Goal: Task Accomplishment & Management: Complete application form

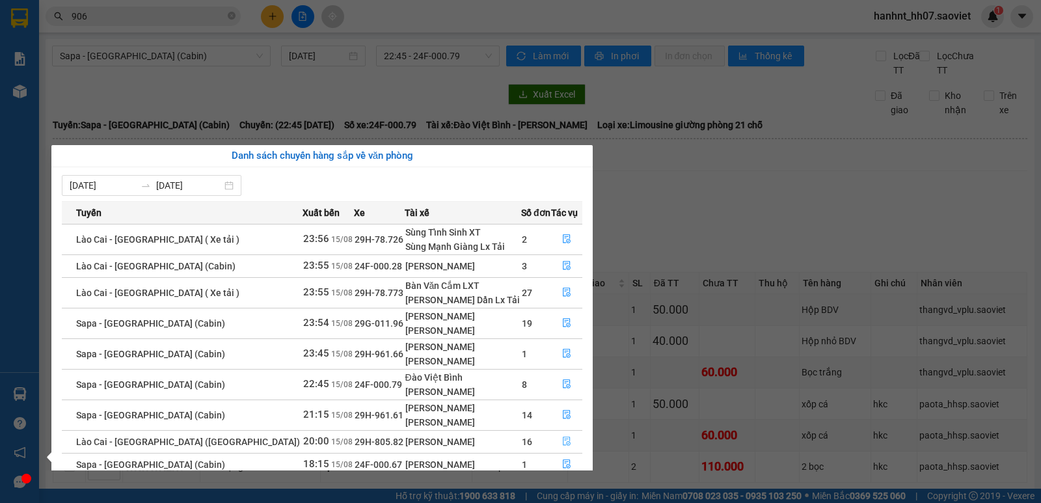
scroll to position [21, 0]
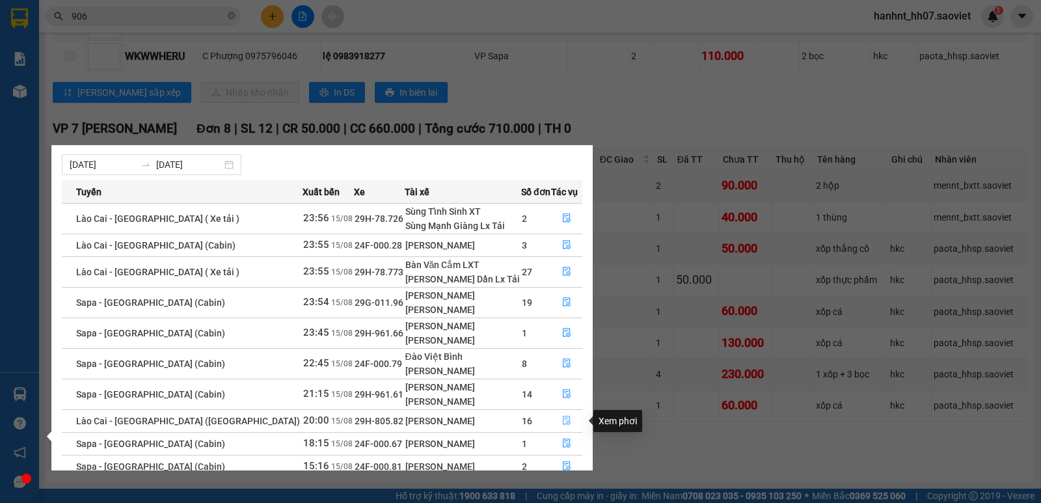
click at [565, 416] on icon "file-done" at bounding box center [566, 420] width 9 height 9
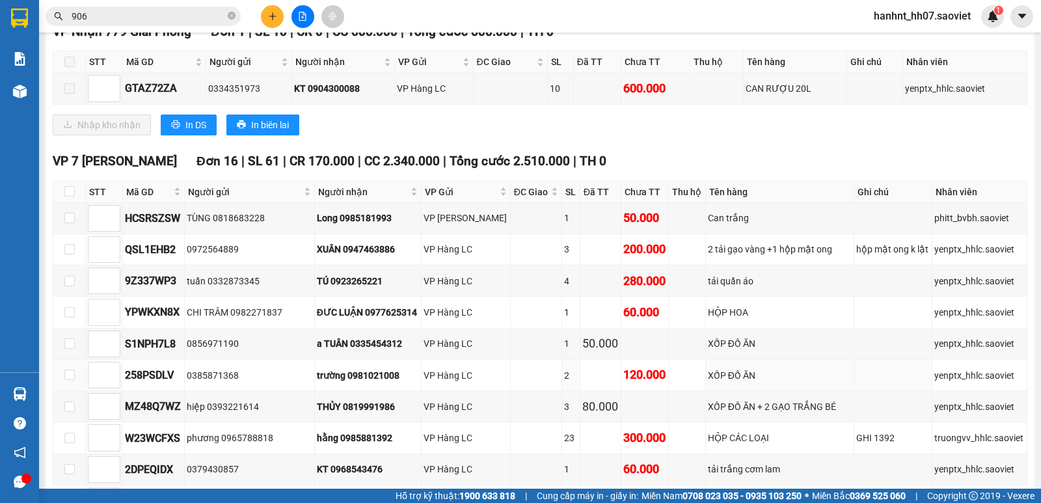
scroll to position [304, 0]
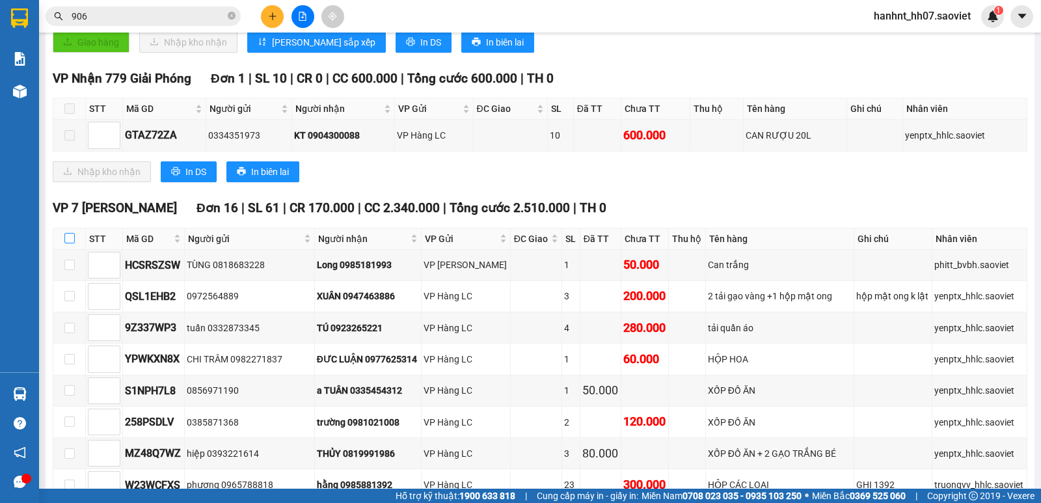
click at [67, 238] on input "checkbox" at bounding box center [69, 238] width 10 height 10
checkbox input "true"
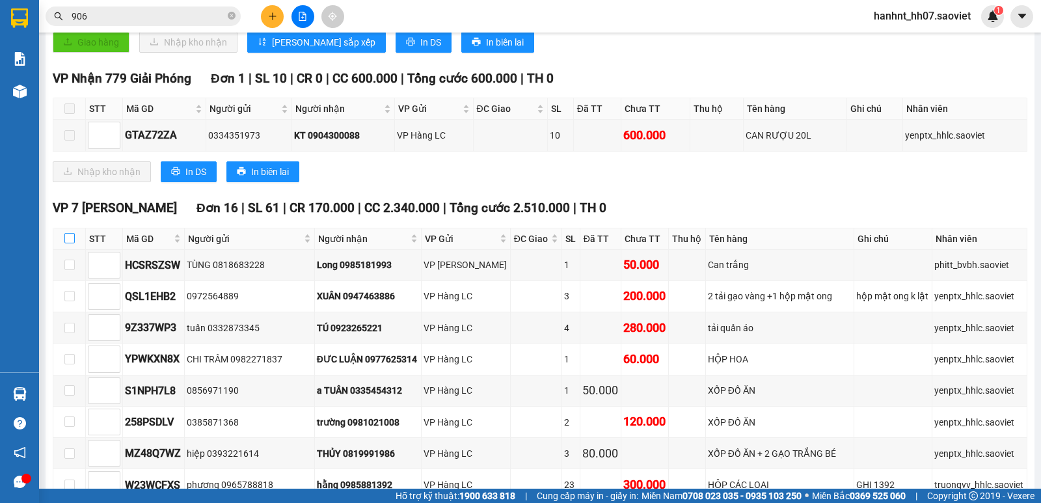
checkbox input "true"
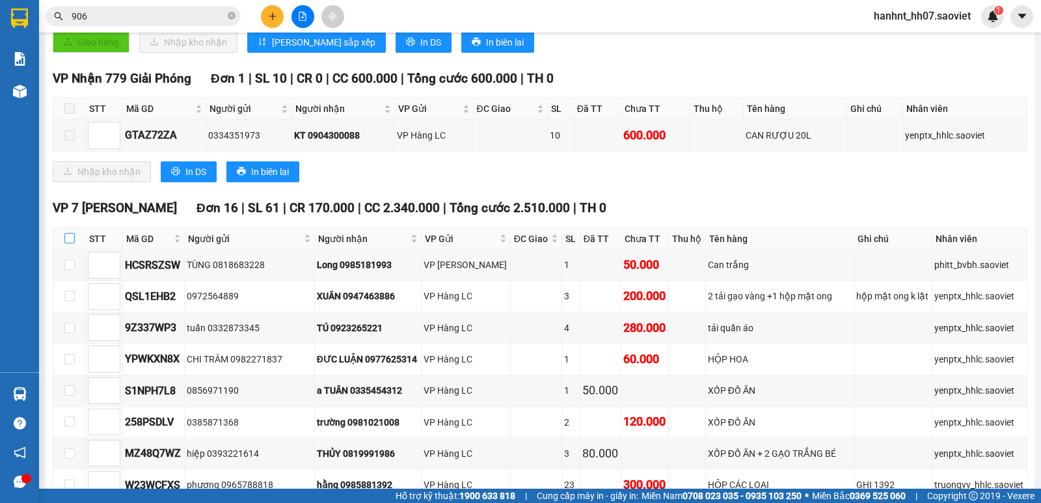
checkbox input "true"
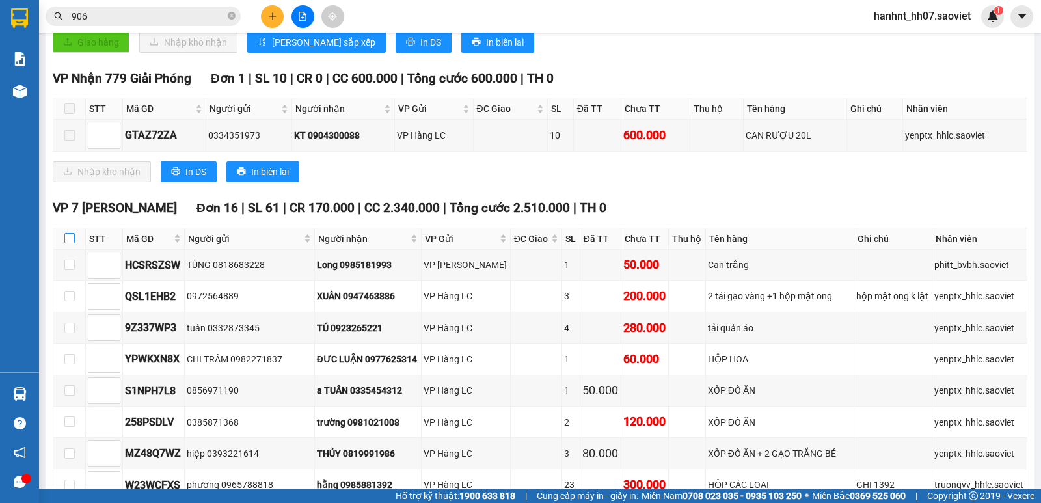
checkbox input "true"
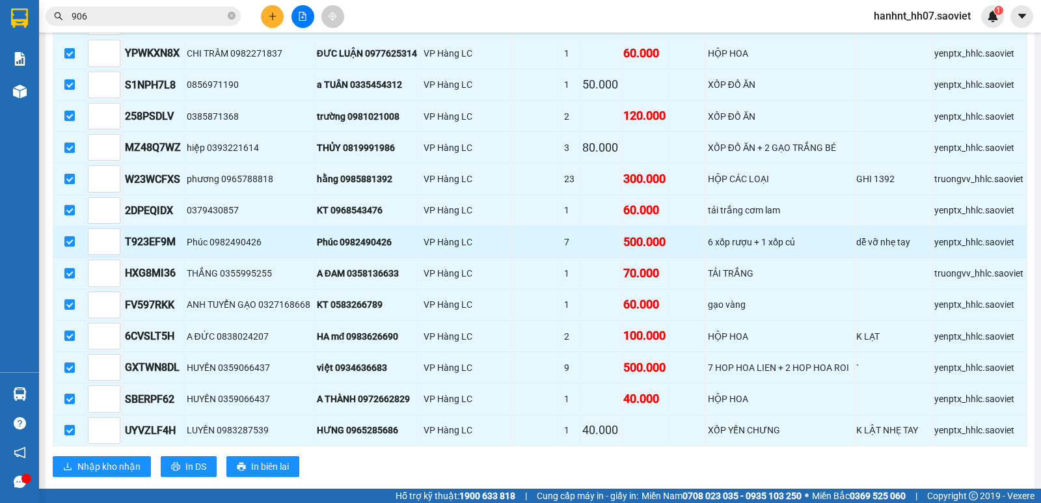
scroll to position [634, 0]
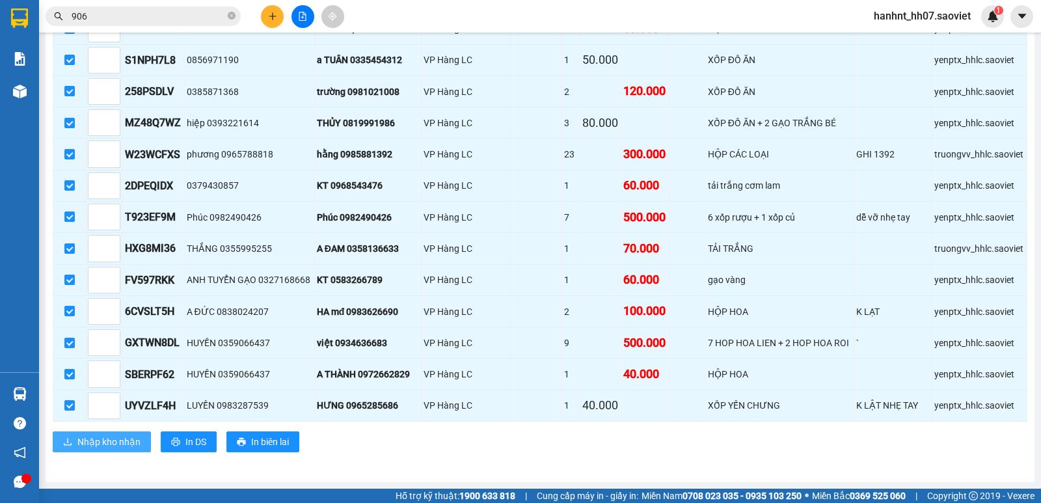
click at [119, 446] on span "Nhập kho nhận" at bounding box center [108, 442] width 63 height 14
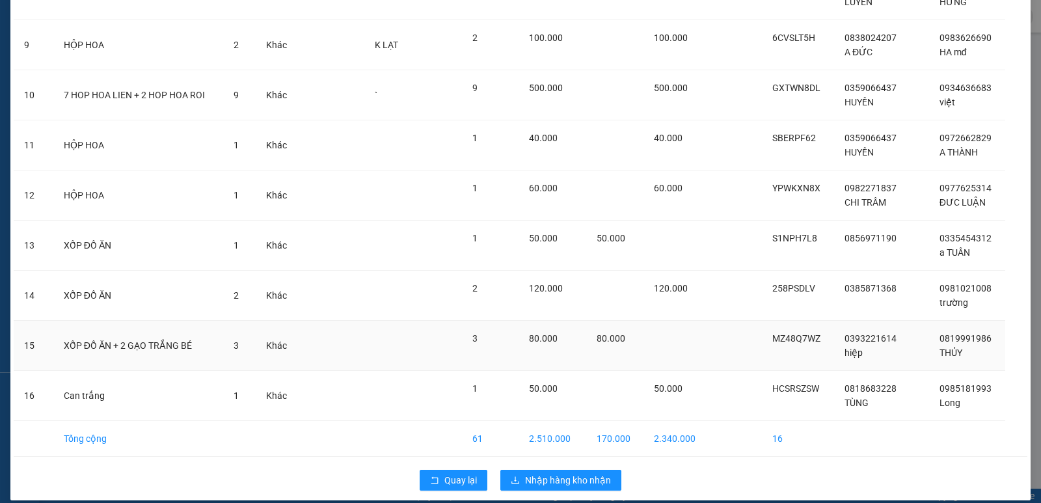
scroll to position [503, 0]
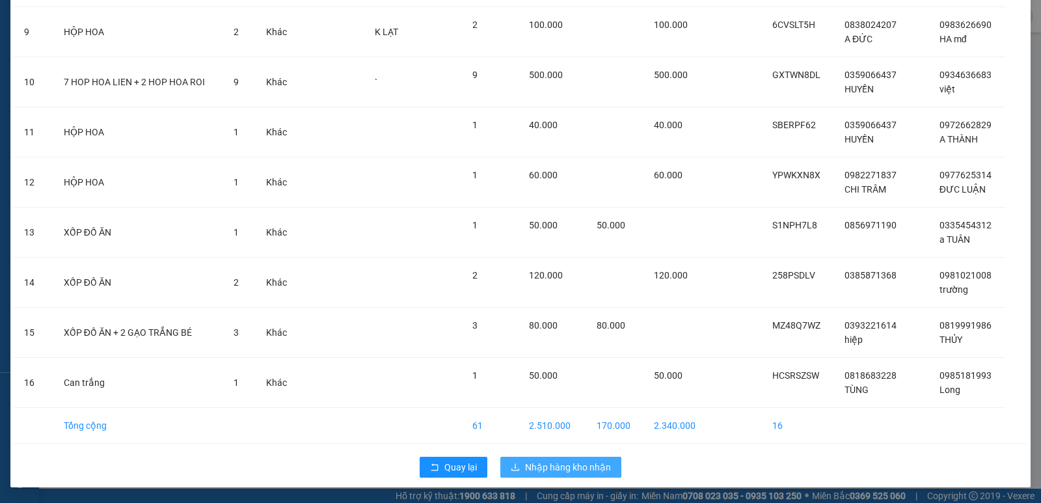
click at [568, 470] on span "Nhập hàng kho nhận" at bounding box center [568, 467] width 86 height 14
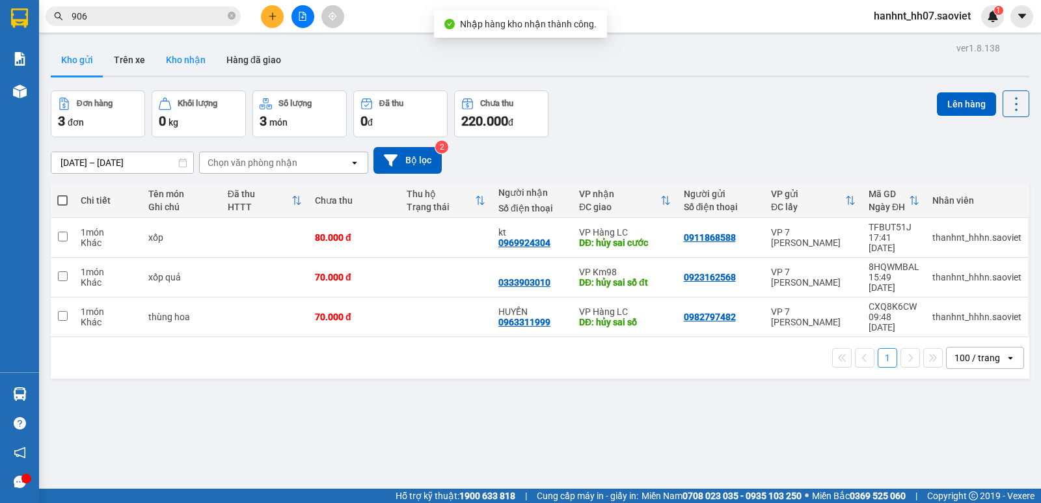
click at [199, 66] on button "Kho nhận" at bounding box center [186, 59] width 61 height 31
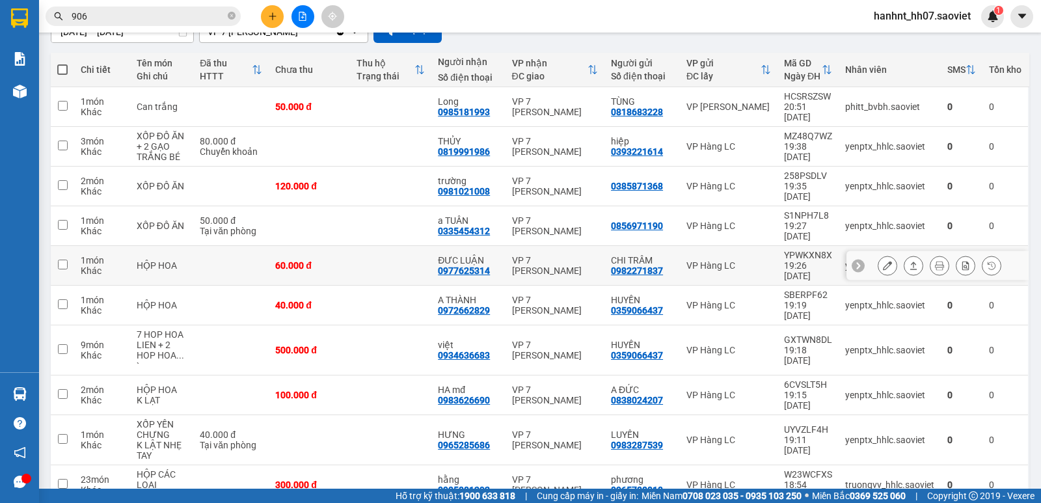
scroll to position [138, 0]
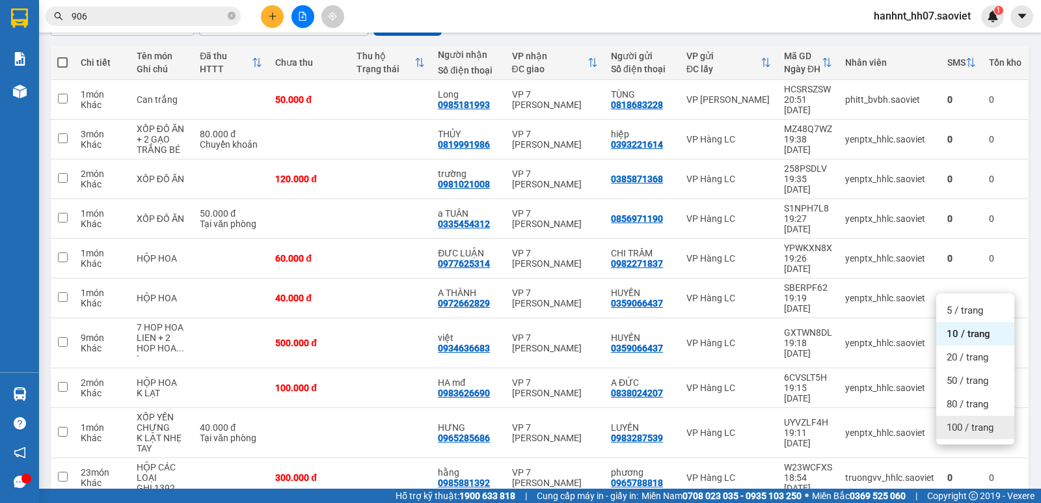
click at [989, 431] on span "100 / trang" at bounding box center [970, 427] width 47 height 13
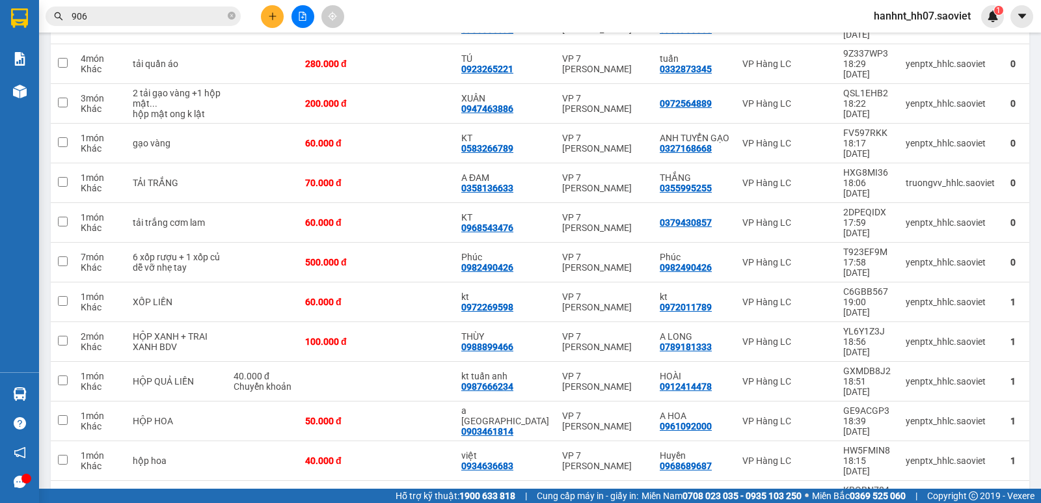
scroll to position [572, 0]
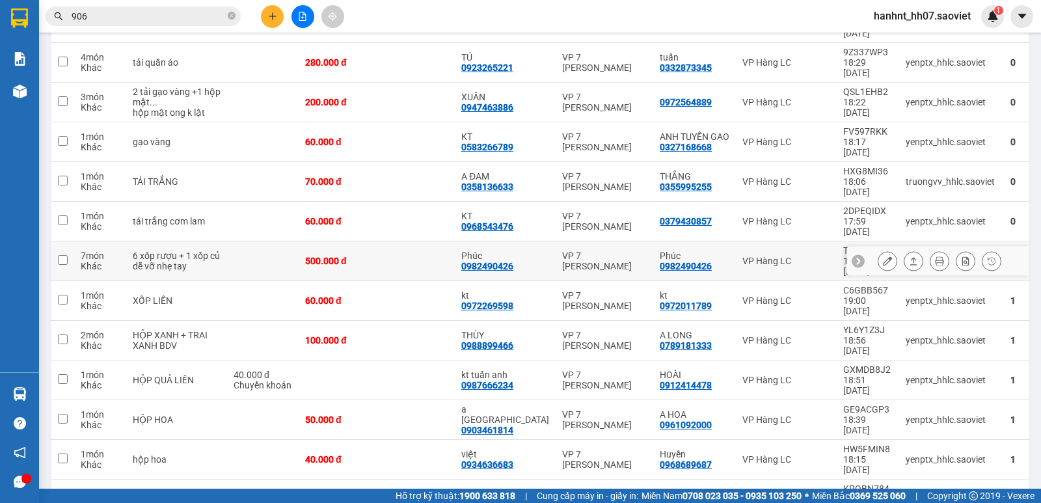
drag, startPoint x: 368, startPoint y: 232, endPoint x: 356, endPoint y: 197, distance: 37.0
click at [377, 241] on td at bounding box center [416, 261] width 78 height 40
checkbox input "true"
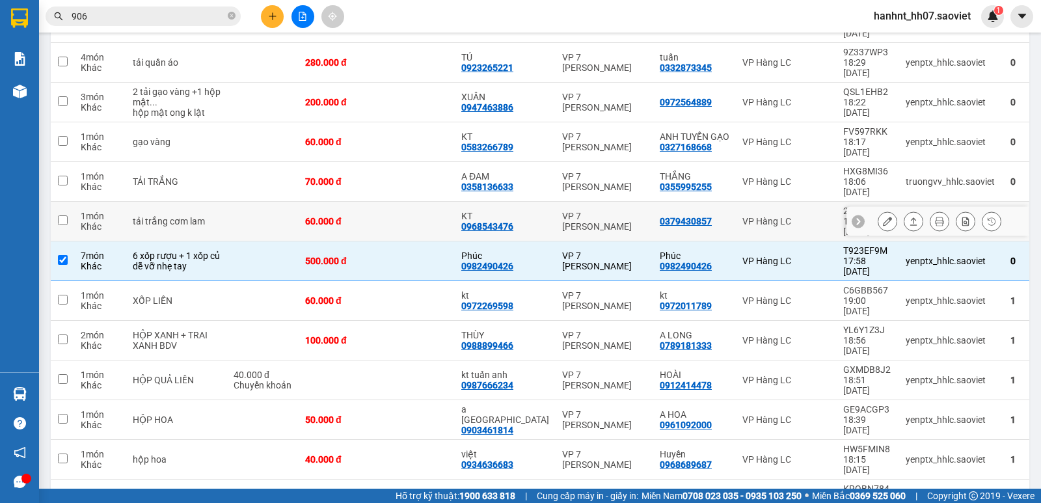
click at [377, 202] on td at bounding box center [416, 222] width 78 height 40
checkbox input "true"
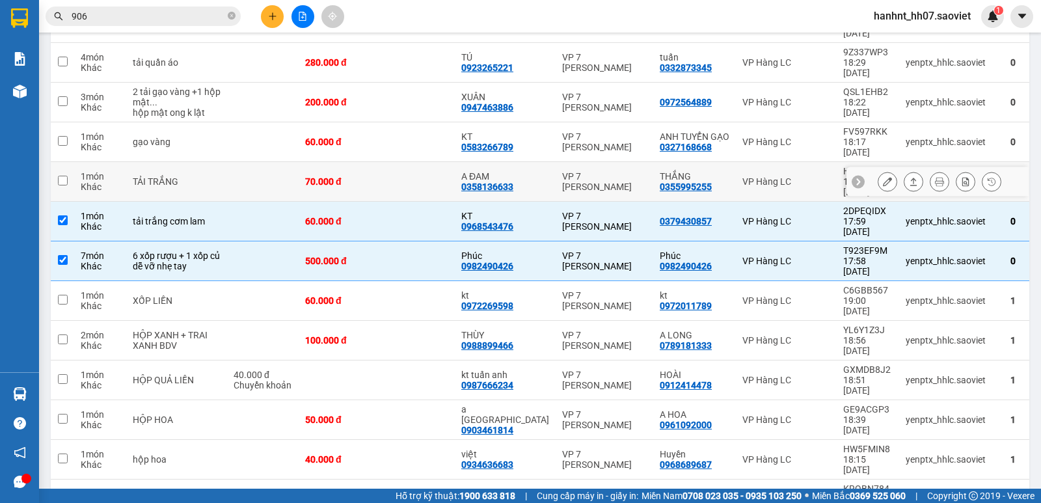
click at [382, 162] on td at bounding box center [416, 182] width 78 height 40
checkbox input "true"
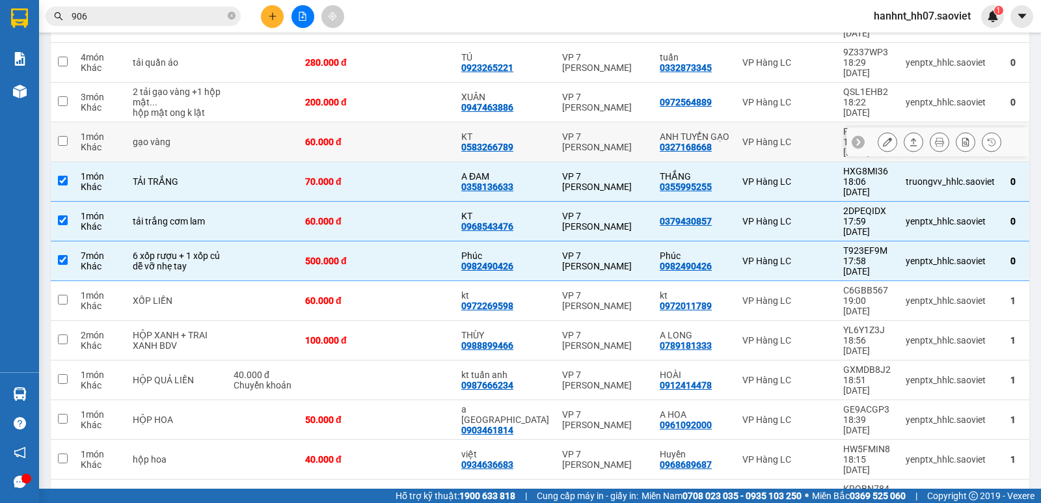
click at [390, 122] on td at bounding box center [416, 142] width 78 height 40
checkbox input "true"
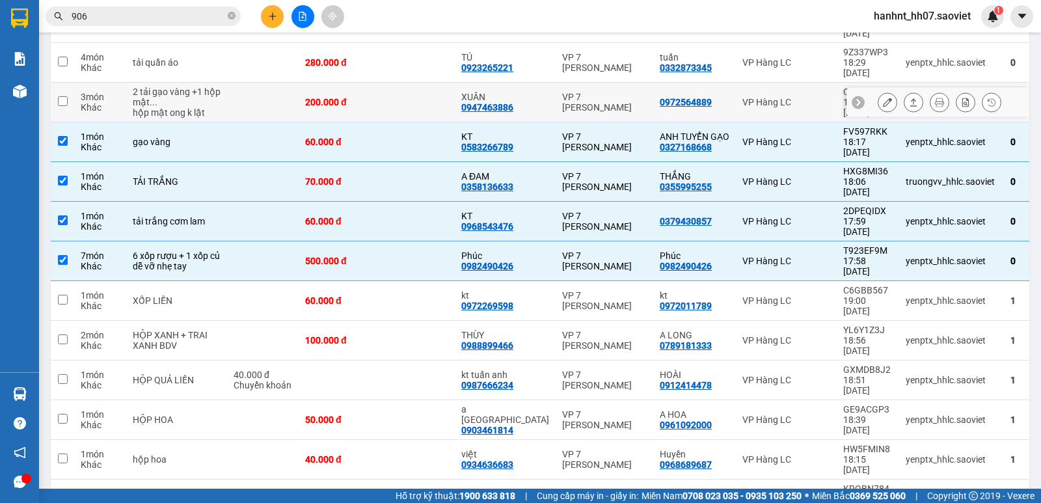
drag, startPoint x: 397, startPoint y: 80, endPoint x: 398, endPoint y: 57, distance: 22.8
click at [397, 83] on td at bounding box center [416, 103] width 78 height 40
checkbox input "true"
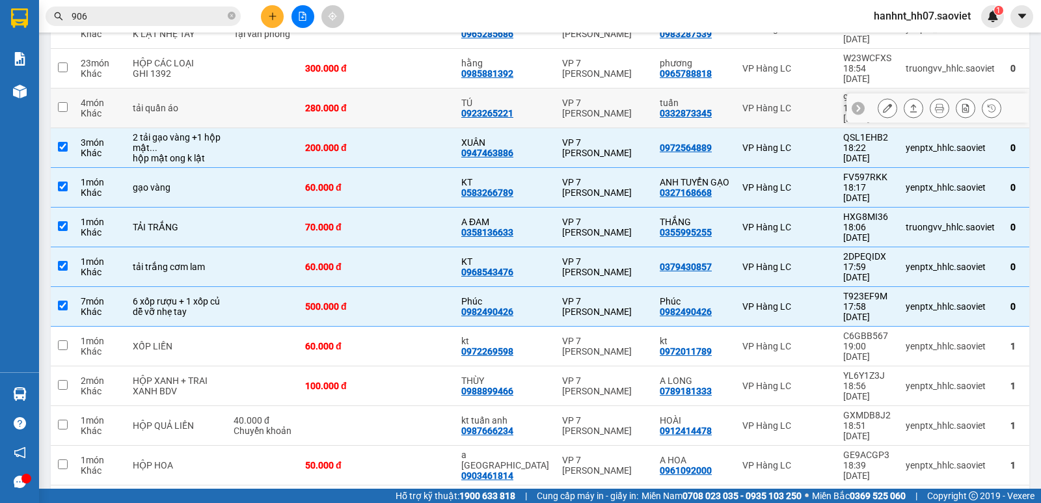
scroll to position [463, 0]
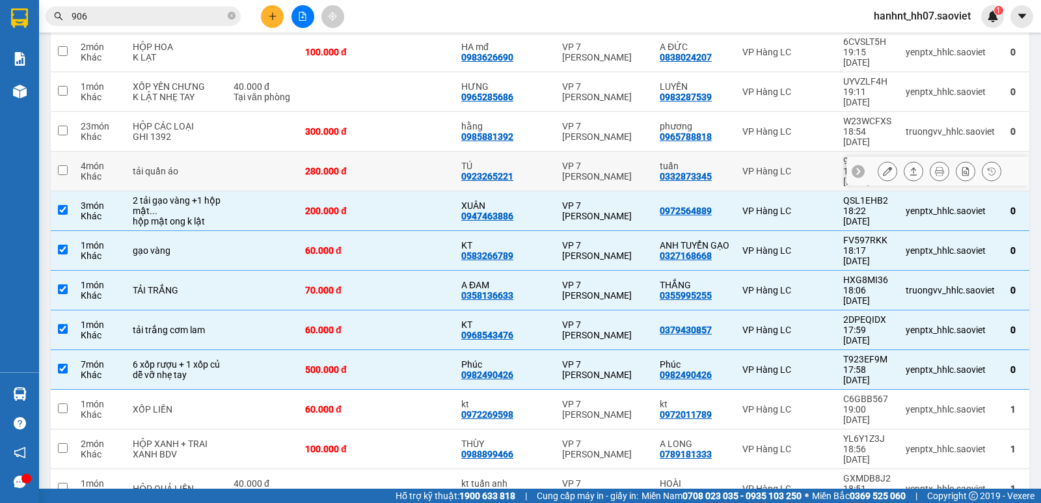
drag, startPoint x: 413, startPoint y: 128, endPoint x: 403, endPoint y: 96, distance: 33.3
click at [413, 152] on td at bounding box center [416, 172] width 78 height 40
checkbox input "true"
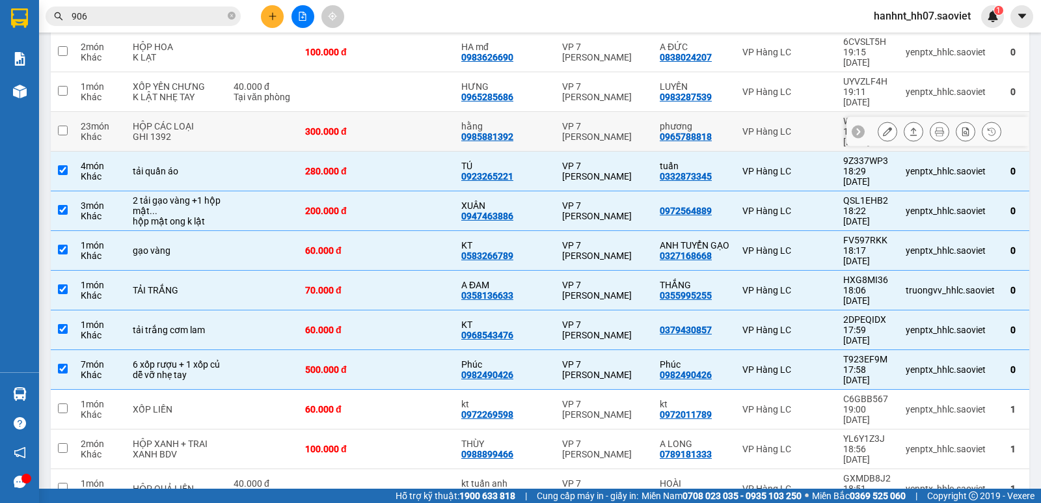
drag, startPoint x: 403, startPoint y: 96, endPoint x: 399, endPoint y: 64, distance: 31.6
click at [399, 72] on td at bounding box center [416, 92] width 78 height 40
checkbox input "true"
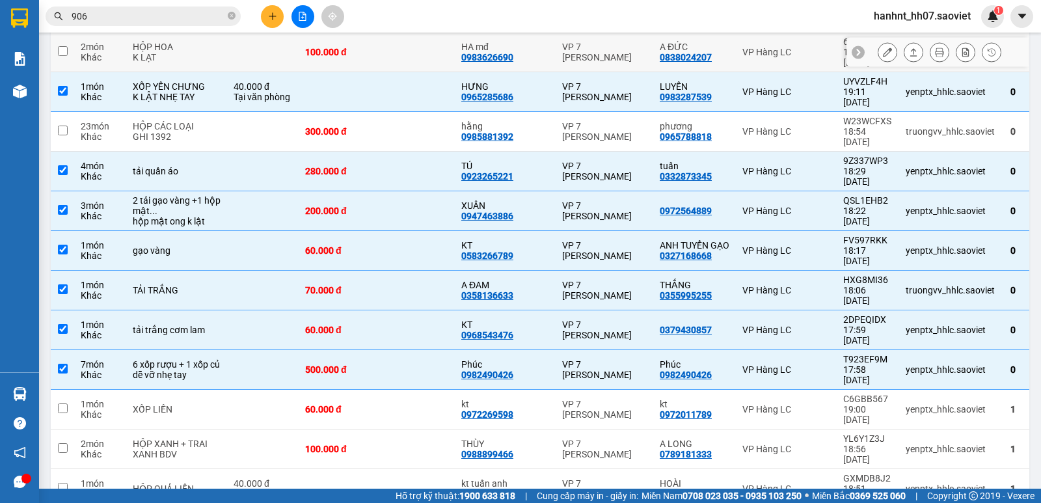
scroll to position [312, 0]
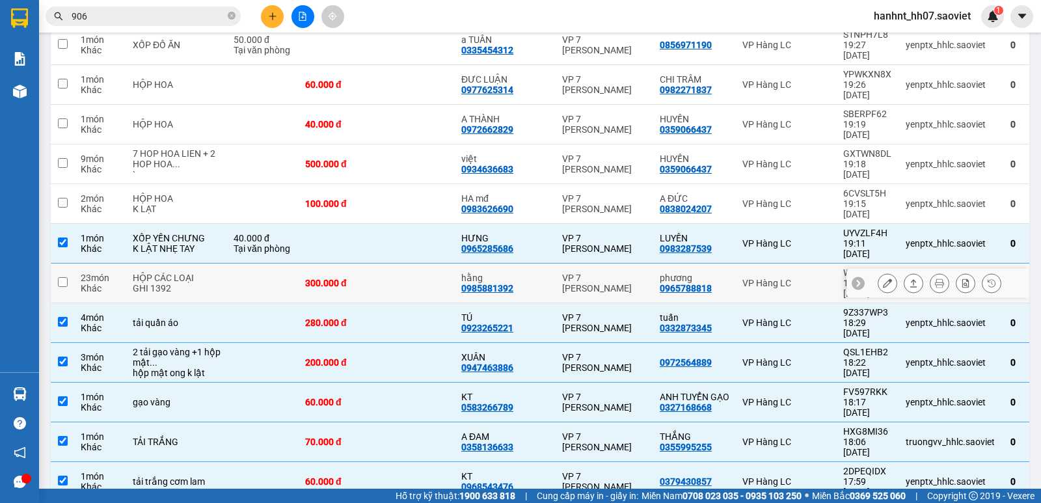
drag, startPoint x: 400, startPoint y: 244, endPoint x: 404, endPoint y: 167, distance: 77.6
click at [398, 264] on td at bounding box center [416, 284] width 78 height 40
checkbox input "true"
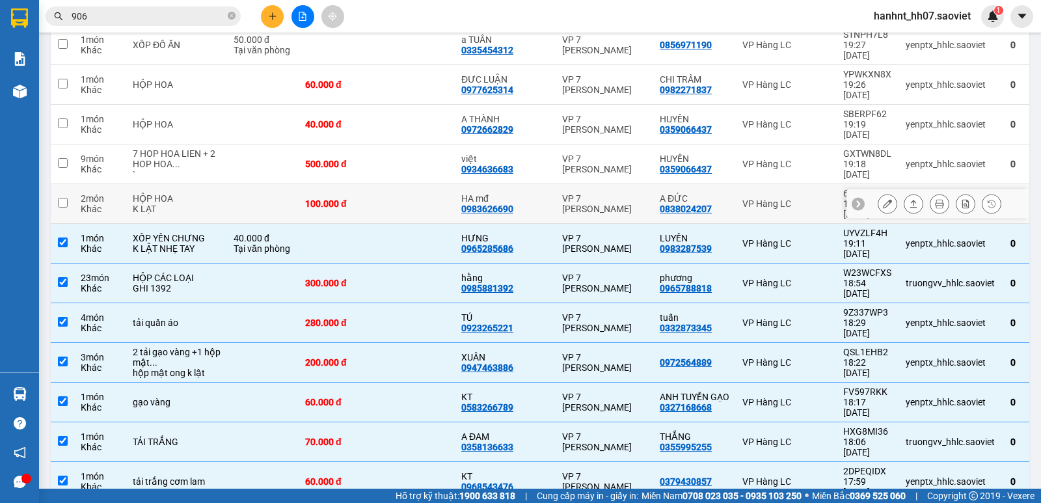
drag, startPoint x: 405, startPoint y: 163, endPoint x: 398, endPoint y: 129, distance: 35.1
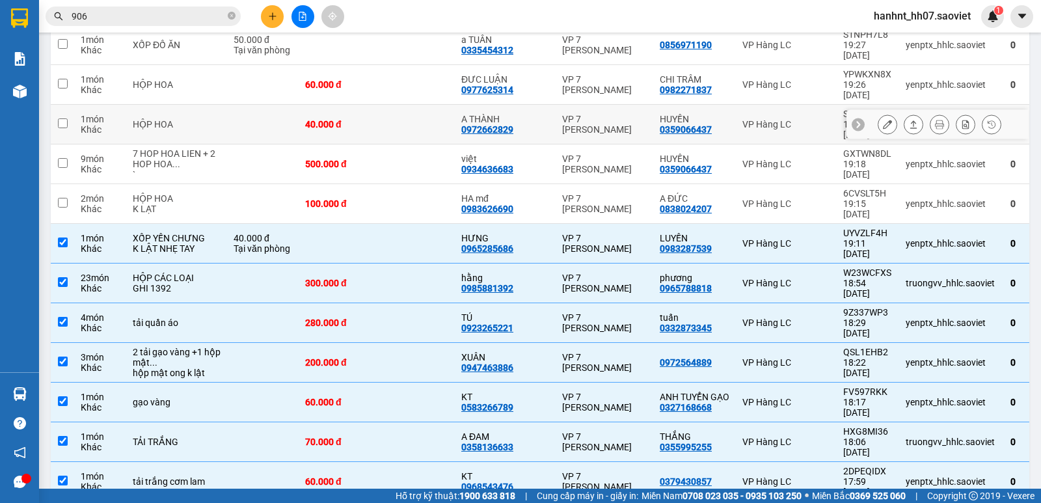
drag, startPoint x: 396, startPoint y: 75, endPoint x: 396, endPoint y: 61, distance: 15.0
click at [396, 65] on td at bounding box center [416, 85] width 78 height 40
checkbox input "true"
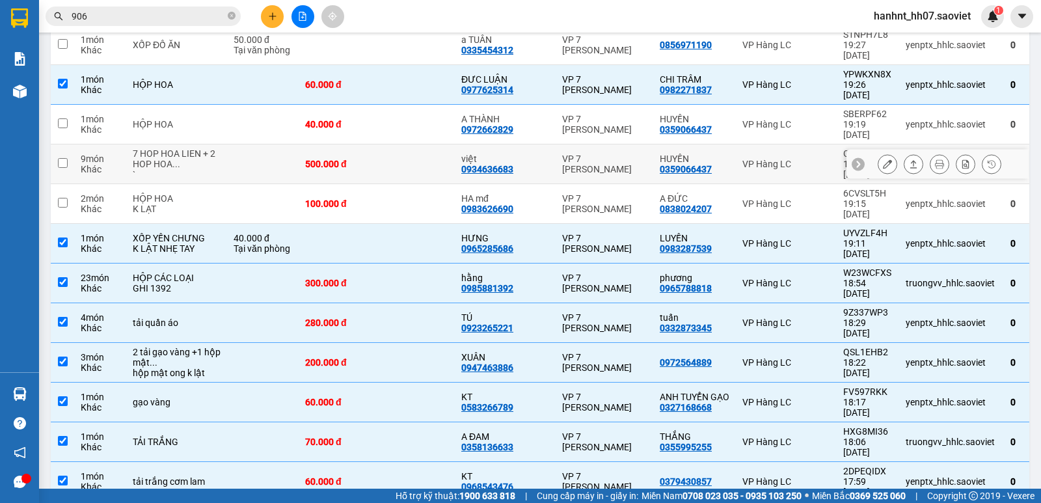
click at [394, 144] on td at bounding box center [416, 164] width 78 height 40
checkbox input "true"
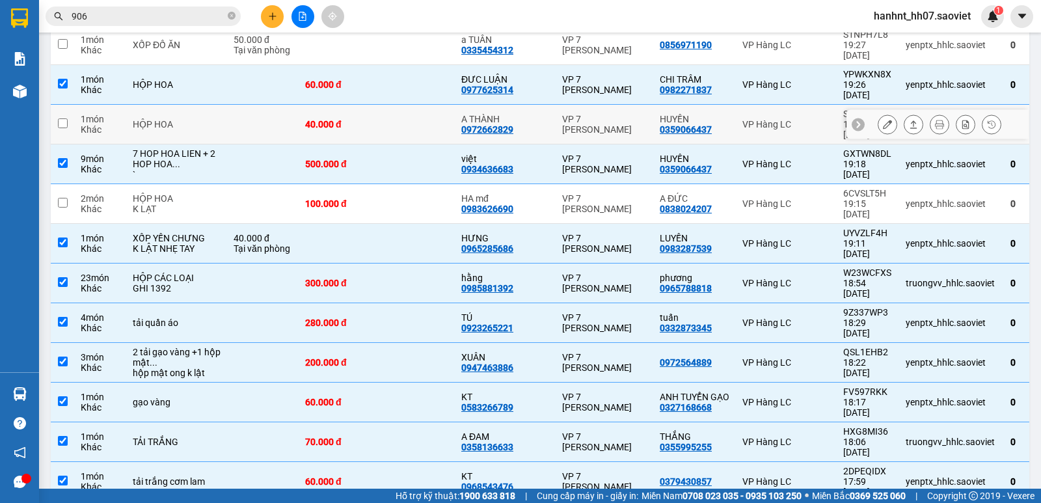
click at [396, 105] on td at bounding box center [416, 125] width 78 height 40
checkbox input "true"
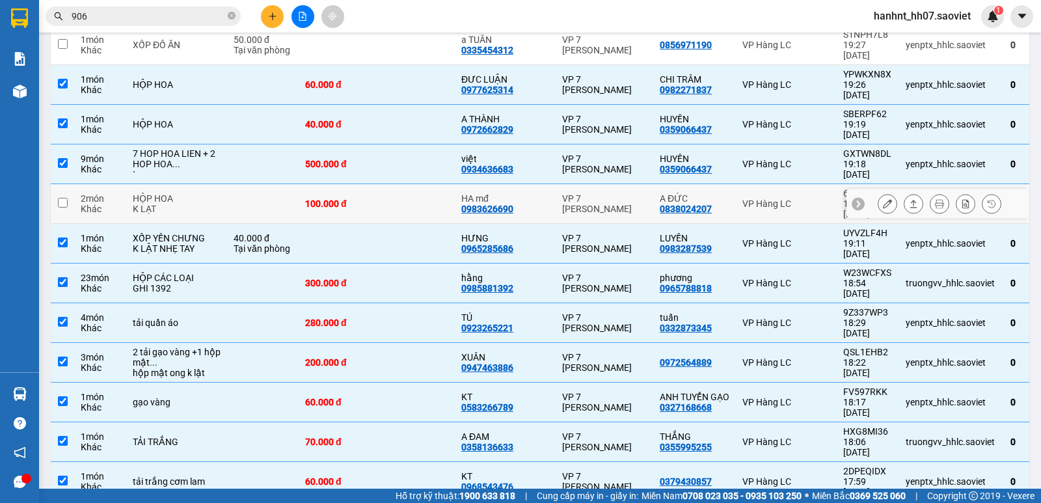
click at [405, 184] on td at bounding box center [416, 204] width 78 height 40
checkbox input "true"
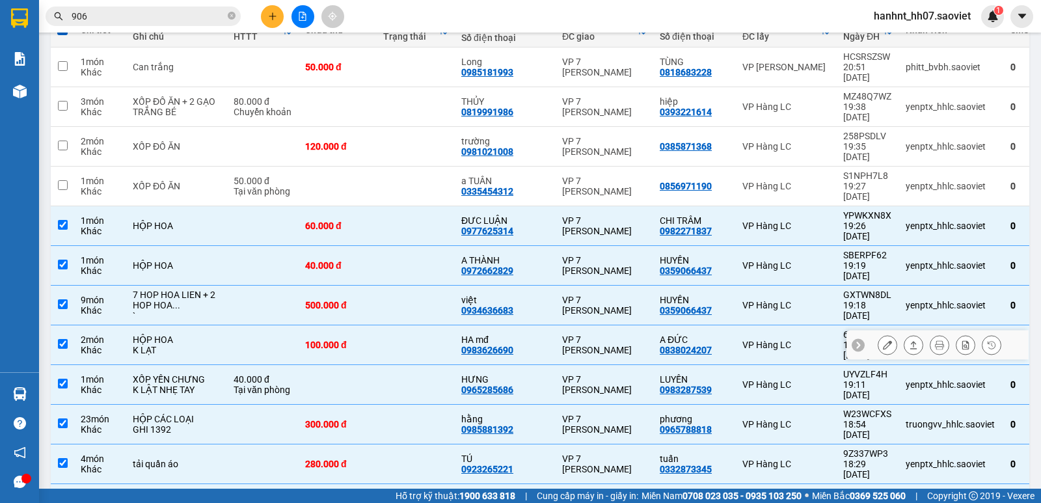
scroll to position [159, 0]
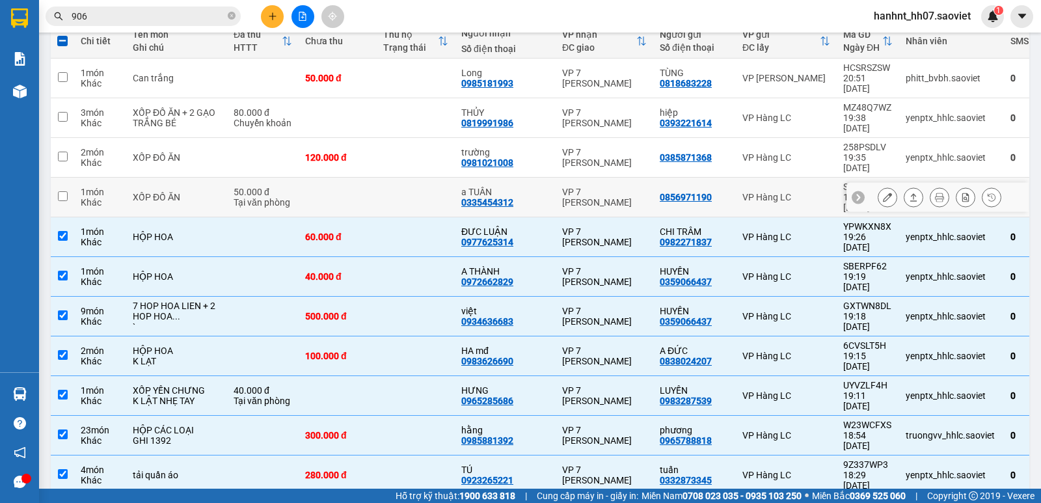
click at [403, 184] on td at bounding box center [416, 198] width 78 height 40
checkbox input "true"
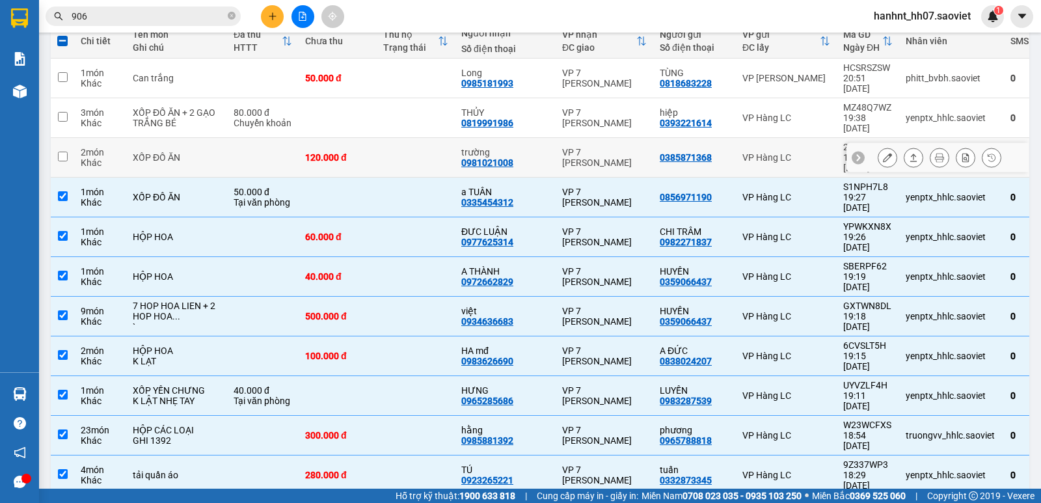
click at [405, 151] on td at bounding box center [416, 158] width 78 height 40
checkbox input "true"
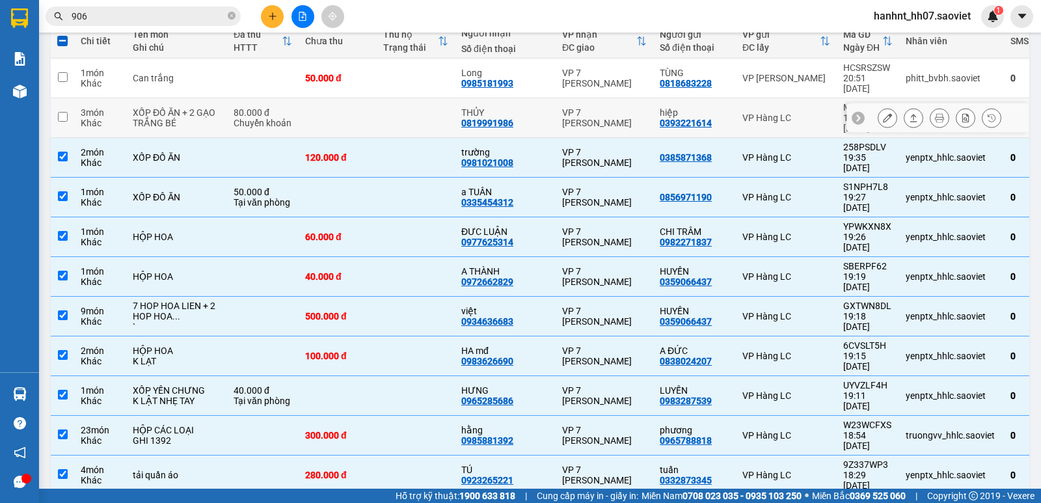
drag, startPoint x: 403, startPoint y: 105, endPoint x: 409, endPoint y: 68, distance: 37.5
click at [403, 98] on td at bounding box center [416, 118] width 78 height 40
checkbox input "true"
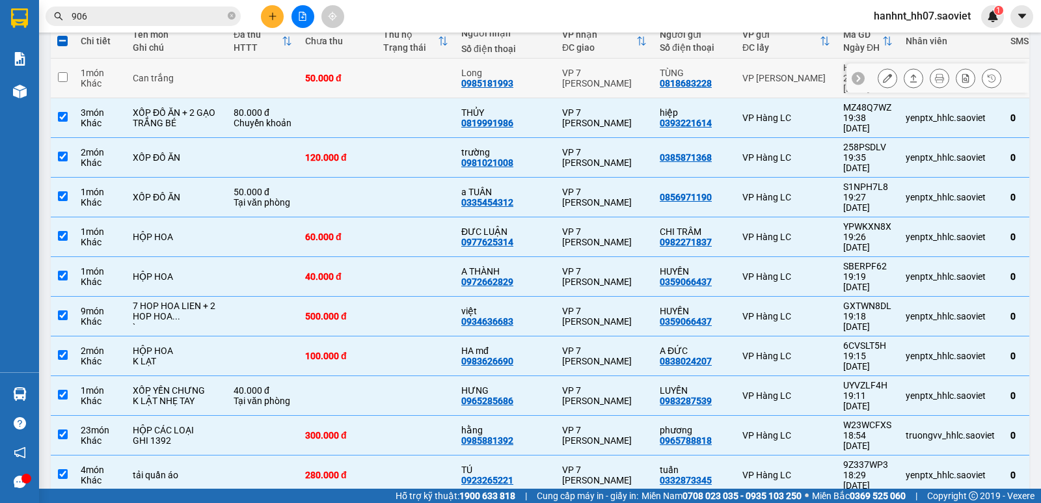
click at [409, 61] on td at bounding box center [416, 79] width 78 height 40
checkbox input "true"
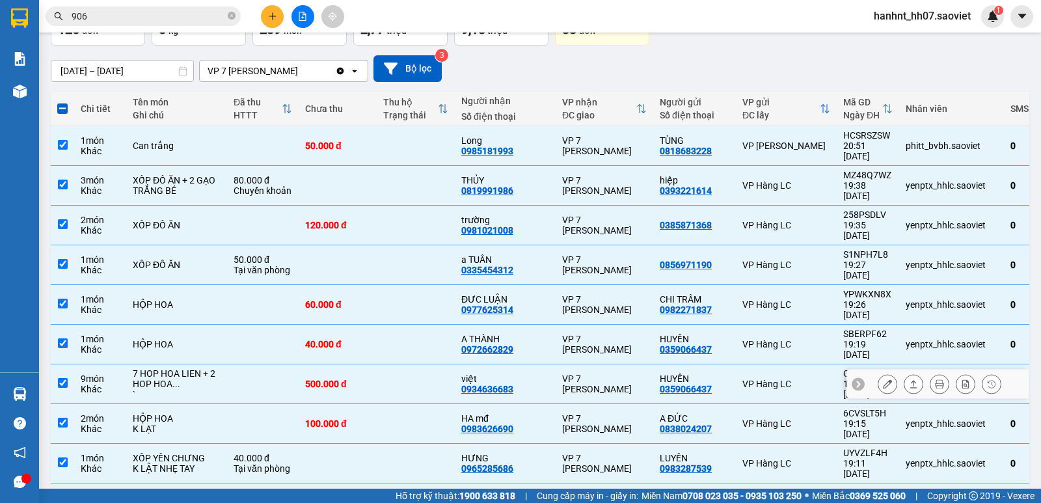
scroll to position [29, 0]
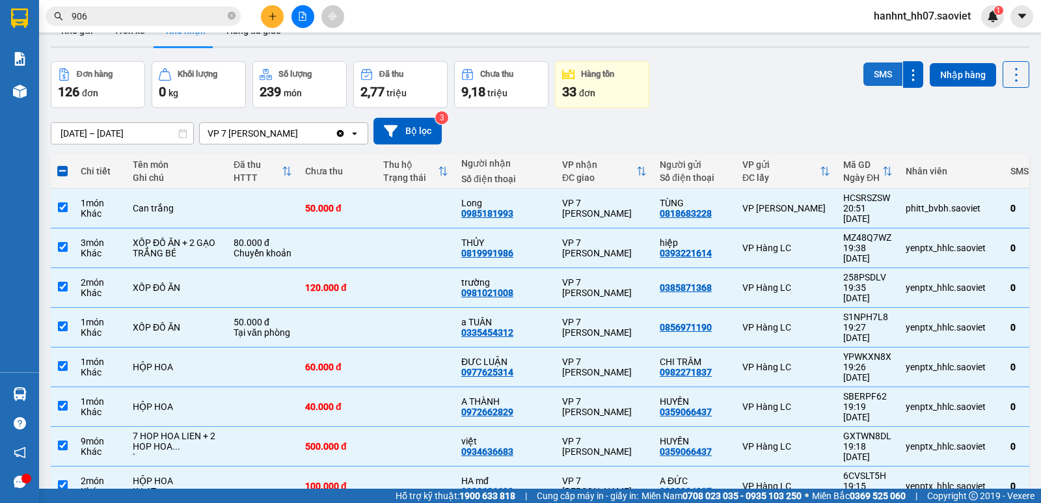
click at [872, 75] on button "SMS" at bounding box center [883, 73] width 39 height 23
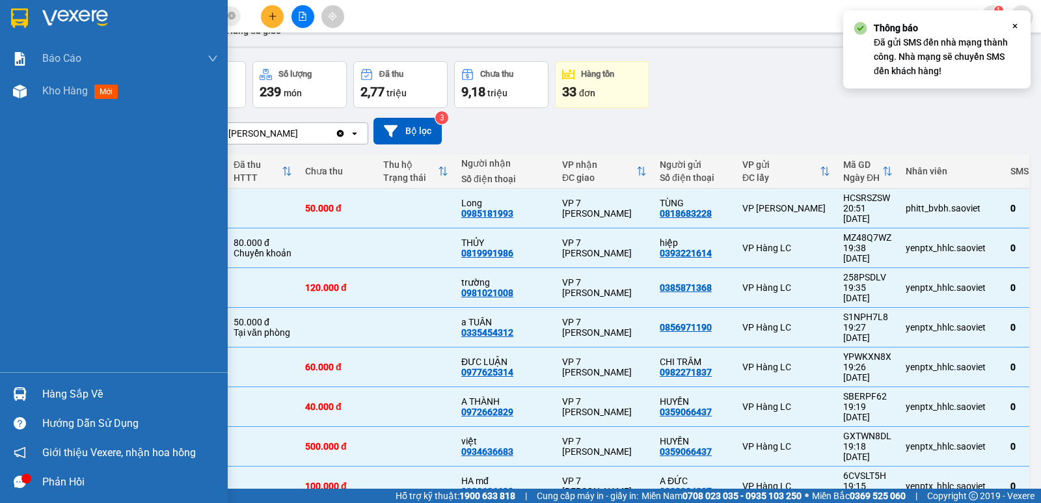
click at [23, 393] on img at bounding box center [20, 394] width 14 height 14
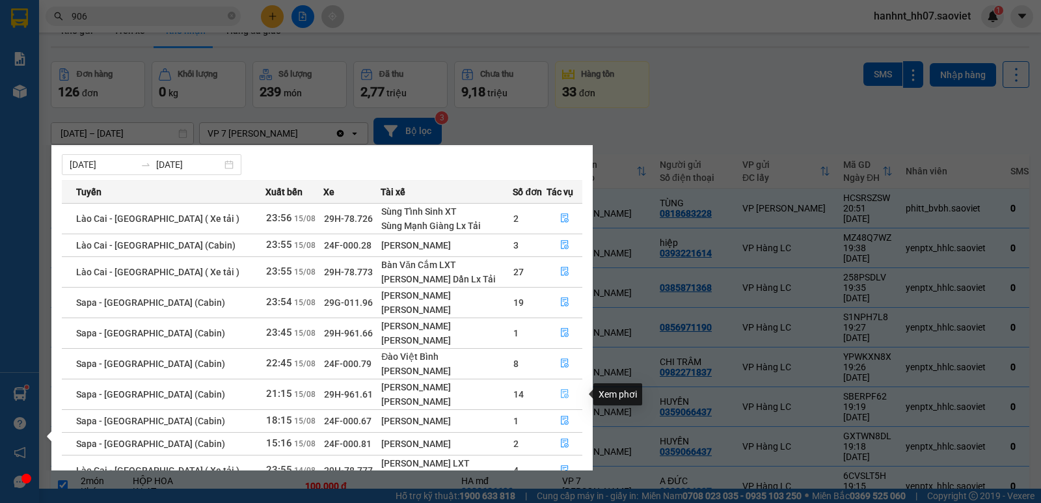
click at [560, 398] on icon "file-done" at bounding box center [564, 393] width 9 height 9
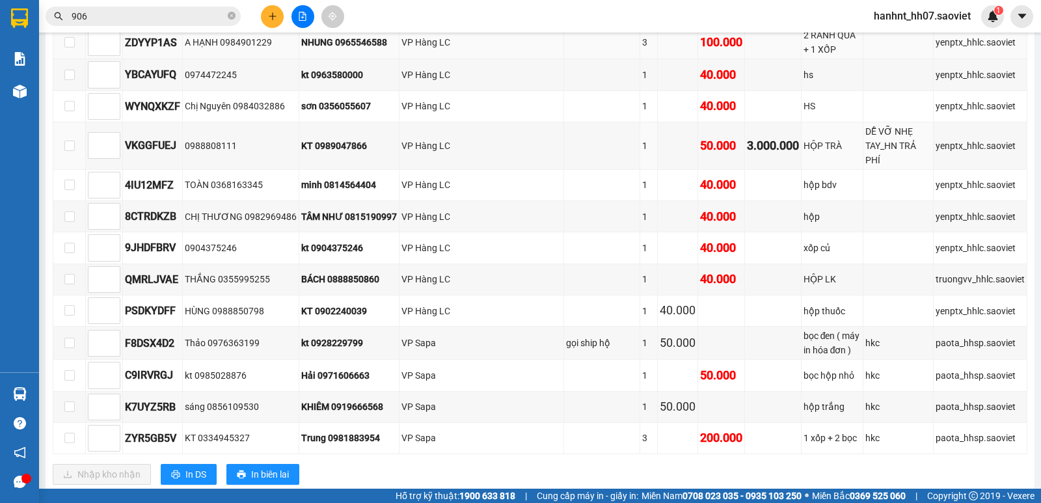
scroll to position [1315, 0]
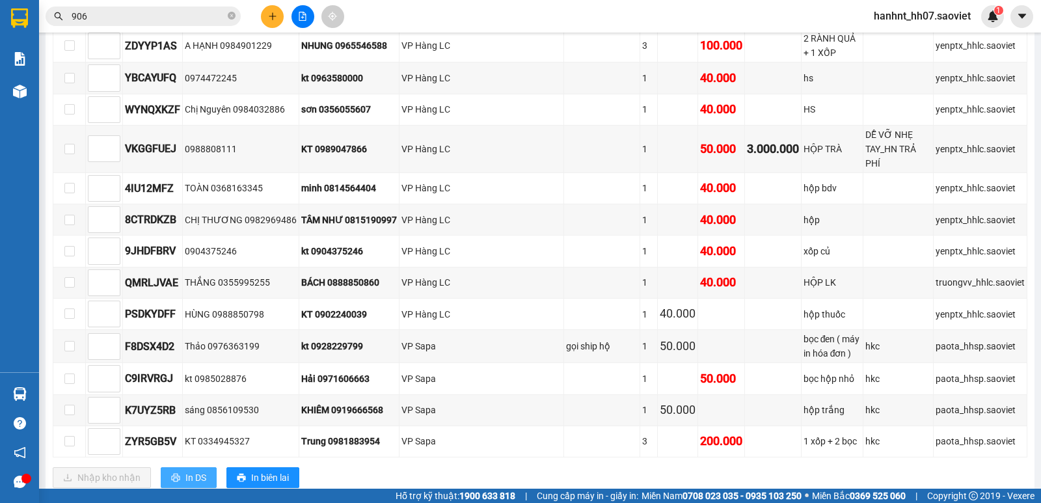
click at [193, 470] on span "In DS" at bounding box center [195, 477] width 21 height 14
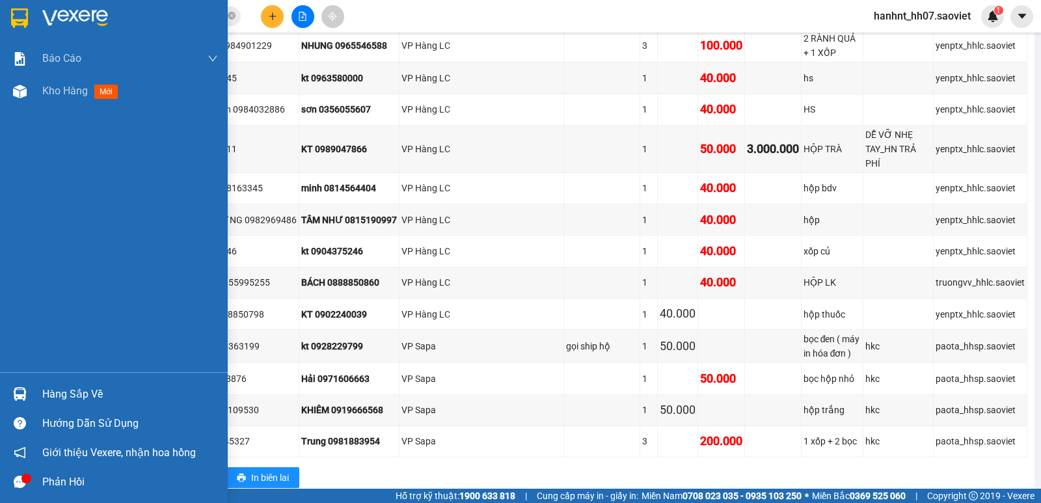
click at [23, 397] on img at bounding box center [20, 394] width 14 height 14
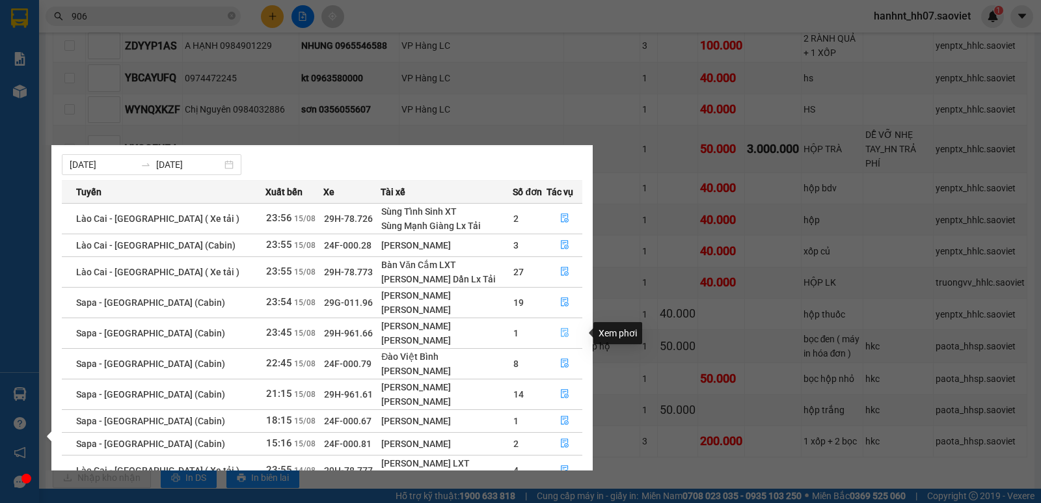
click at [561, 333] on icon "file-done" at bounding box center [564, 332] width 9 height 9
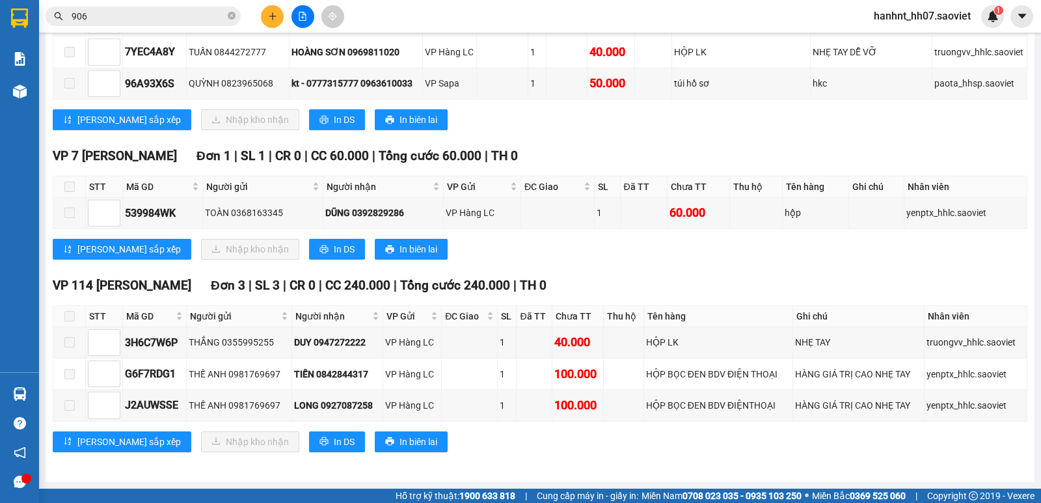
scroll to position [1043, 0]
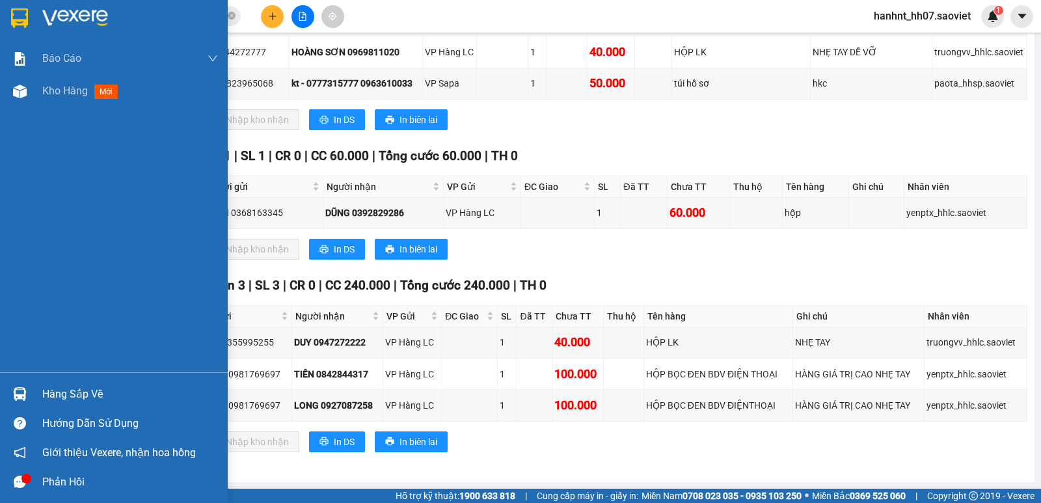
click at [74, 389] on div "Hàng sắp về" at bounding box center [130, 395] width 176 height 20
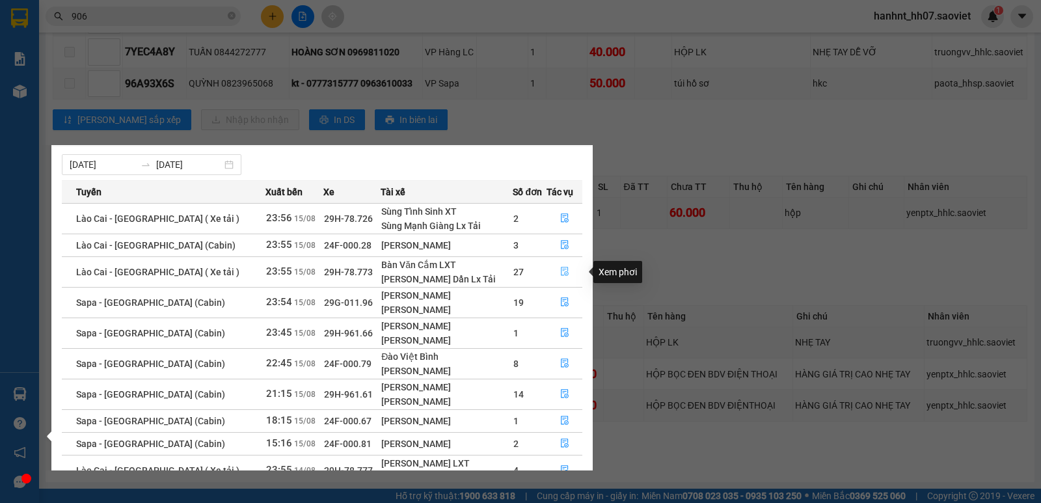
click at [563, 271] on icon "file-done" at bounding box center [564, 271] width 9 height 9
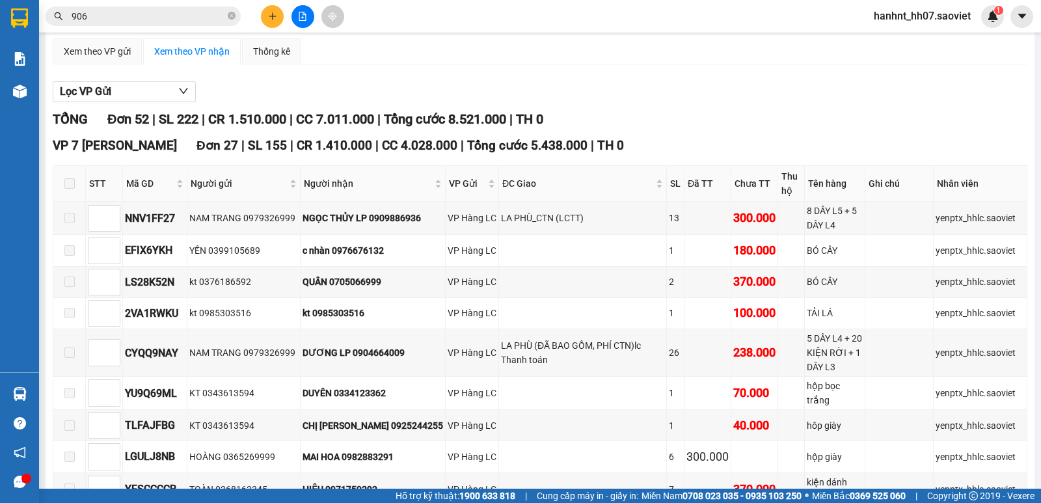
scroll to position [57, 0]
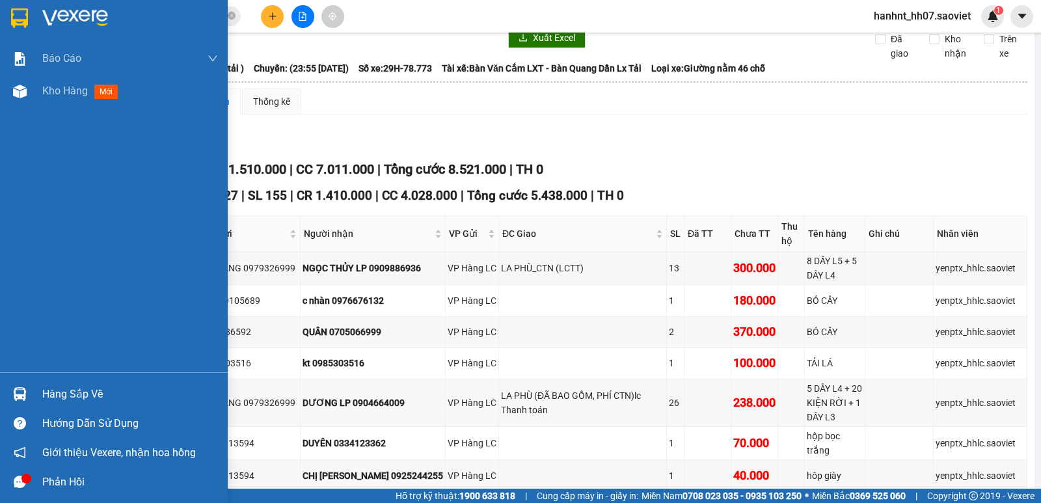
click at [21, 387] on div at bounding box center [19, 394] width 23 height 23
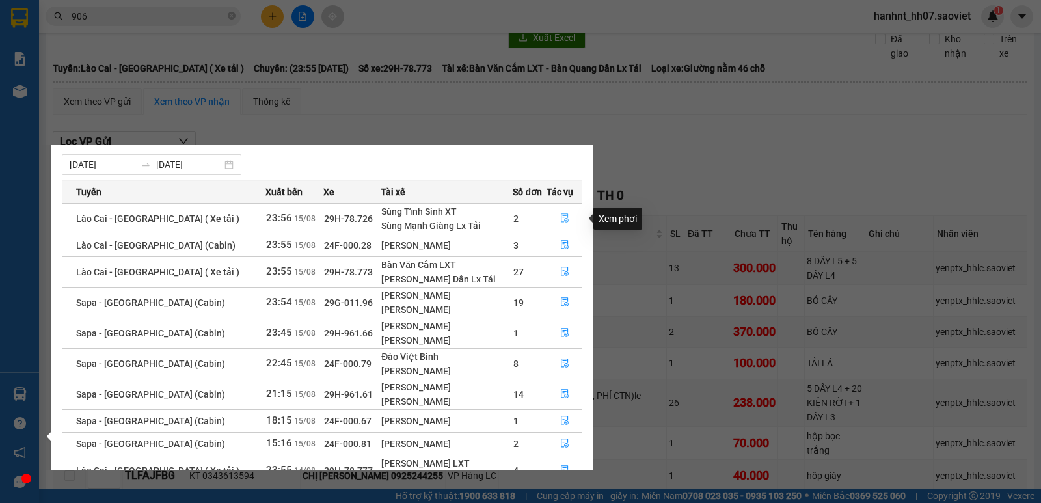
click at [569, 222] on button "button" at bounding box center [564, 218] width 34 height 21
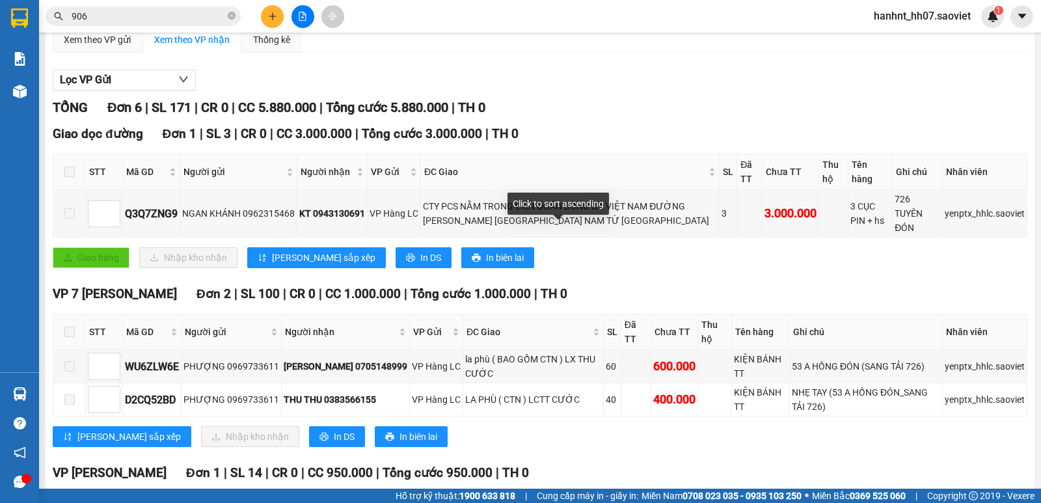
scroll to position [144, 0]
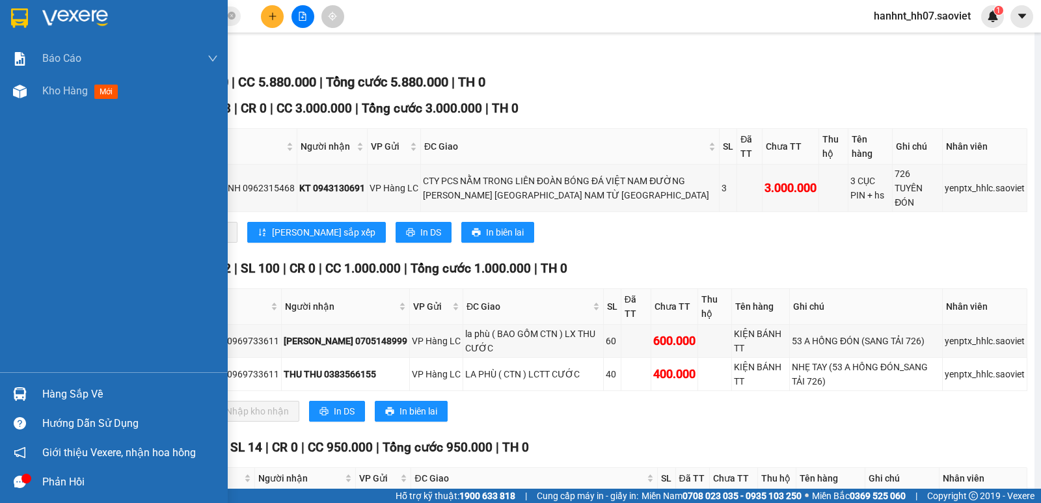
click at [7, 392] on div "Hàng sắp về" at bounding box center [114, 393] width 228 height 29
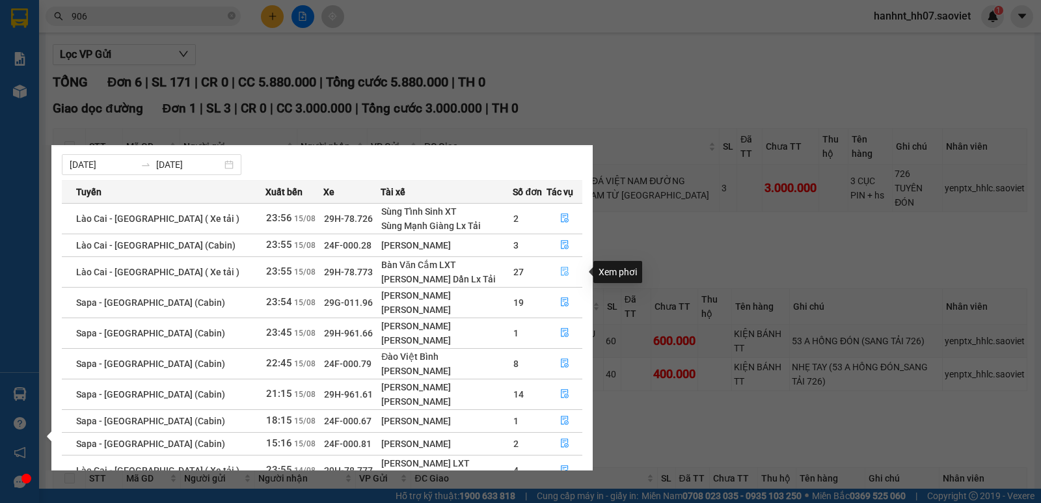
click at [564, 263] on button "button" at bounding box center [564, 272] width 34 height 21
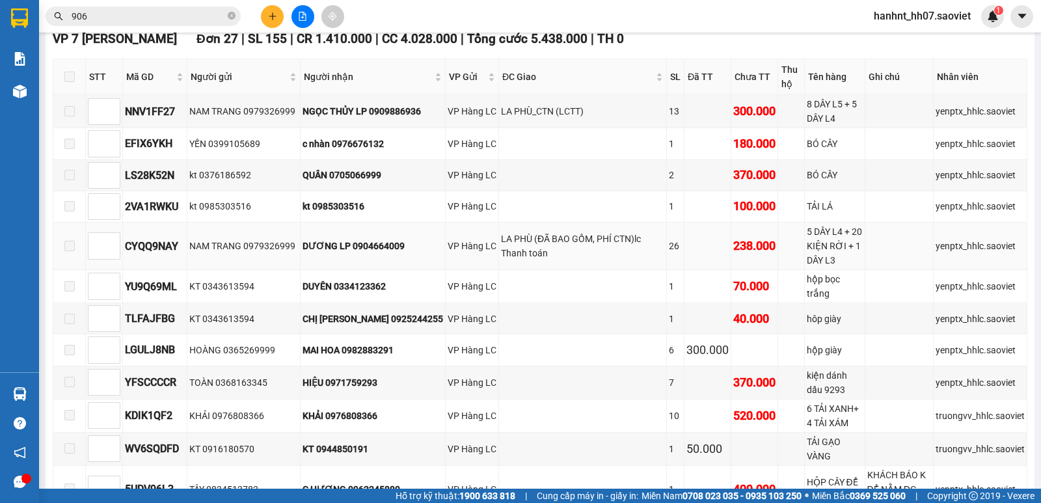
scroll to position [209, 0]
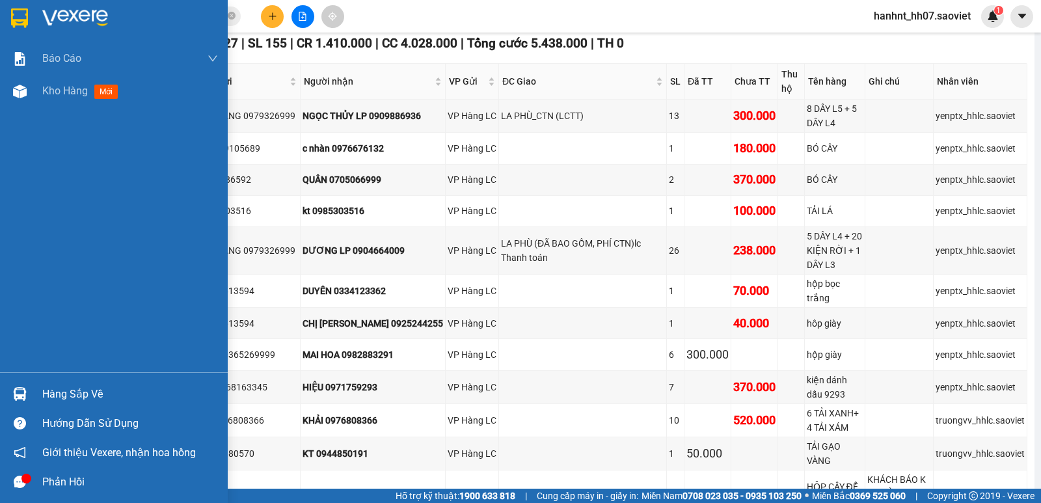
click at [54, 390] on div "Hàng sắp về" at bounding box center [130, 395] width 176 height 20
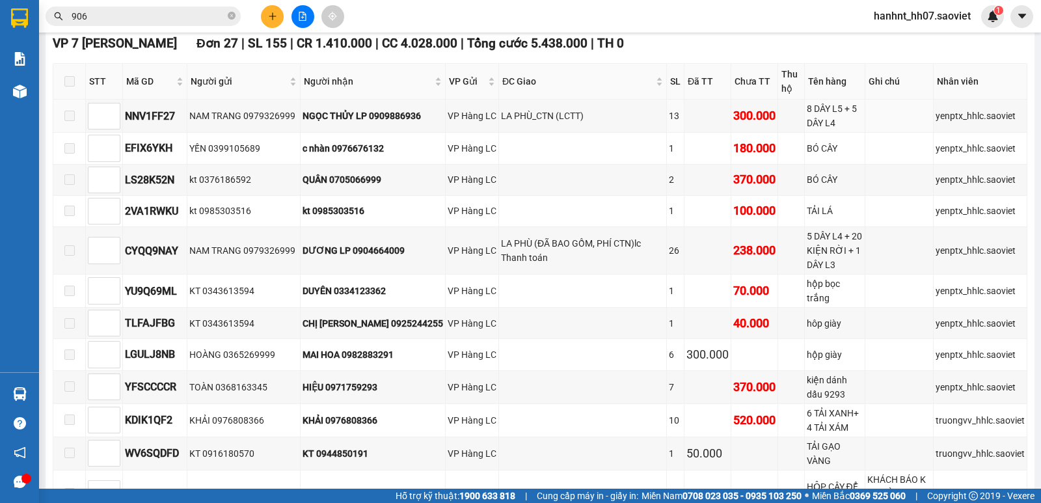
click at [496, 109] on section "Kết quả tìm kiếm ( 4451 ) Bộ lọc Mã ĐH Trạng thái Món hàng Thu hộ Tổng cước Chư…" at bounding box center [520, 251] width 1041 height 503
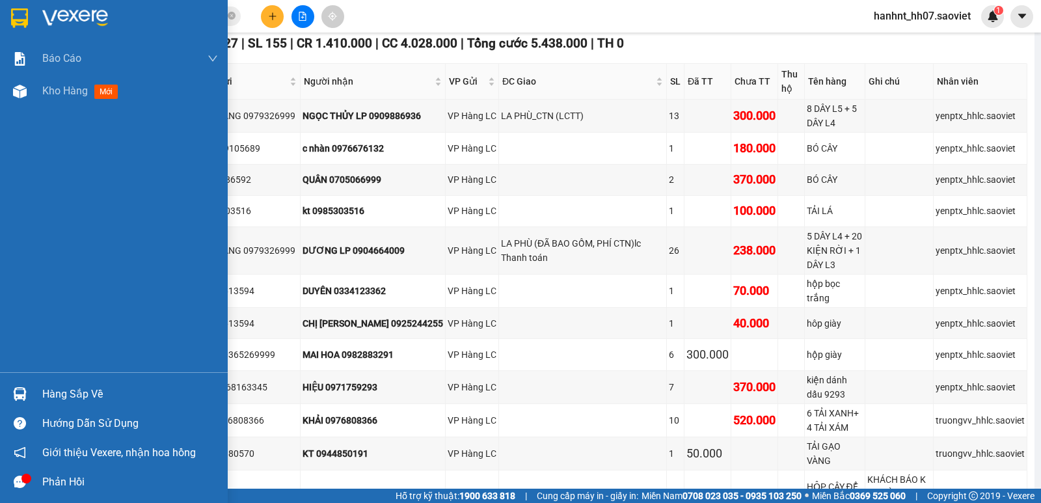
click at [39, 396] on div "Hàng sắp về" at bounding box center [114, 393] width 228 height 29
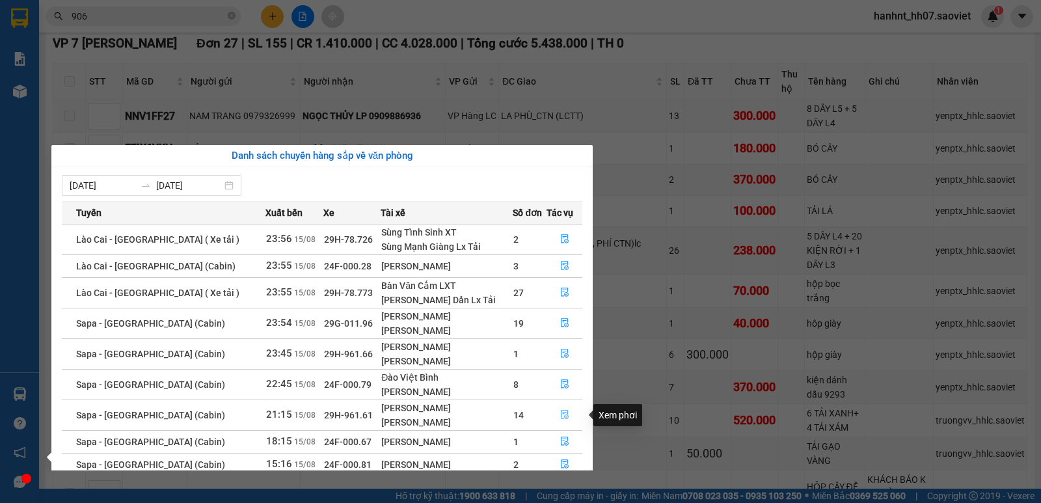
scroll to position [21, 0]
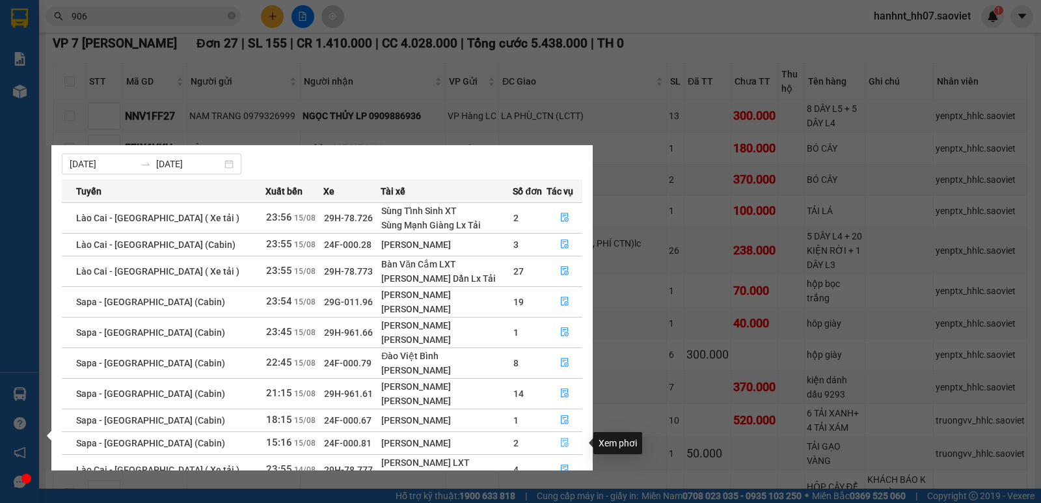
click at [561, 441] on icon "file-done" at bounding box center [565, 443] width 8 height 9
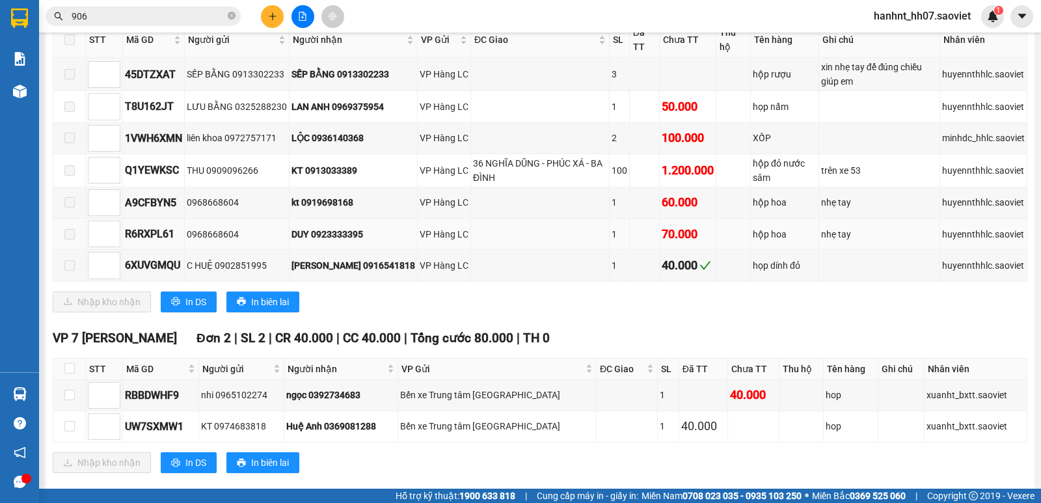
scroll to position [271, 0]
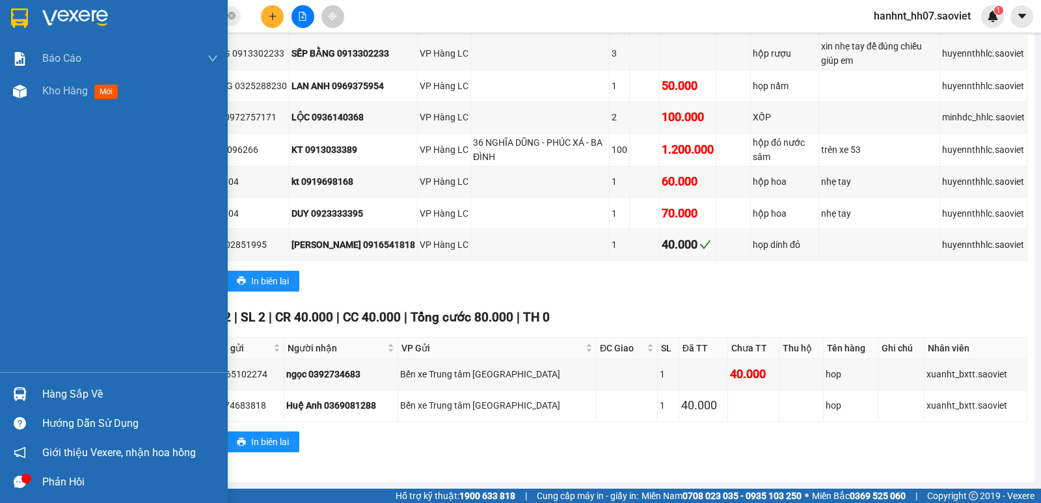
click at [112, 392] on div "Hàng sắp về" at bounding box center [130, 395] width 176 height 20
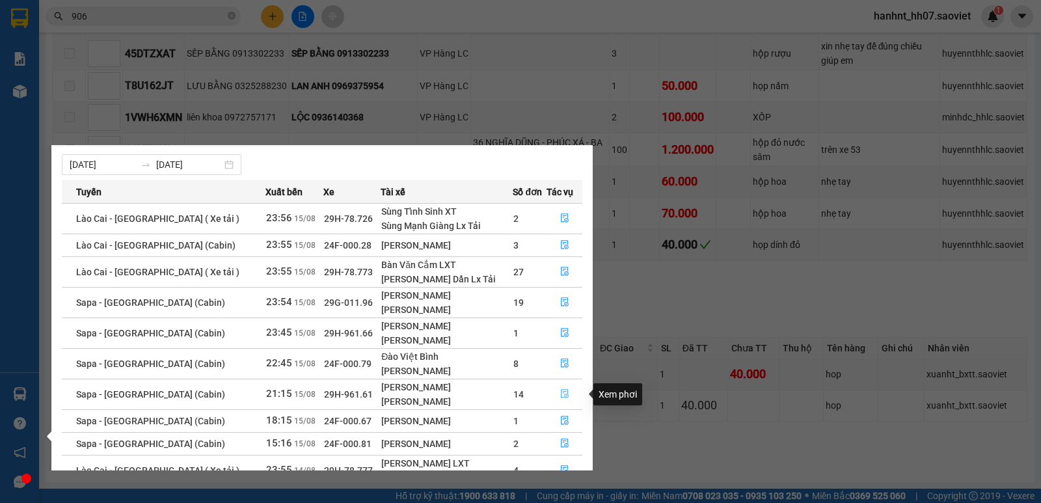
click at [560, 390] on icon "file-done" at bounding box center [564, 393] width 9 height 9
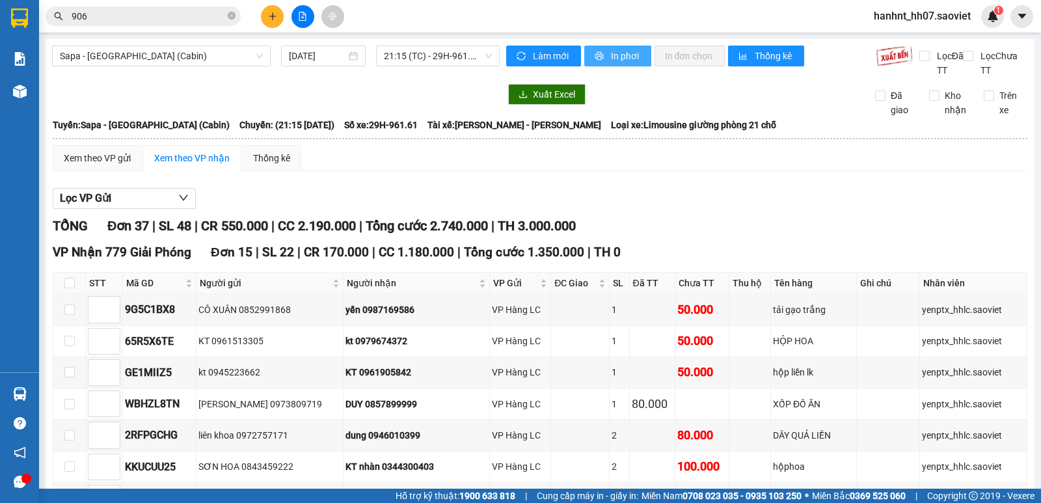
click at [611, 57] on span "In phơi" at bounding box center [626, 56] width 30 height 14
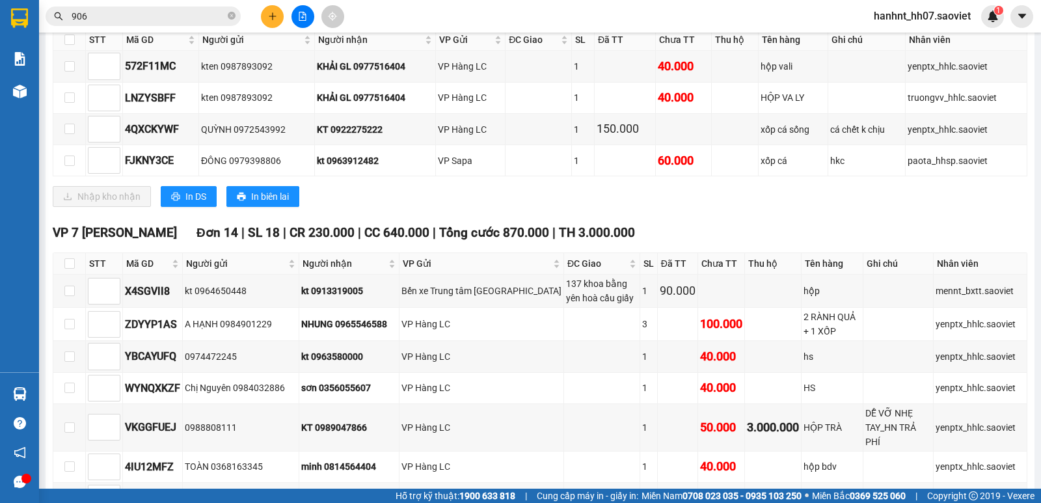
scroll to position [1063, 0]
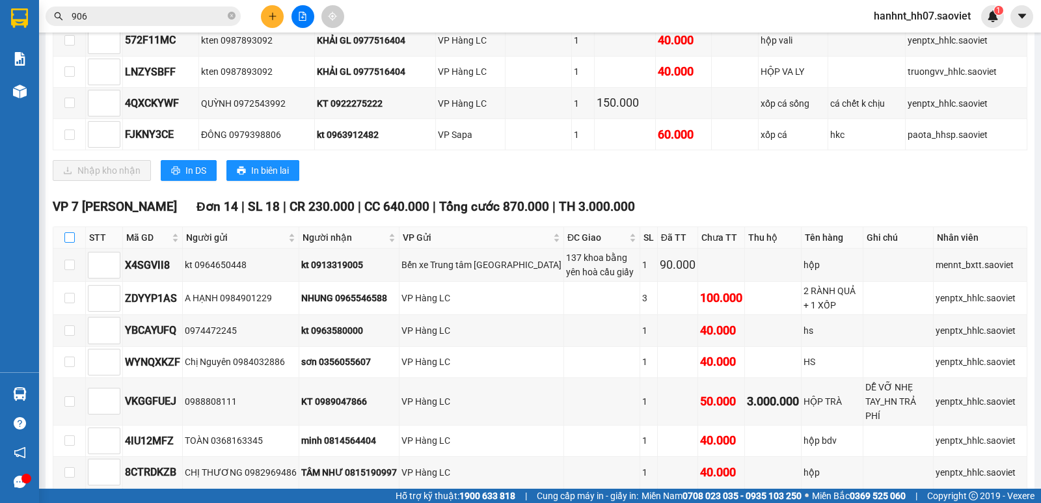
click at [69, 241] on input "checkbox" at bounding box center [69, 237] width 10 height 10
checkbox input "true"
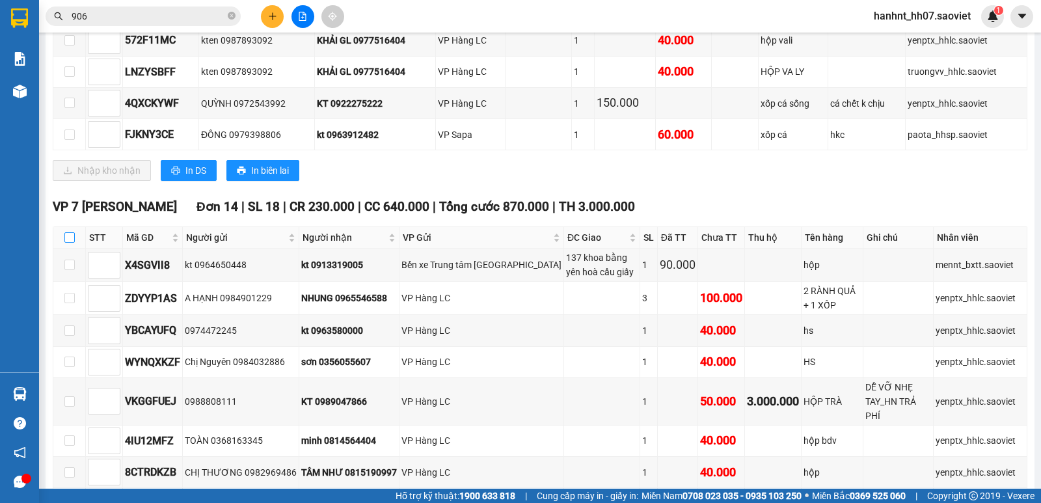
checkbox input "true"
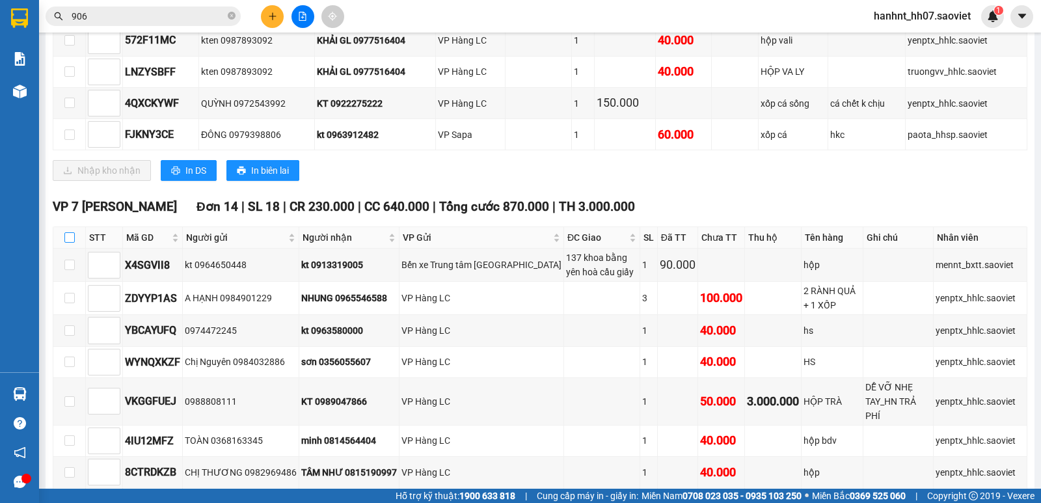
checkbox input "true"
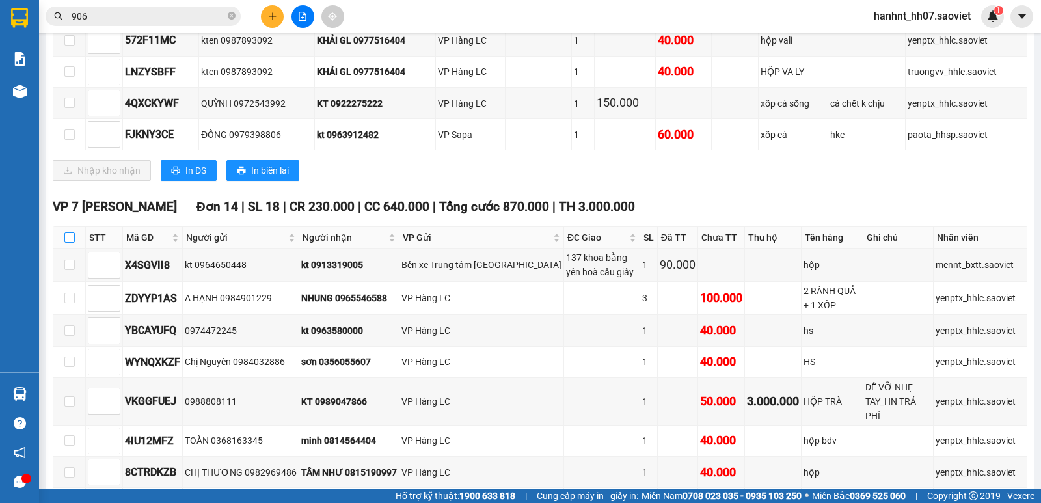
checkbox input "true"
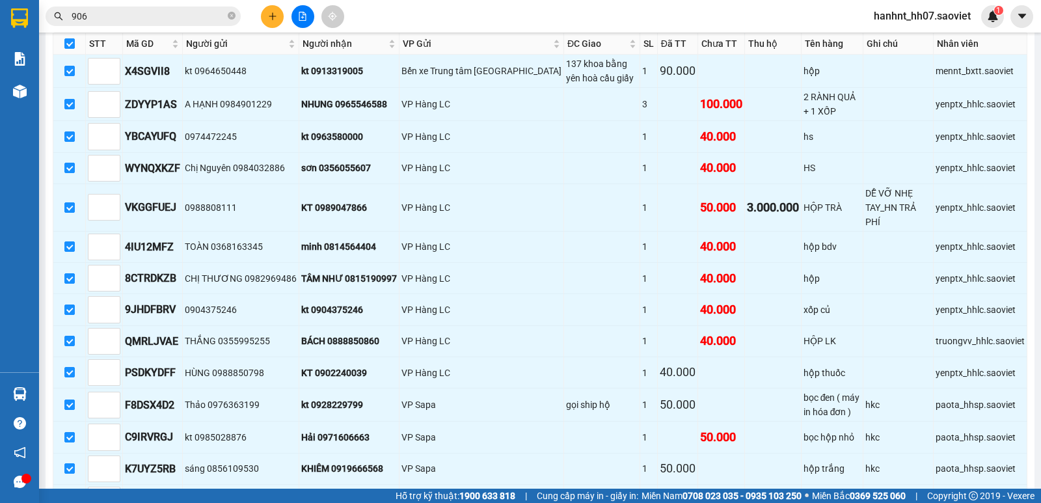
scroll to position [1337, 0]
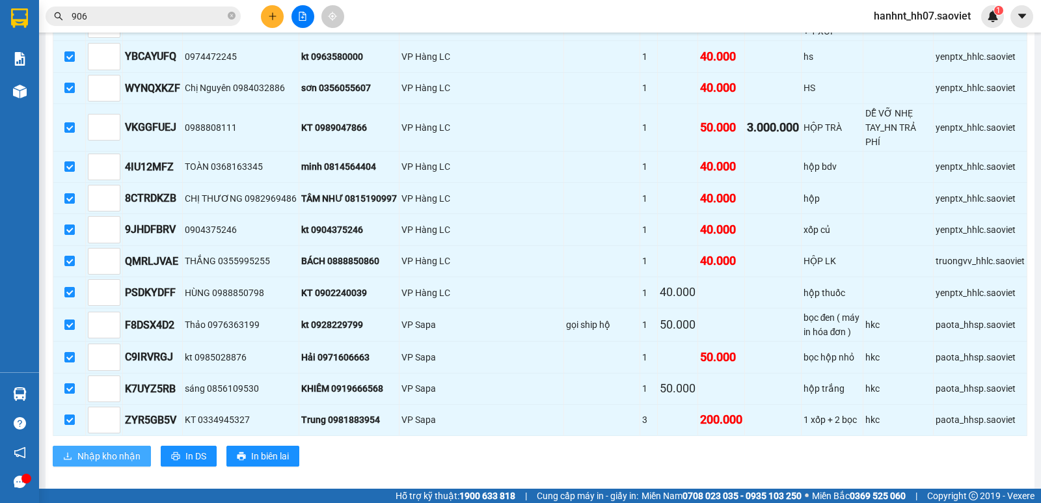
click at [109, 449] on span "Nhập kho nhận" at bounding box center [108, 456] width 63 height 14
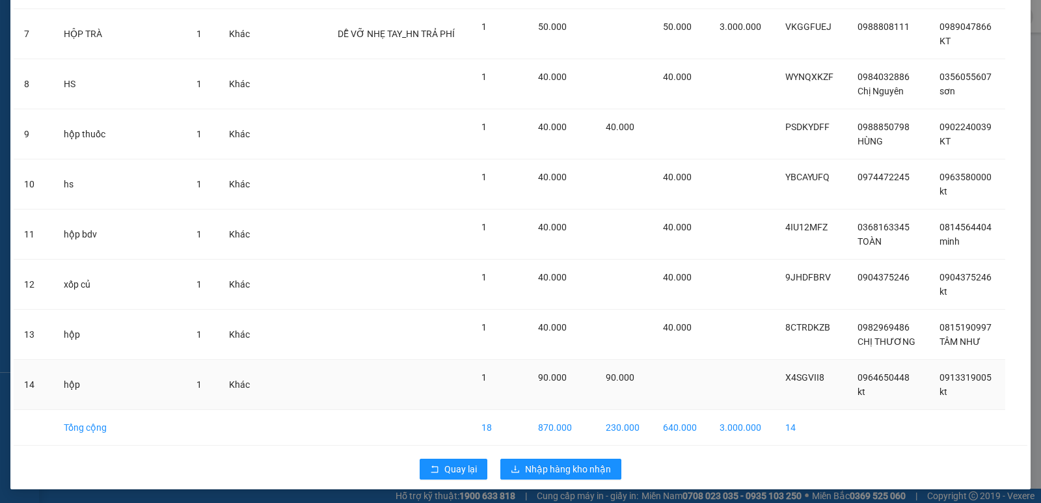
scroll to position [403, 0]
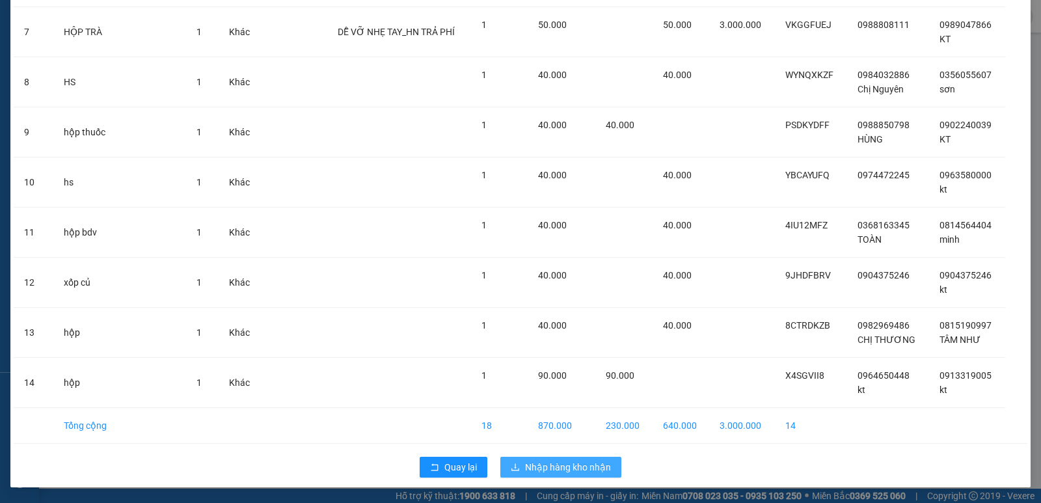
click at [541, 463] on span "Nhập hàng kho nhận" at bounding box center [568, 467] width 86 height 14
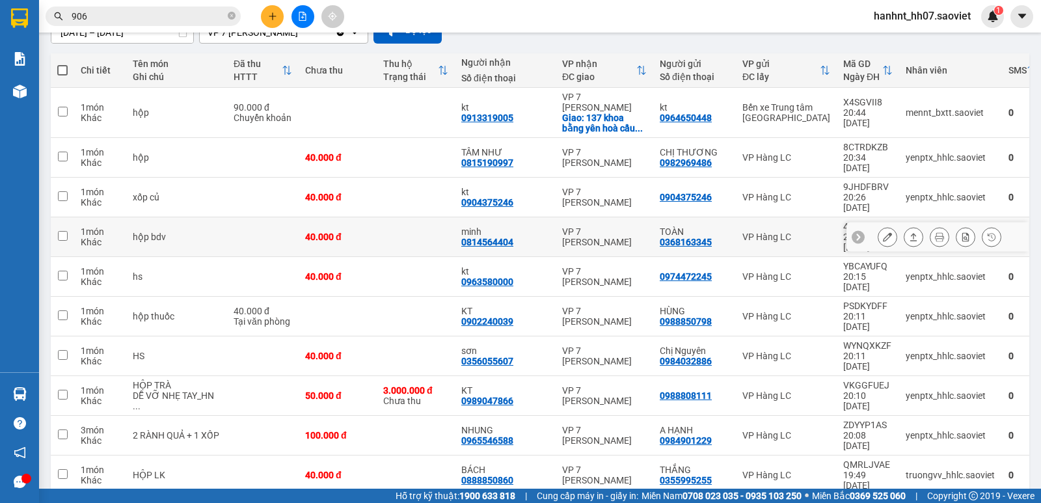
scroll to position [282, 0]
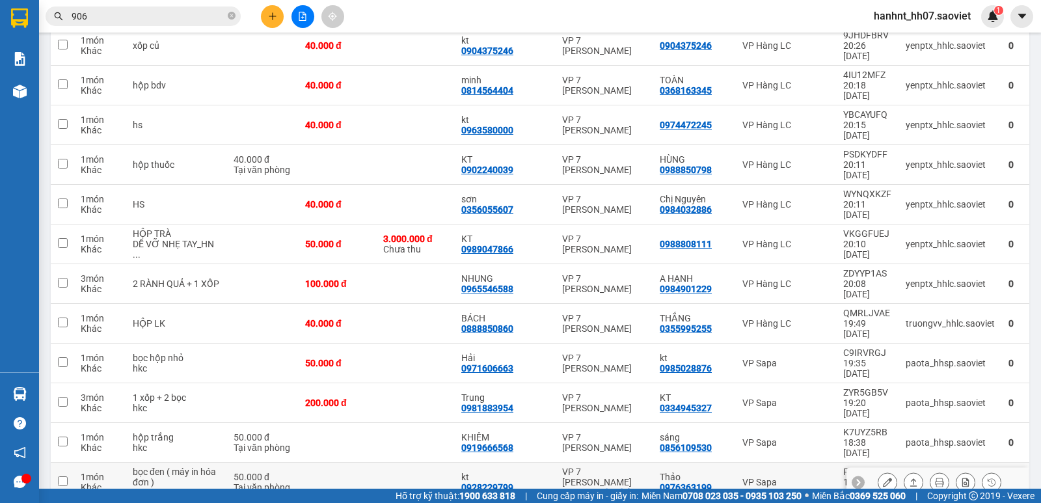
click at [387, 463] on td at bounding box center [416, 483] width 78 height 40
checkbox input "true"
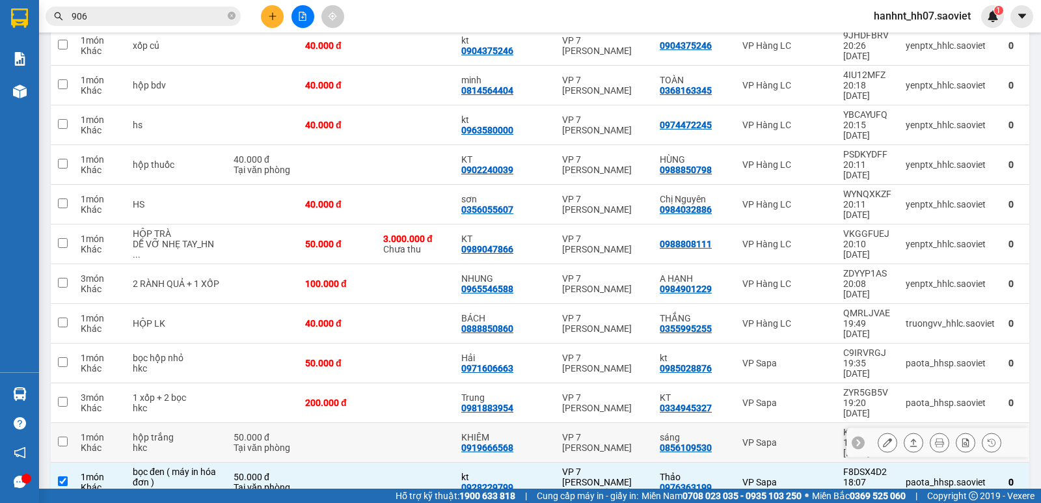
click at [394, 383] on td at bounding box center [416, 403] width 78 height 40
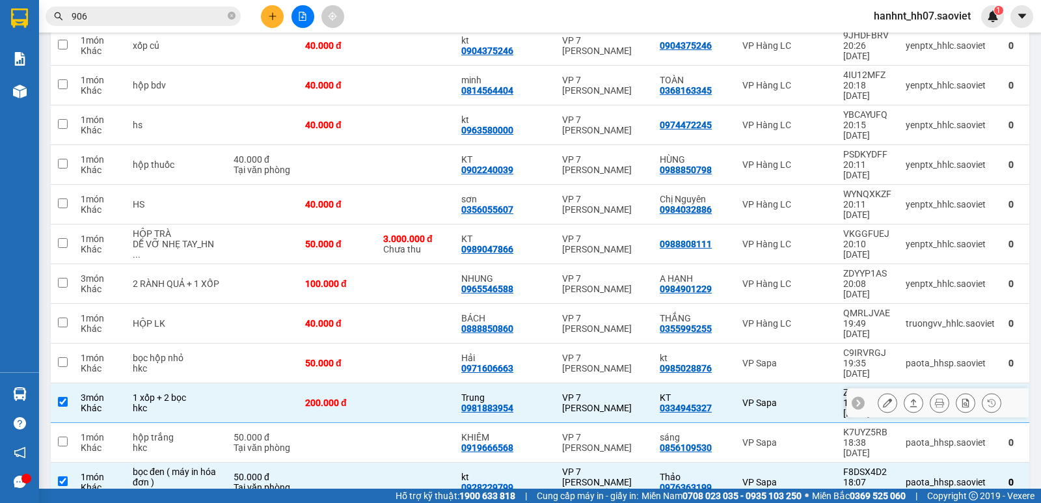
drag, startPoint x: 393, startPoint y: 318, endPoint x: 396, endPoint y: 273, distance: 45.0
click at [393, 383] on td at bounding box center [416, 403] width 78 height 40
checkbox input "false"
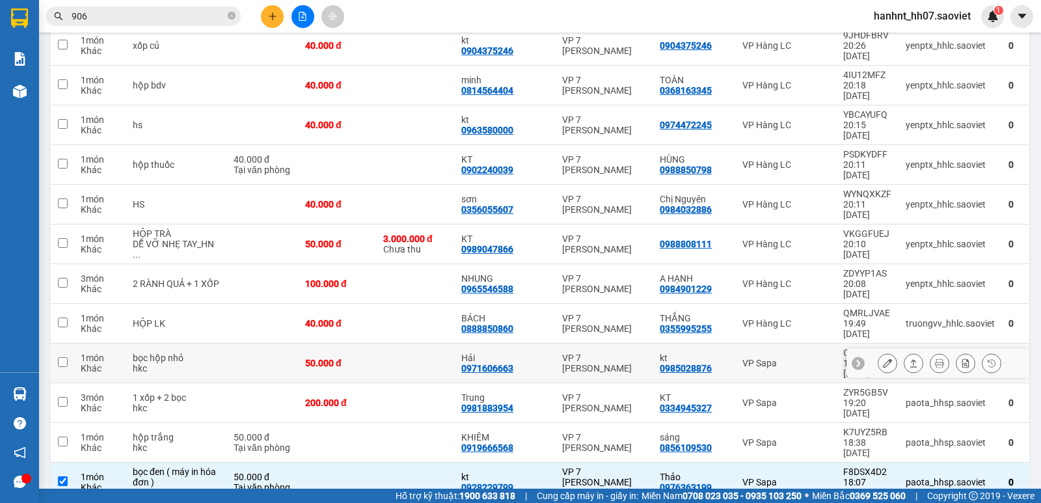
drag, startPoint x: 397, startPoint y: 267, endPoint x: 393, endPoint y: 233, distance: 34.7
click at [397, 344] on td at bounding box center [416, 364] width 78 height 40
checkbox input "true"
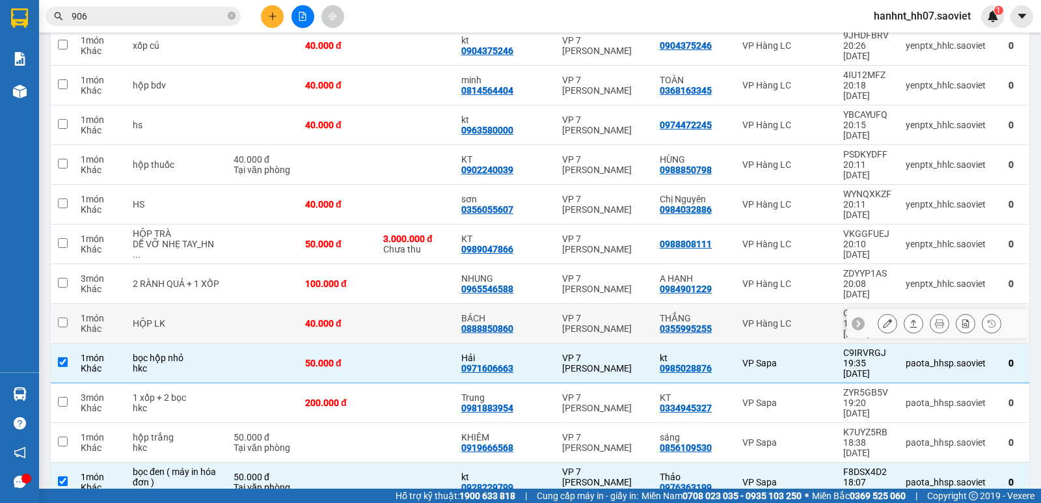
drag, startPoint x: 393, startPoint y: 233, endPoint x: 390, endPoint y: 209, distance: 24.3
drag, startPoint x: 390, startPoint y: 209, endPoint x: 388, endPoint y: 158, distance: 50.8
click at [388, 264] on td at bounding box center [416, 284] width 78 height 40
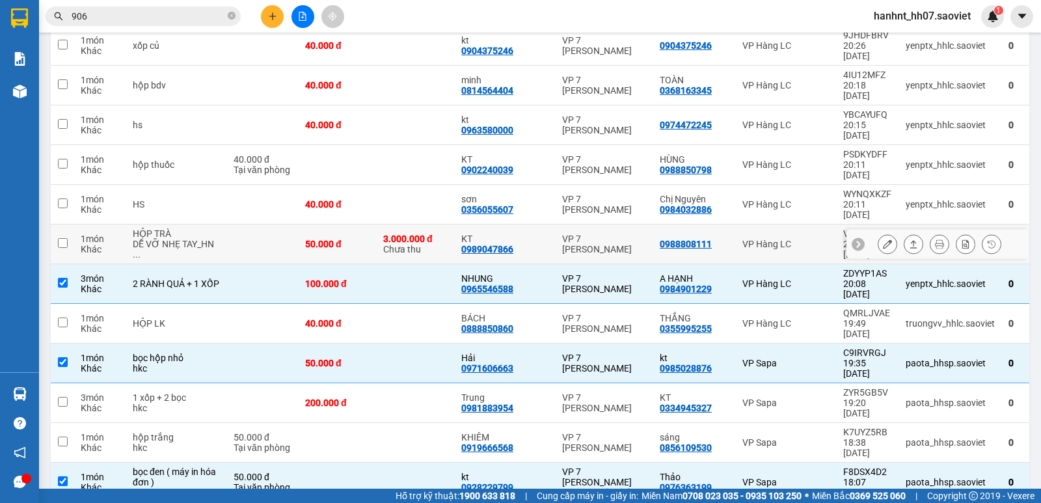
checkbox input "true"
click at [388, 225] on td "3.000.000 đ Chưa thu" at bounding box center [416, 245] width 78 height 40
checkbox input "true"
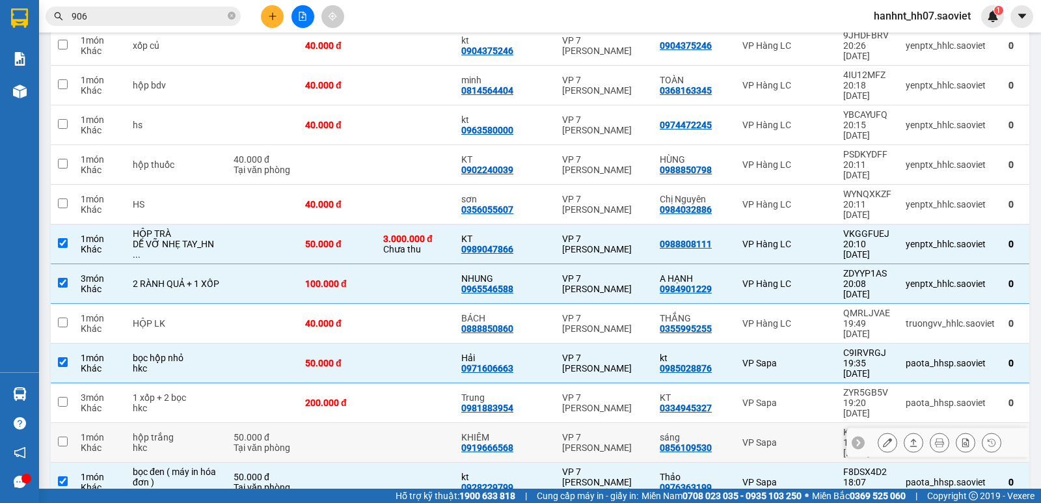
drag, startPoint x: 402, startPoint y: 357, endPoint x: 416, endPoint y: 322, distance: 37.9
click at [407, 423] on td at bounding box center [416, 443] width 78 height 40
checkbox input "true"
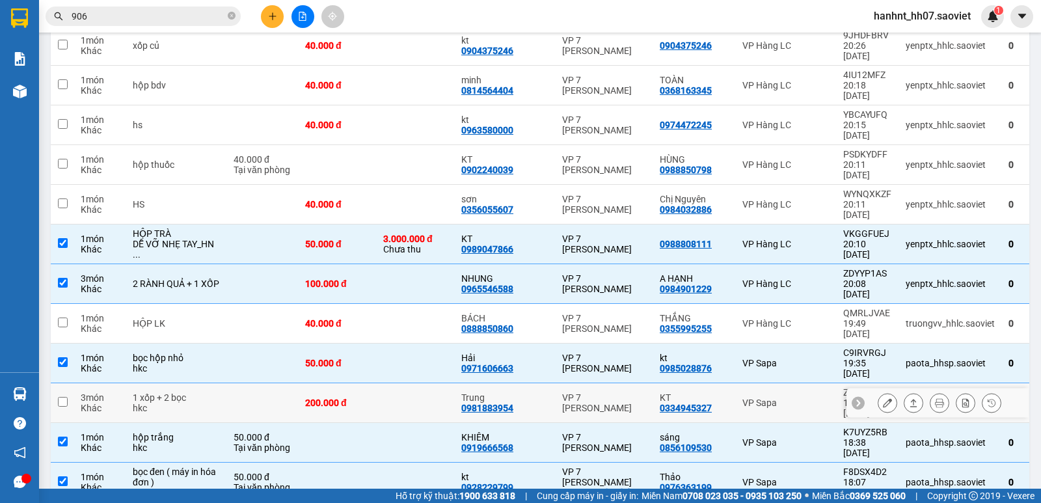
drag, startPoint x: 418, startPoint y: 310, endPoint x: 418, endPoint y: 274, distance: 36.4
click at [418, 383] on td at bounding box center [416, 403] width 78 height 40
checkbox input "true"
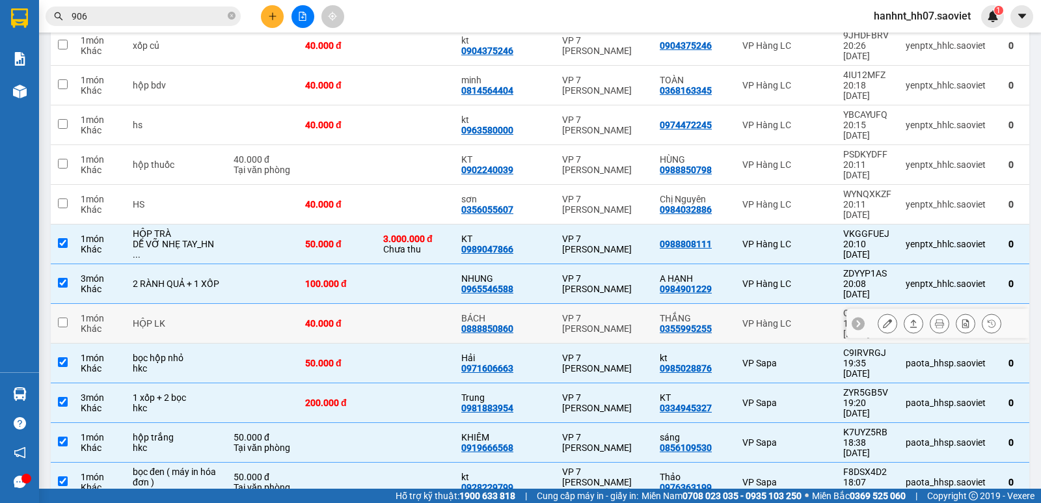
click at [418, 304] on td at bounding box center [416, 324] width 78 height 40
checkbox input "true"
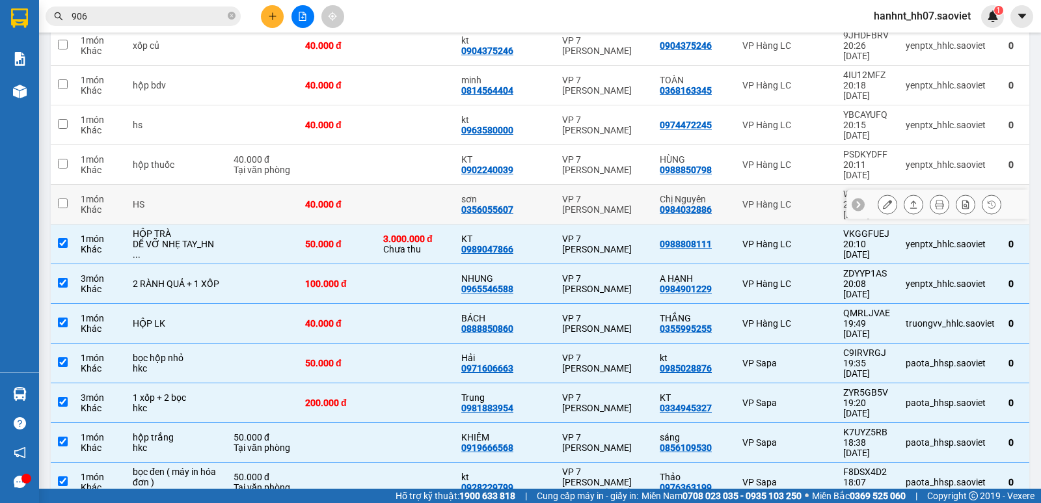
drag, startPoint x: 384, startPoint y: 129, endPoint x: 385, endPoint y: 105, distance: 23.4
click at [384, 185] on td at bounding box center [416, 205] width 78 height 40
checkbox input "true"
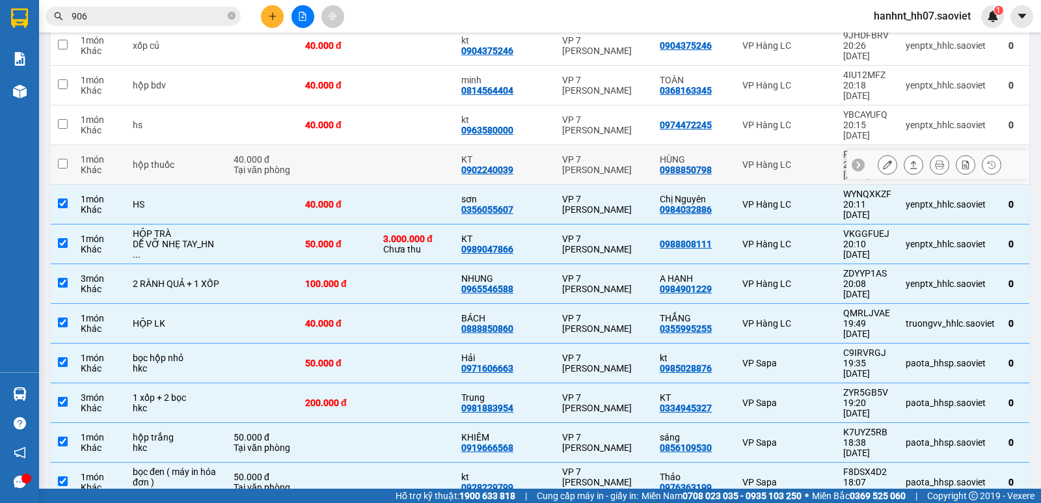
drag, startPoint x: 385, startPoint y: 105, endPoint x: 389, endPoint y: 75, distance: 30.3
click at [385, 145] on td at bounding box center [416, 165] width 78 height 40
checkbox input "true"
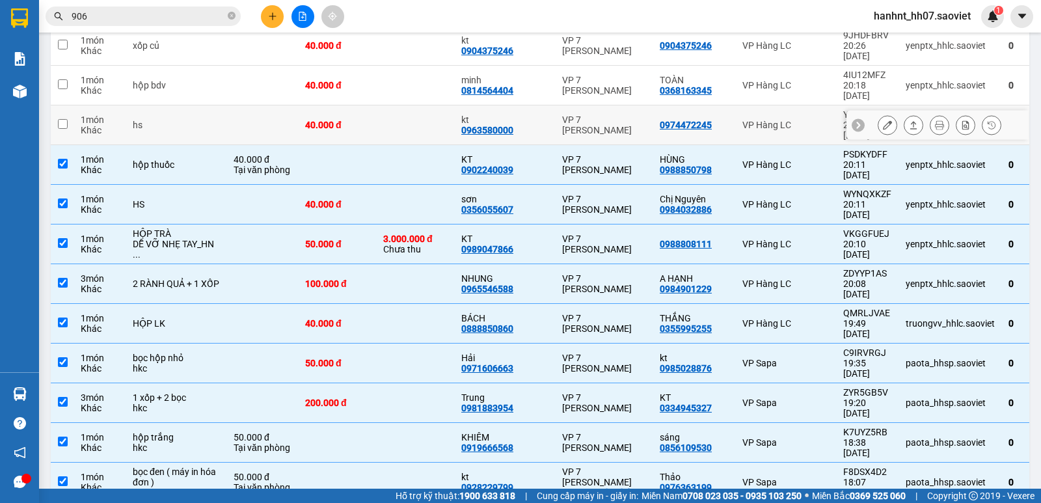
drag, startPoint x: 389, startPoint y: 75, endPoint x: 389, endPoint y: 53, distance: 22.8
click at [389, 66] on td at bounding box center [416, 86] width 78 height 40
checkbox input "true"
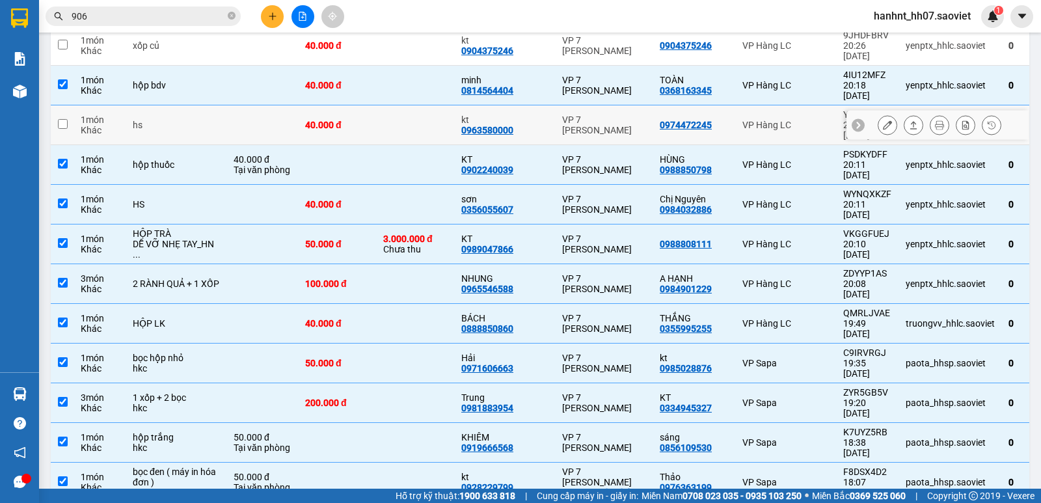
click at [405, 105] on td at bounding box center [416, 125] width 78 height 40
checkbox input "true"
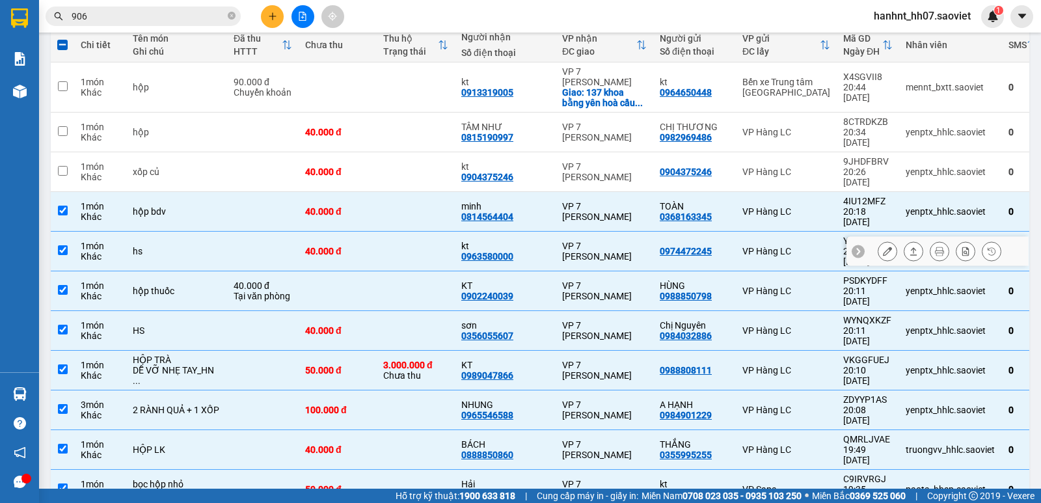
scroll to position [152, 0]
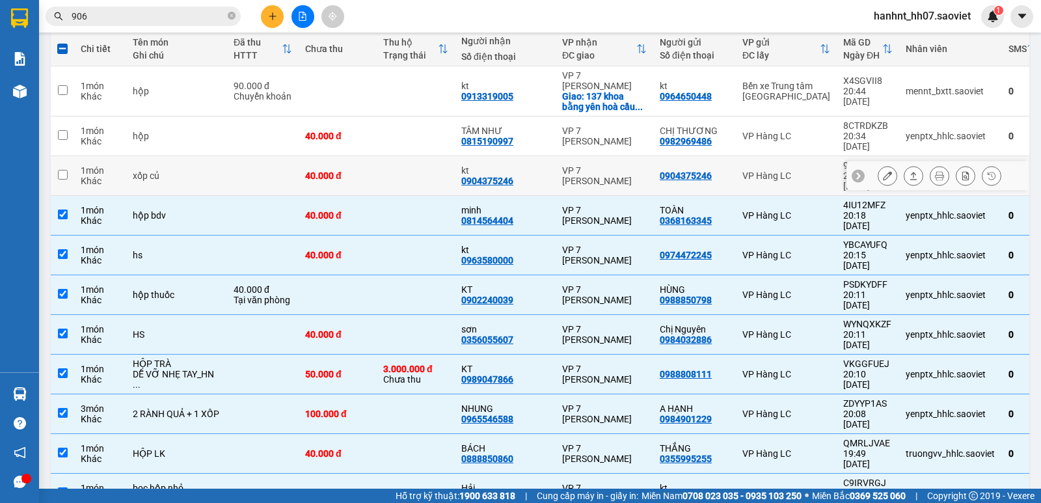
click at [409, 156] on td at bounding box center [416, 176] width 78 height 40
checkbox input "true"
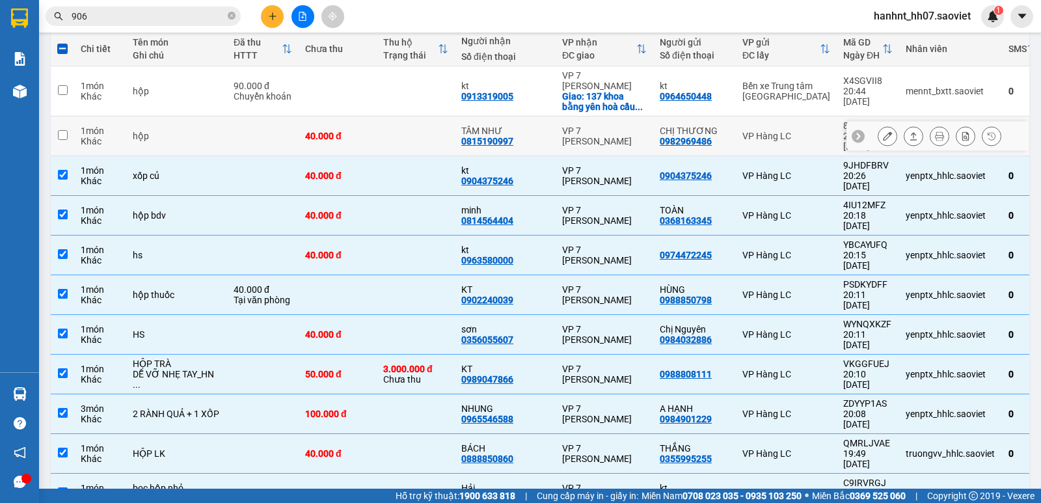
drag, startPoint x: 409, startPoint y: 125, endPoint x: 406, endPoint y: 94, distance: 30.8
click at [409, 121] on td at bounding box center [416, 136] width 78 height 40
checkbox input "true"
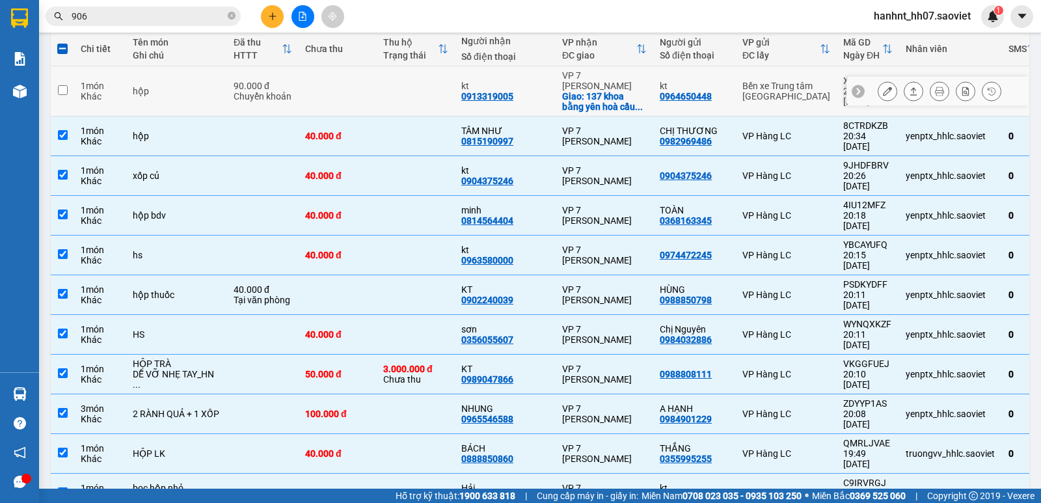
click at [405, 92] on td at bounding box center [416, 91] width 78 height 50
checkbox input "true"
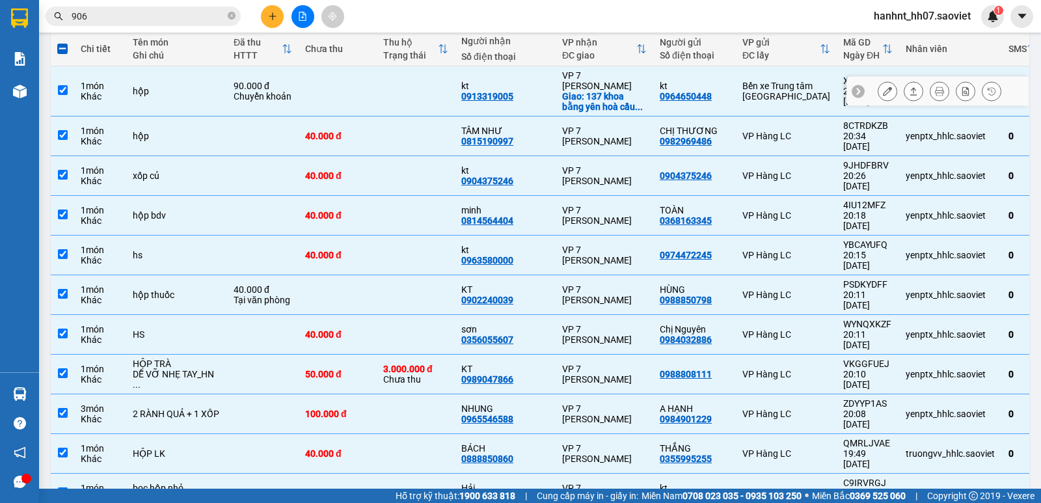
scroll to position [65, 0]
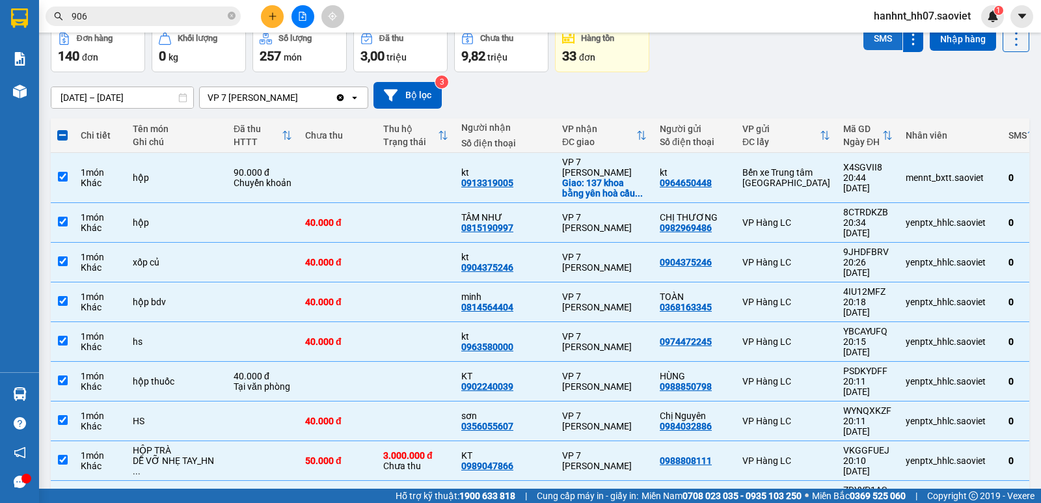
click at [882, 40] on button "SMS" at bounding box center [883, 38] width 39 height 23
click at [198, 26] on div "Kết quả tìm kiếm ( 4451 ) Bộ lọc Mã ĐH Trạng thái Món hàng Thu hộ Tổng cước Chư…" at bounding box center [127, 16] width 254 height 23
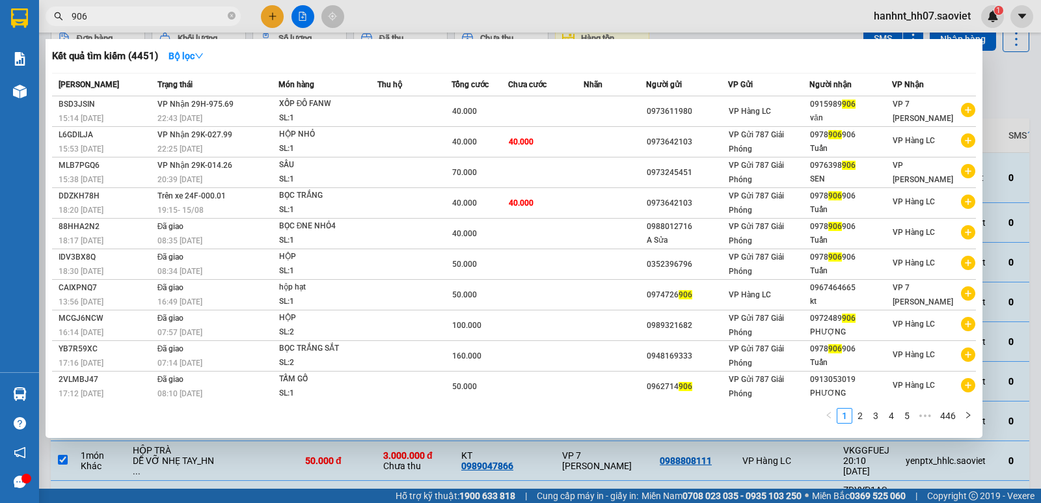
click at [193, 15] on input "906" at bounding box center [149, 16] width 154 height 14
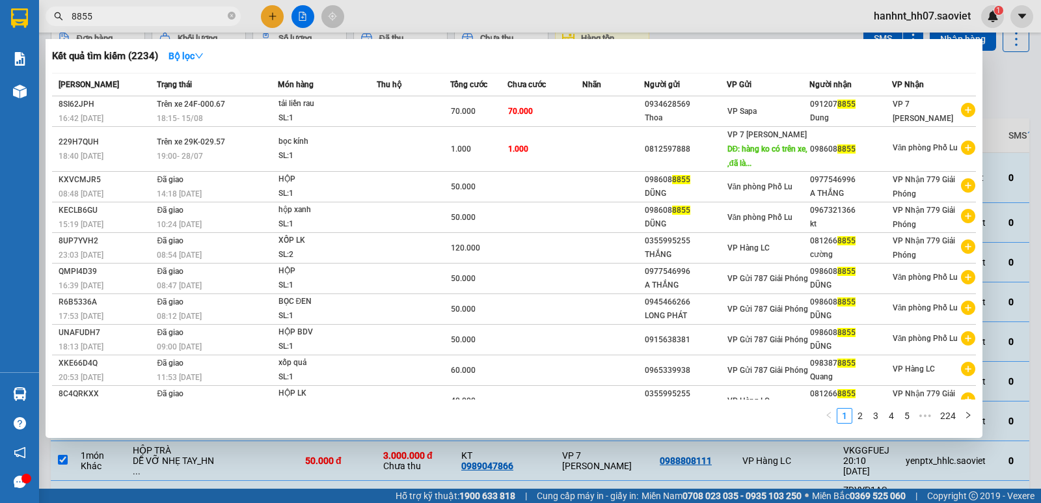
type input "8855"
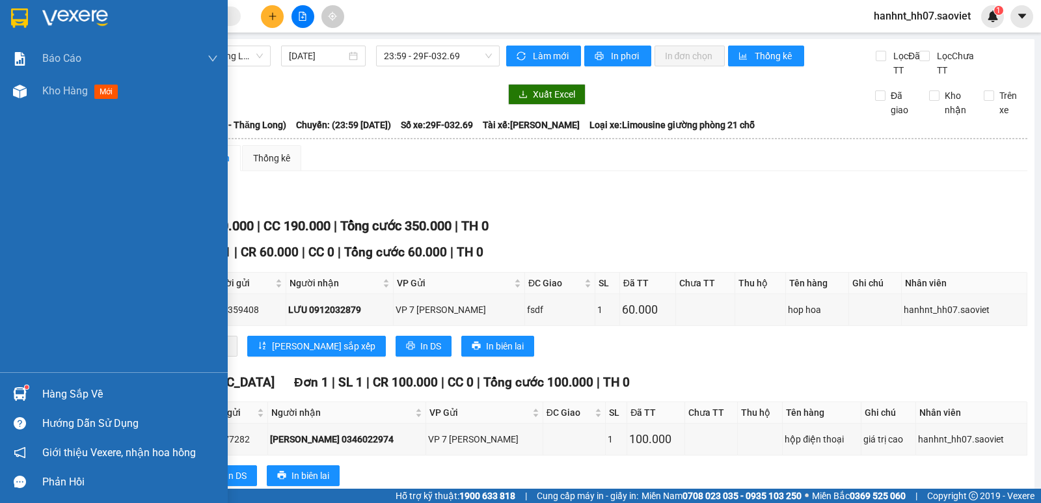
click at [14, 383] on div at bounding box center [19, 394] width 23 height 23
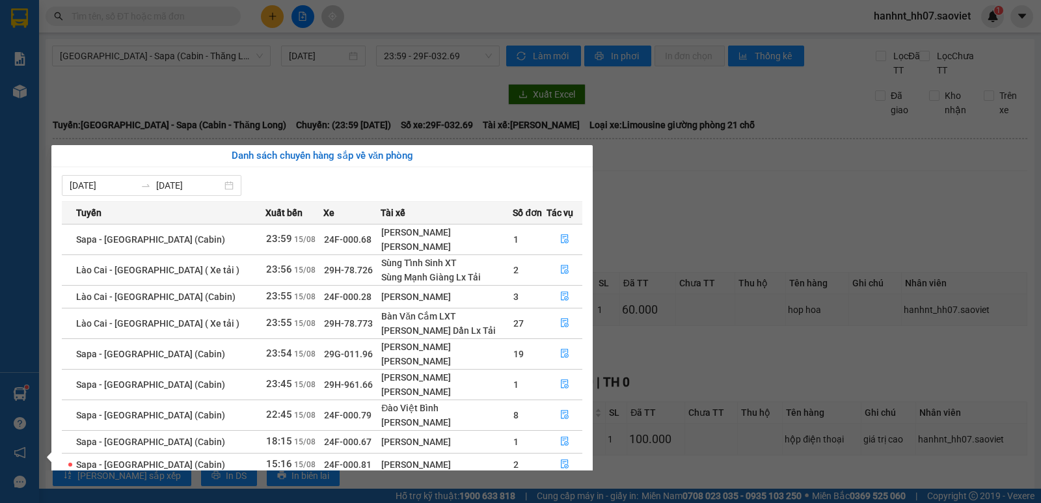
scroll to position [21, 0]
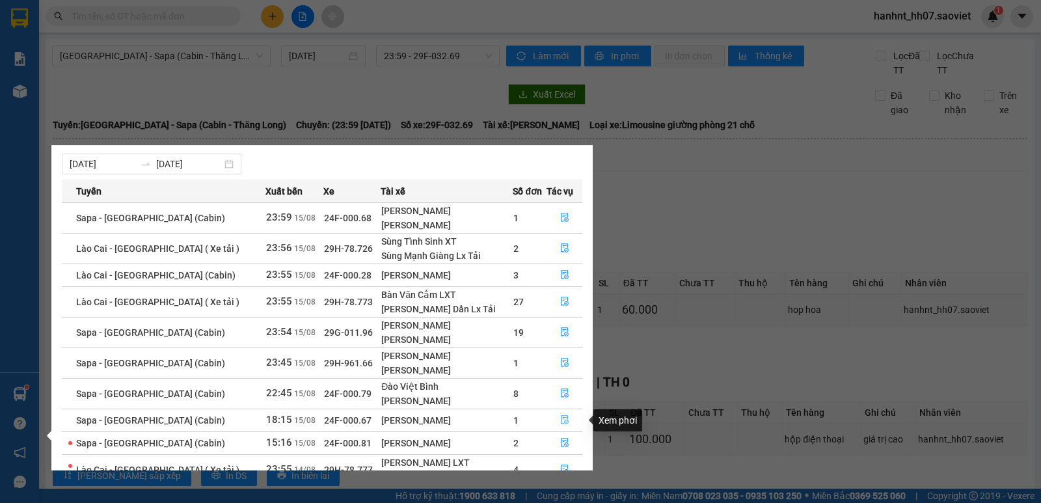
click at [556, 420] on button "button" at bounding box center [564, 420] width 34 height 21
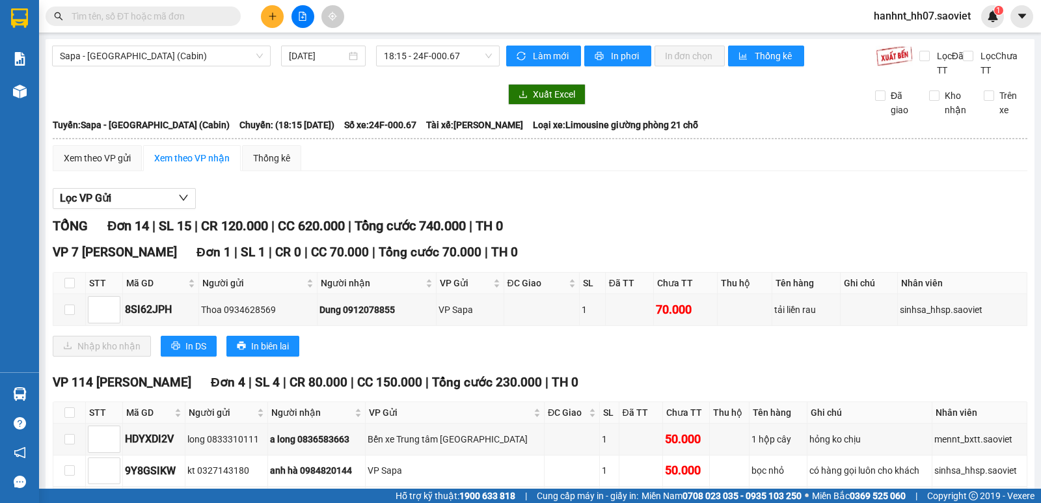
scroll to position [87, 0]
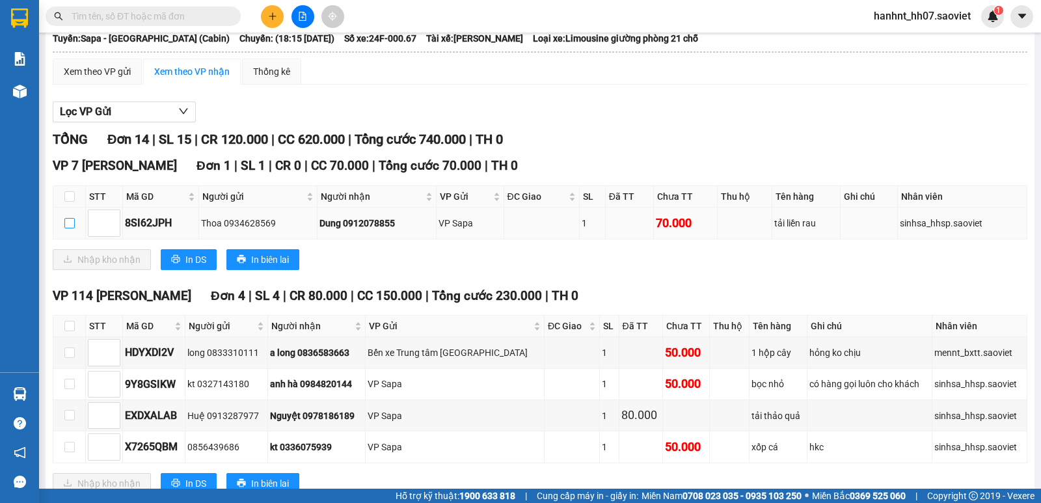
click at [64, 221] on input "checkbox" at bounding box center [69, 223] width 10 height 10
checkbox input "true"
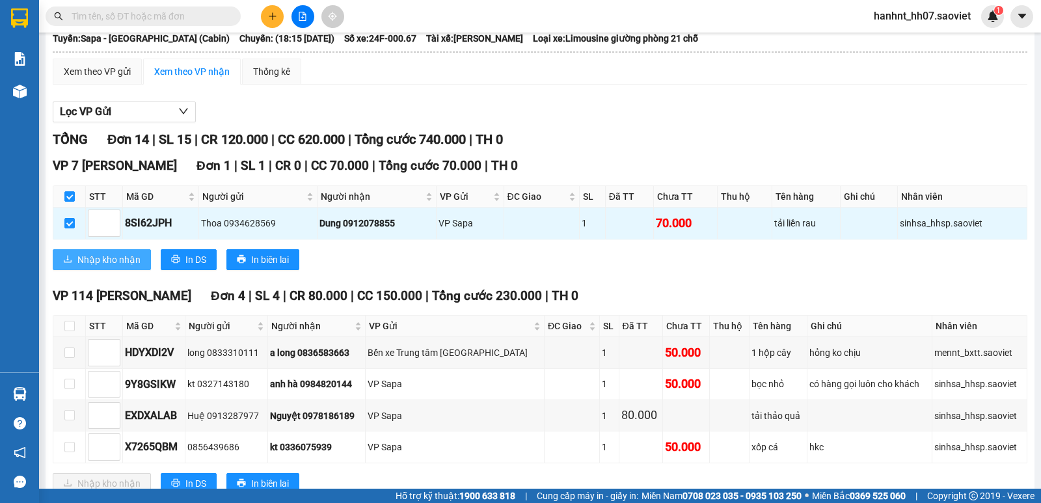
click at [107, 262] on span "Nhập kho nhận" at bounding box center [108, 259] width 63 height 14
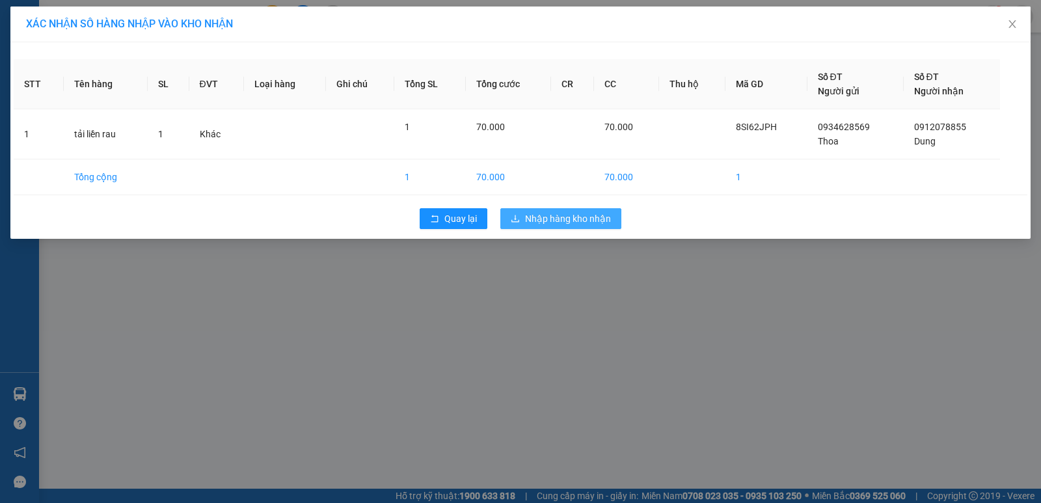
click at [557, 211] on span "Nhập hàng kho nhận" at bounding box center [568, 218] width 86 height 14
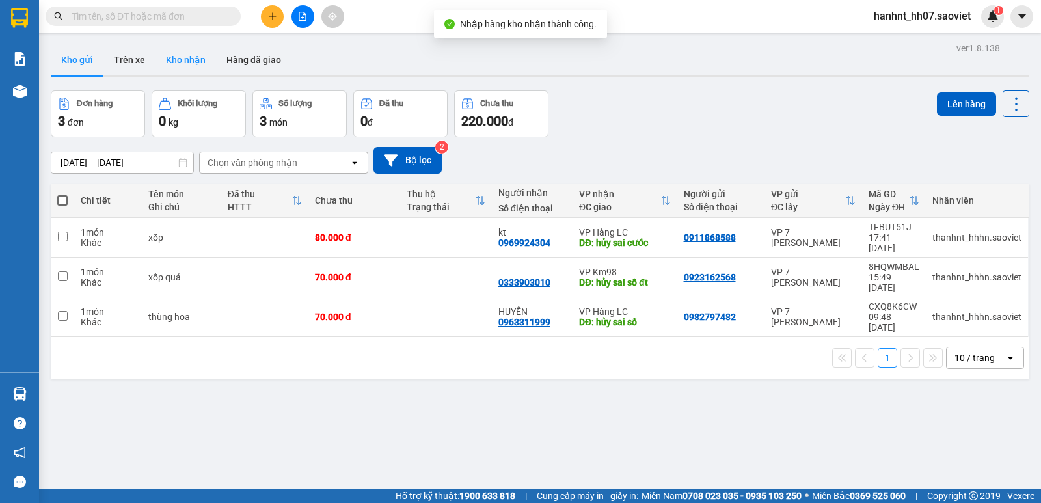
click at [163, 55] on button "Kho nhận" at bounding box center [186, 59] width 61 height 31
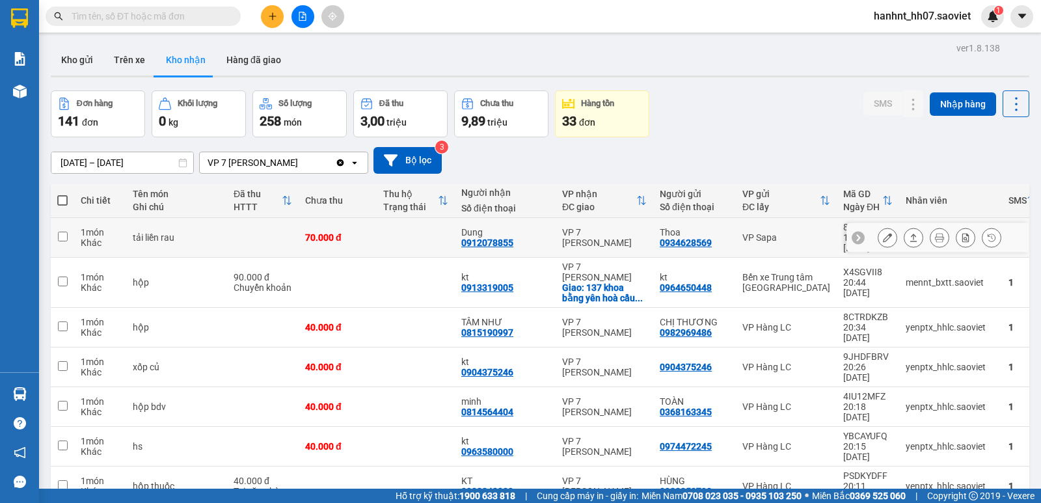
click at [392, 234] on td at bounding box center [416, 238] width 78 height 40
checkbox input "true"
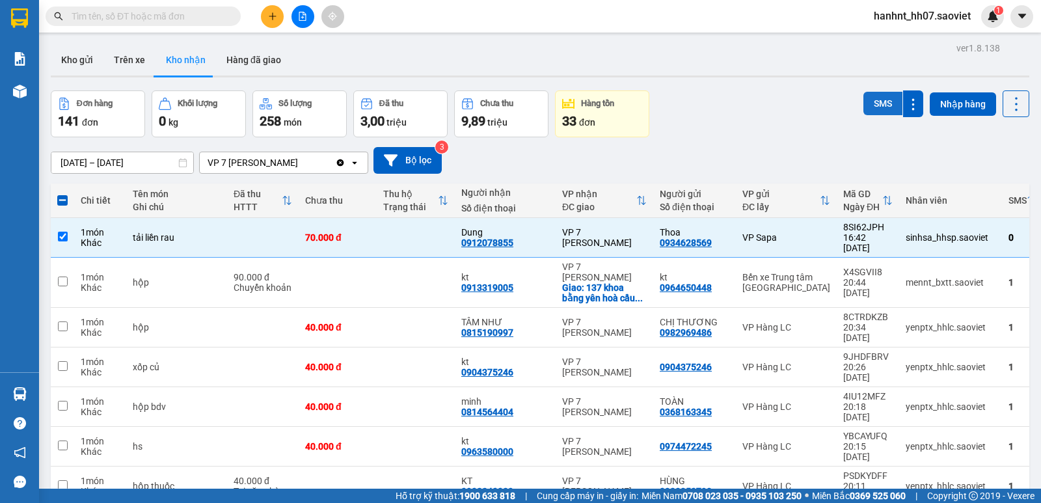
click at [865, 106] on button "SMS" at bounding box center [883, 103] width 39 height 23
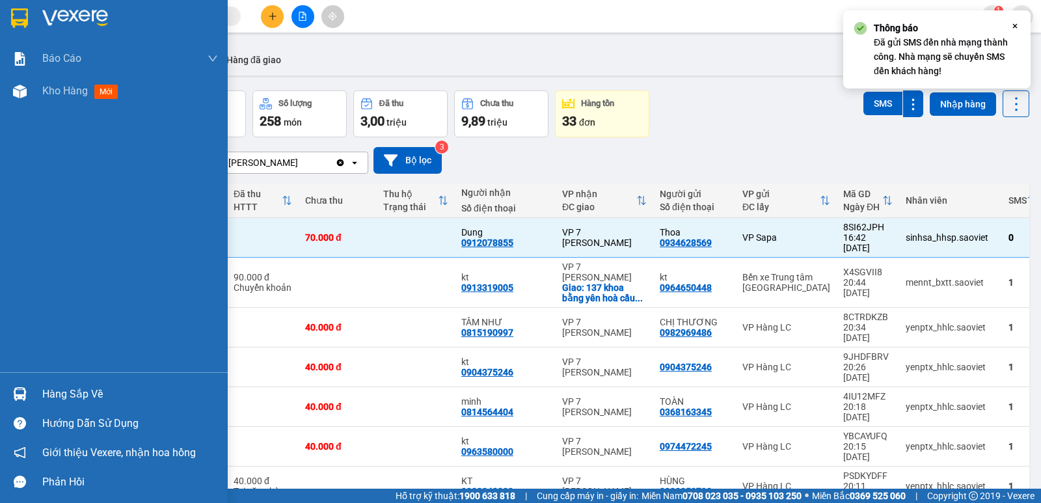
drag, startPoint x: 41, startPoint y: 393, endPoint x: 105, endPoint y: 357, distance: 73.7
click at [41, 392] on div "Hàng sắp về" at bounding box center [114, 393] width 228 height 29
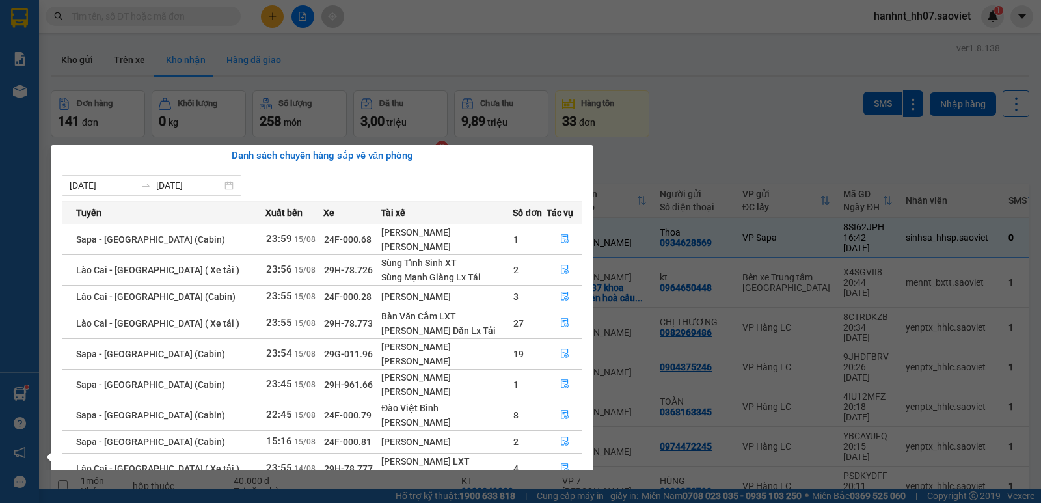
click at [244, 77] on section "Kết quả tìm kiếm ( 0 ) Bộ lọc No Data hanhnt_hh07.saoviet 1 Báo cáo 1B. Chi tiế…" at bounding box center [520, 251] width 1041 height 503
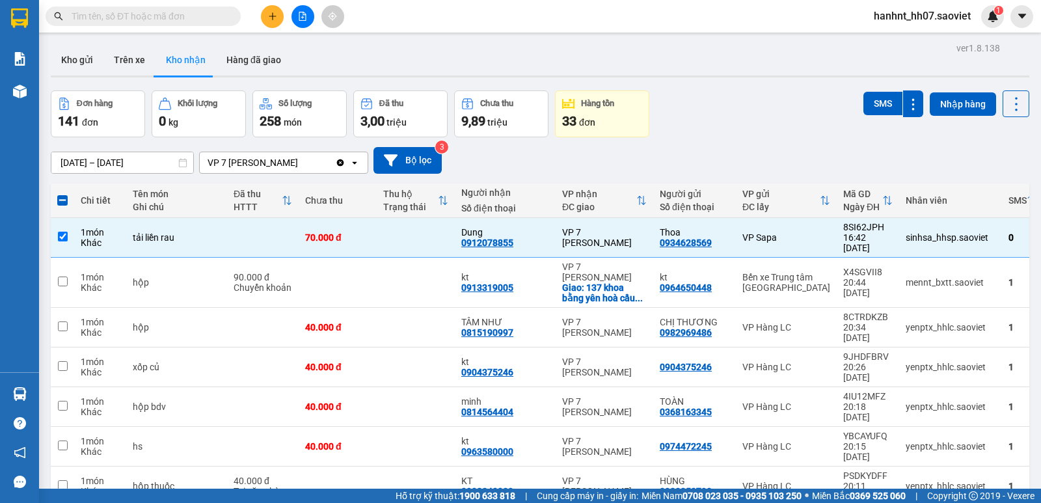
click at [151, 18] on input "text" at bounding box center [149, 16] width 154 height 14
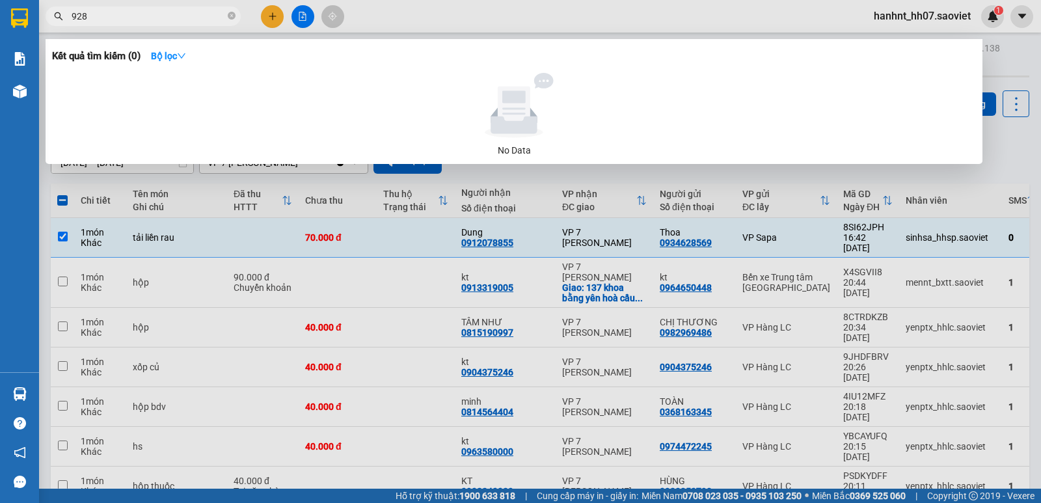
type input "9286"
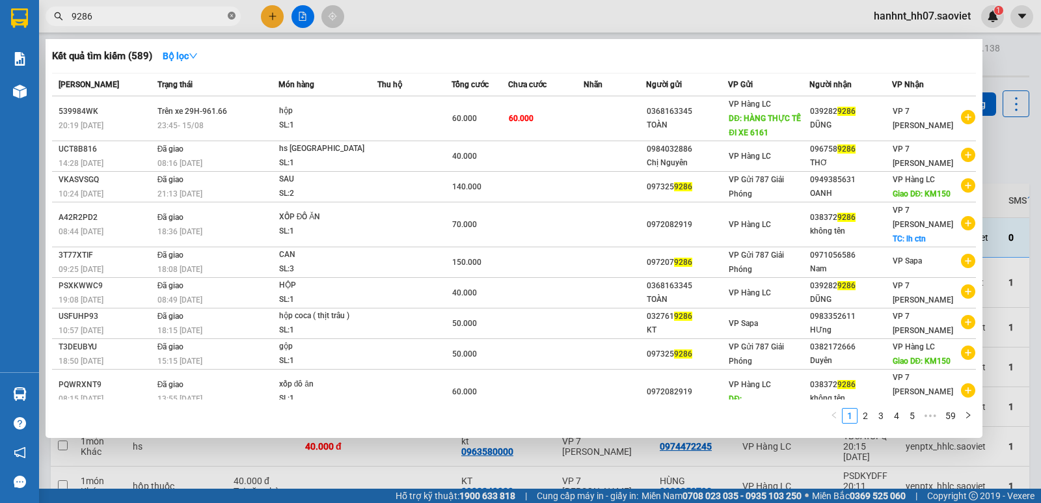
click at [230, 20] on icon "close-circle" at bounding box center [232, 16] width 8 height 8
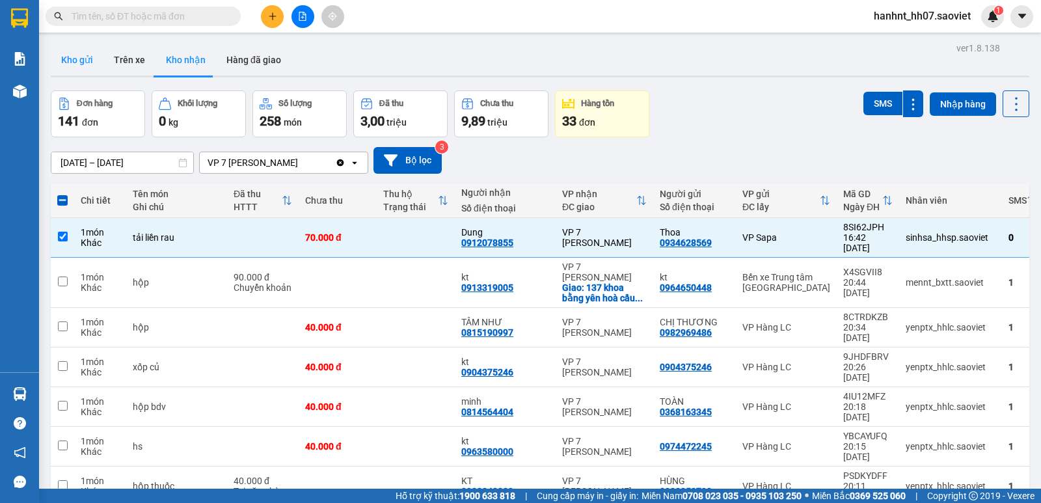
click at [72, 62] on button "Kho gửi" at bounding box center [77, 59] width 53 height 31
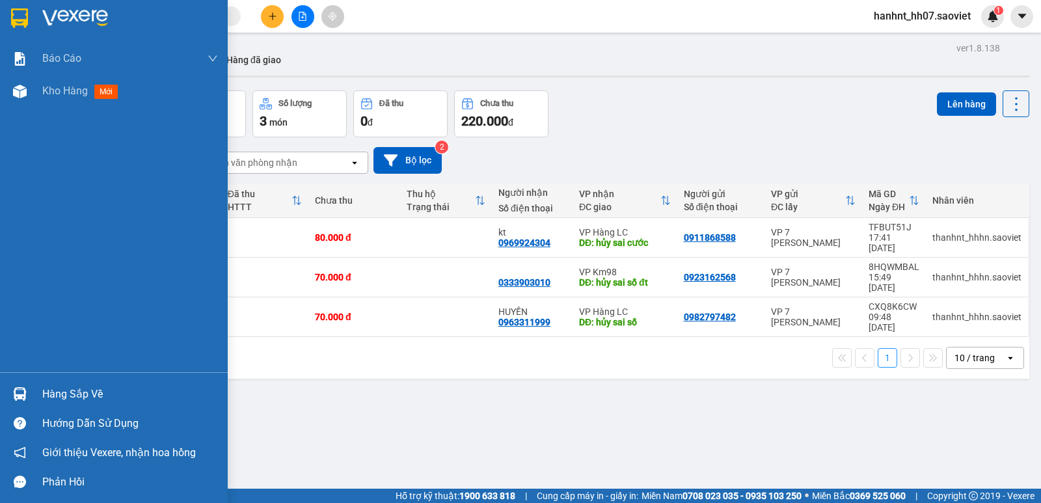
click at [20, 394] on img at bounding box center [20, 394] width 14 height 14
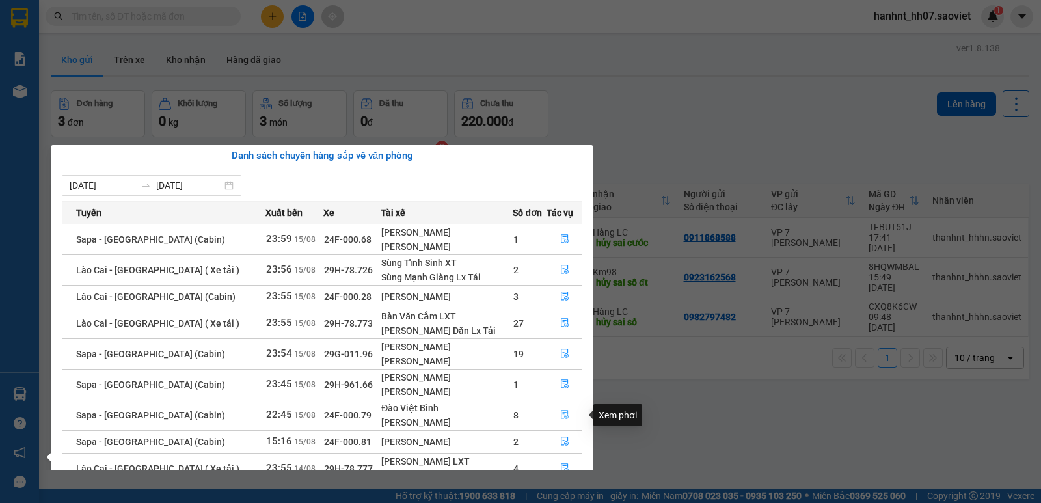
click at [563, 413] on icon "file-done" at bounding box center [564, 414] width 9 height 9
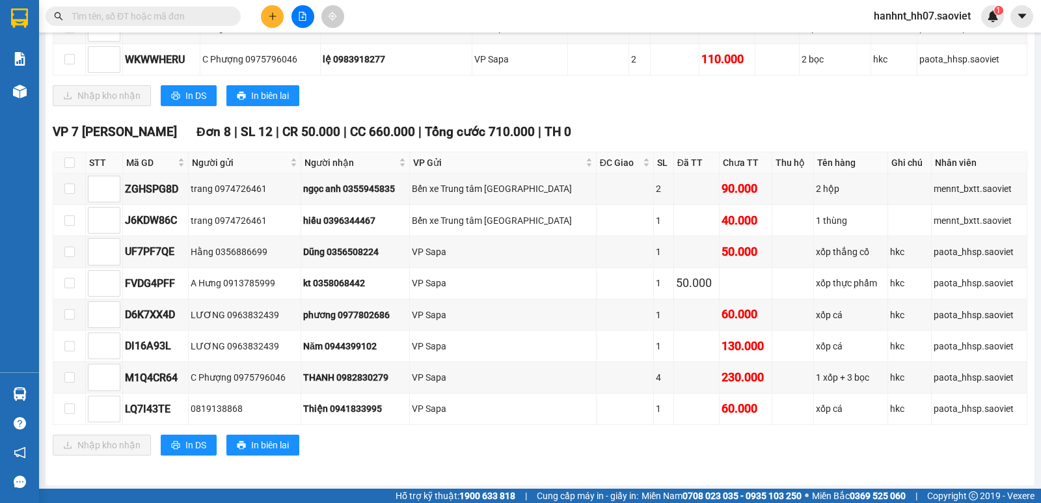
scroll to position [411, 0]
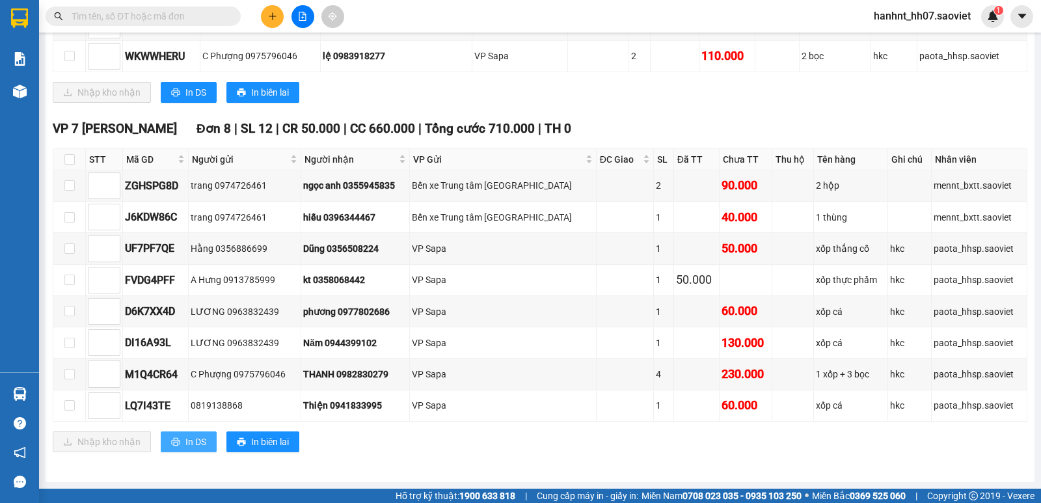
click at [189, 438] on span "In DS" at bounding box center [195, 442] width 21 height 14
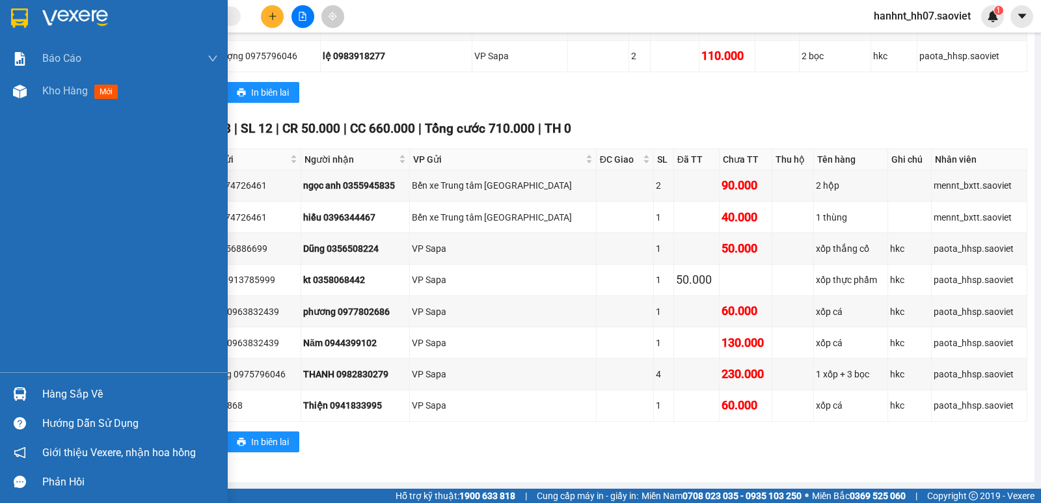
click at [22, 389] on img at bounding box center [20, 394] width 14 height 14
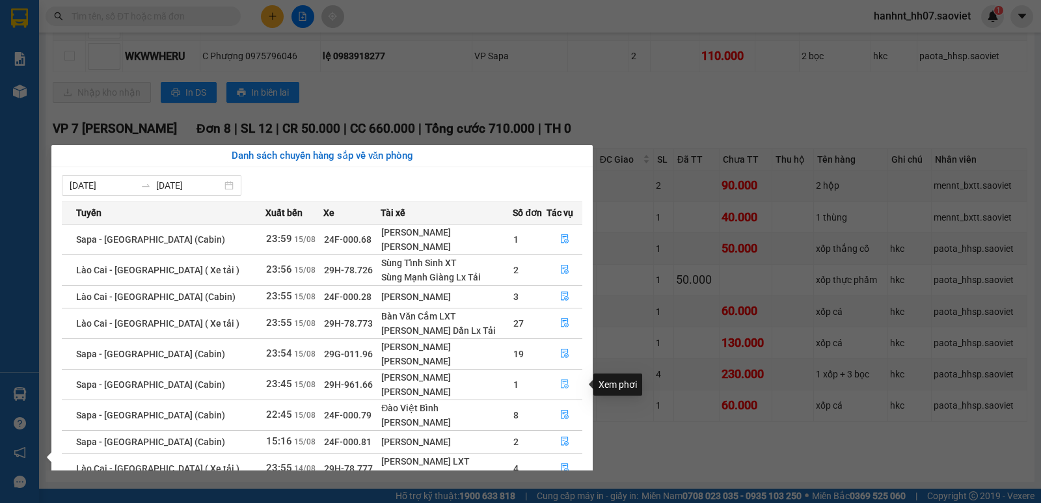
click at [569, 383] on button "button" at bounding box center [564, 384] width 34 height 21
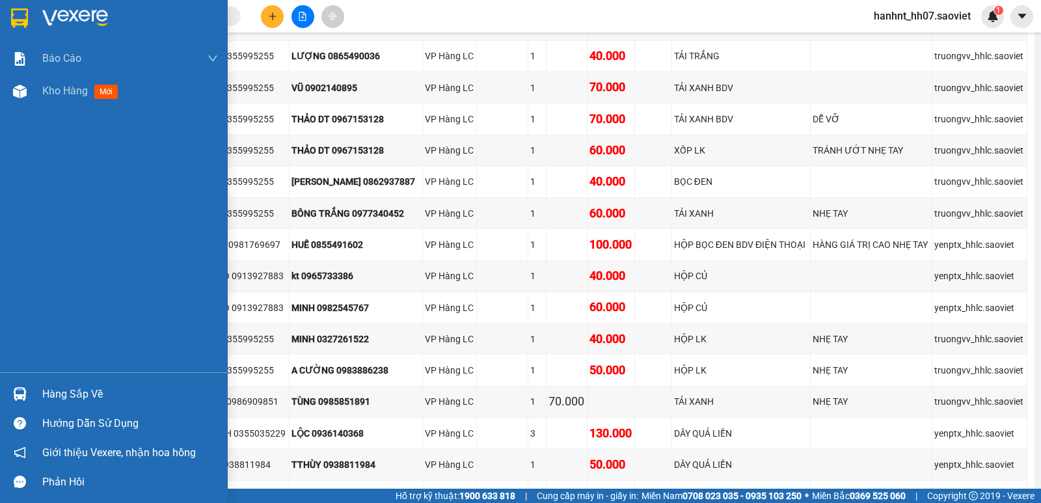
click at [10, 395] on div at bounding box center [19, 394] width 23 height 23
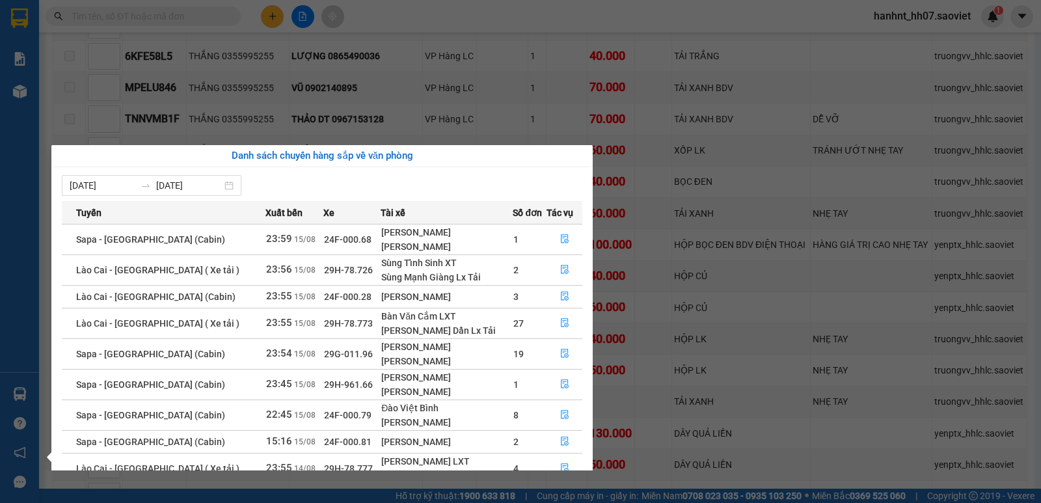
click at [228, 91] on section "Kết quả tìm kiếm ( 589 ) Bộ lọc Mã ĐH Trạng thái Món hàng Thu hộ Tổng cước Chưa…" at bounding box center [520, 251] width 1041 height 503
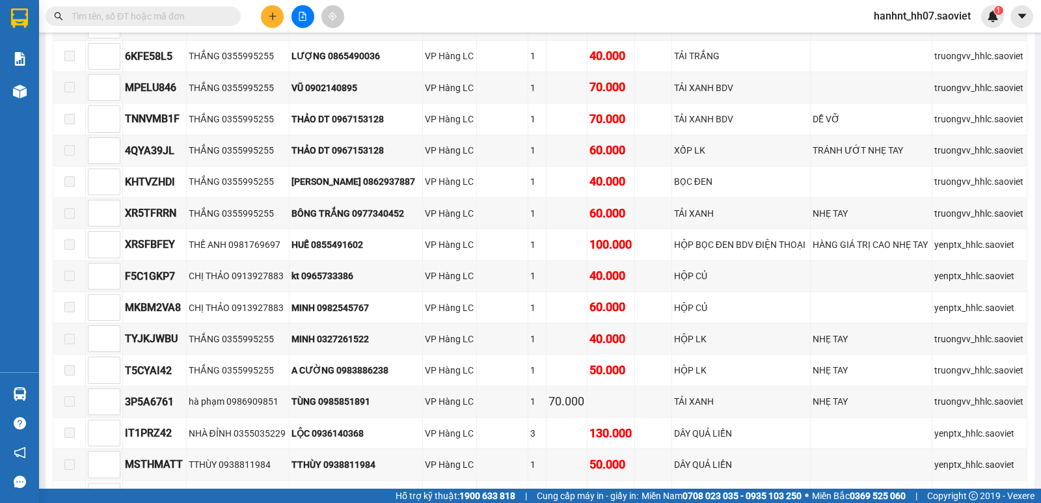
click at [133, 10] on input "text" at bounding box center [149, 16] width 154 height 14
click at [274, 12] on icon "plus" at bounding box center [272, 16] width 9 height 9
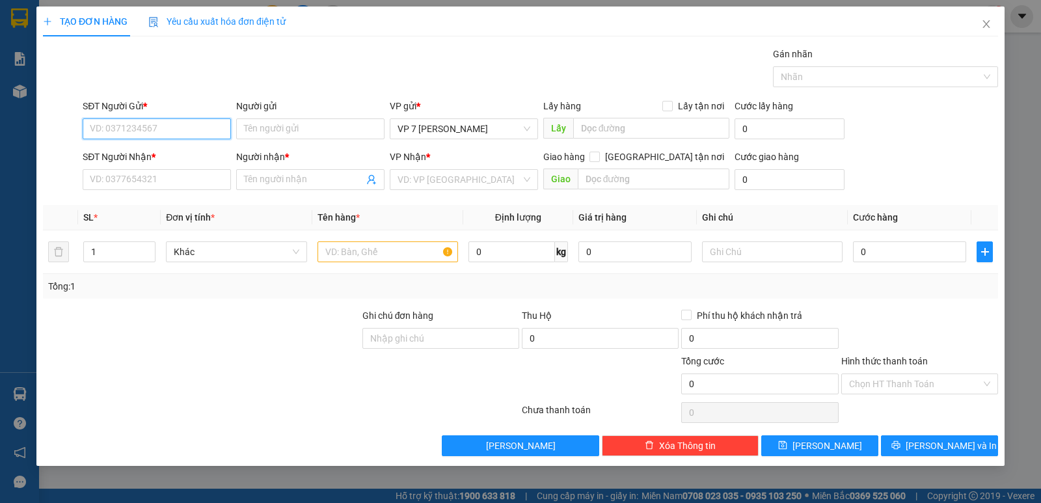
click at [174, 124] on input "SĐT Người Gửi *" at bounding box center [157, 128] width 148 height 21
click at [181, 147] on div "0962970791 - Đào" at bounding box center [157, 154] width 148 height 21
type input "0962970791"
type input "Đào"
type input "0962970791"
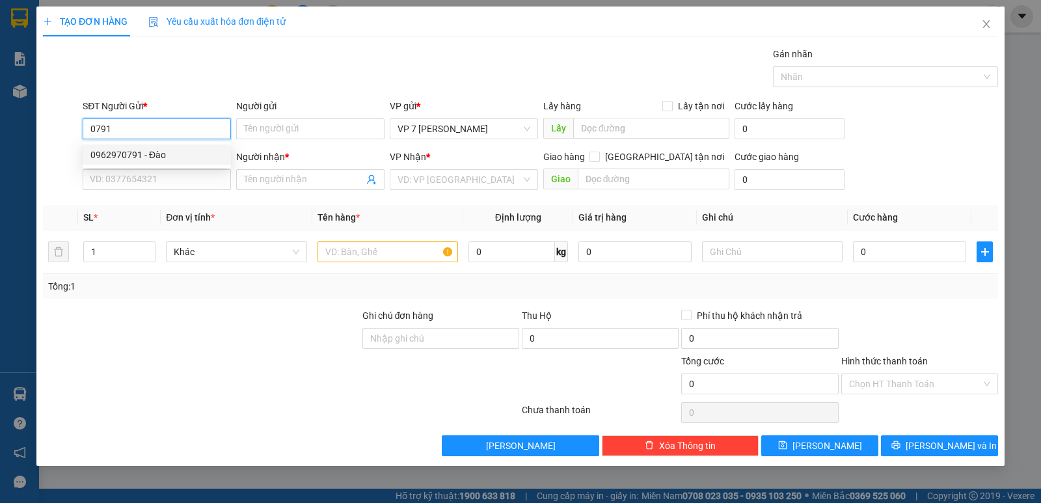
type input "Đào"
type input "0962970791"
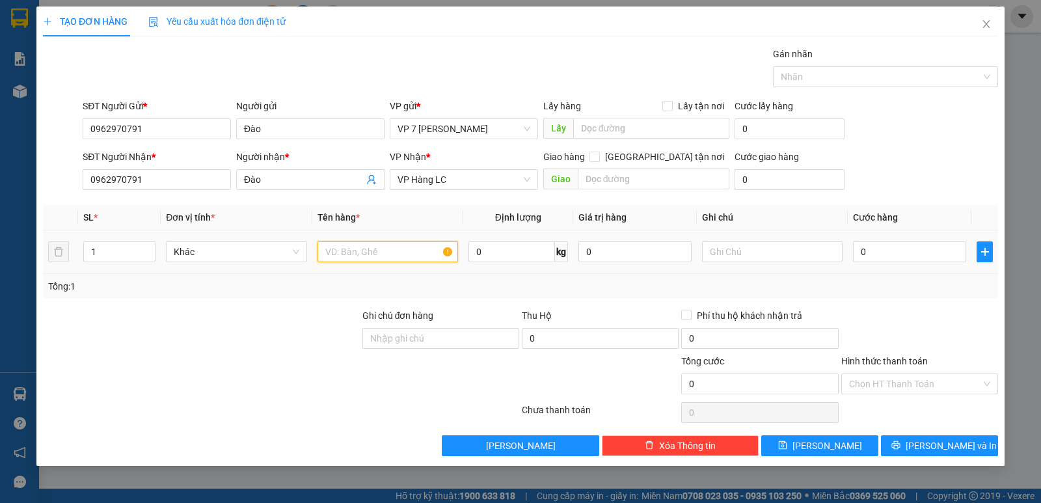
click at [374, 256] on input "text" at bounding box center [388, 251] width 141 height 21
type input "hop hoa"
click at [898, 243] on input "0" at bounding box center [909, 251] width 113 height 21
type input "7"
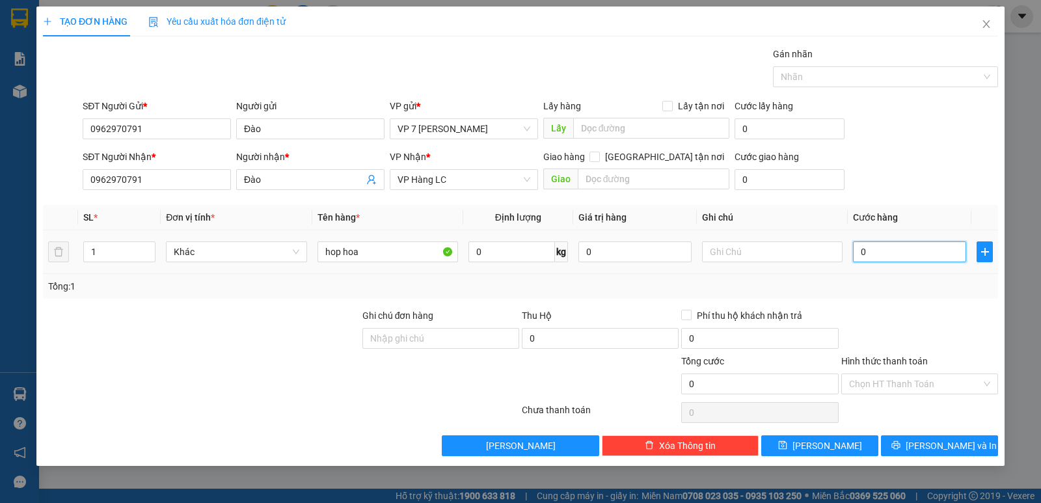
type input "7"
type input "70"
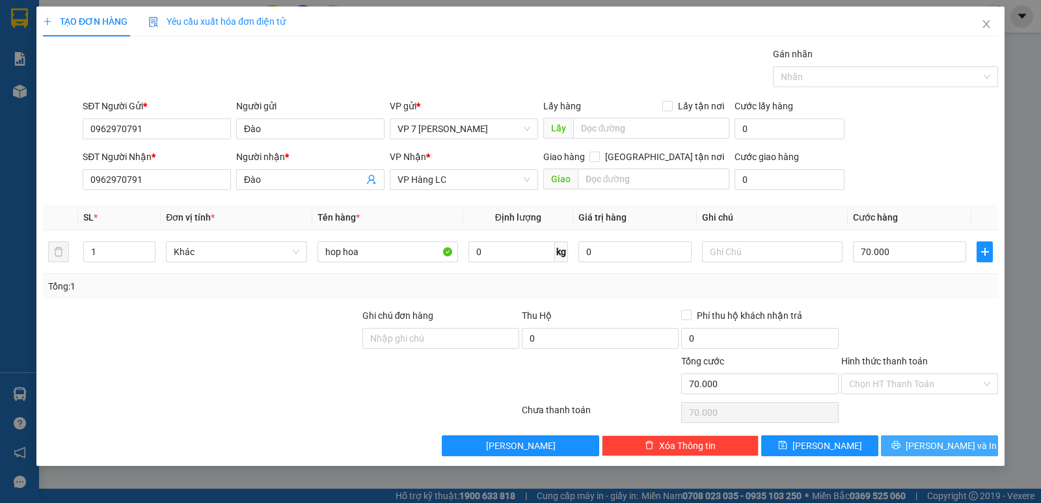
click at [943, 439] on span "[PERSON_NAME] và In" at bounding box center [951, 446] width 91 height 14
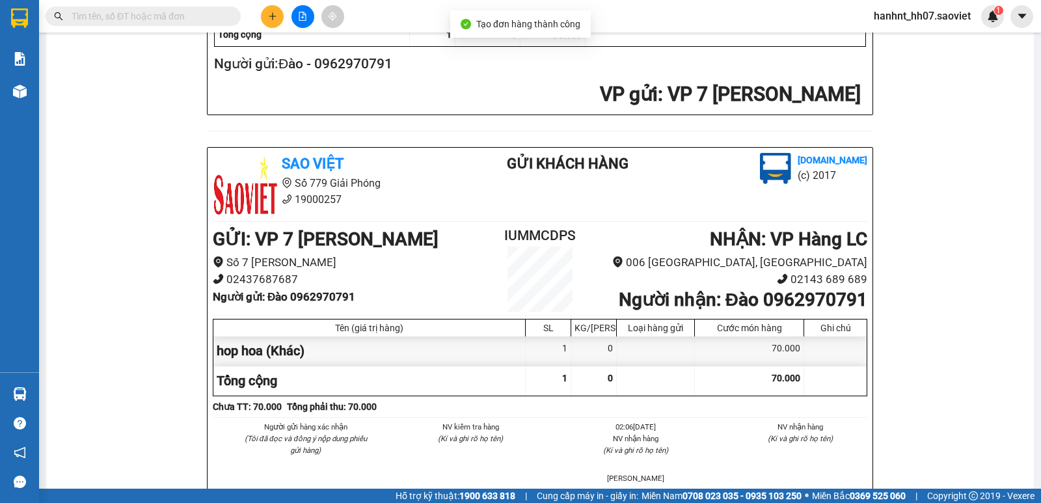
click at [95, 21] on input "text" at bounding box center [149, 16] width 154 height 14
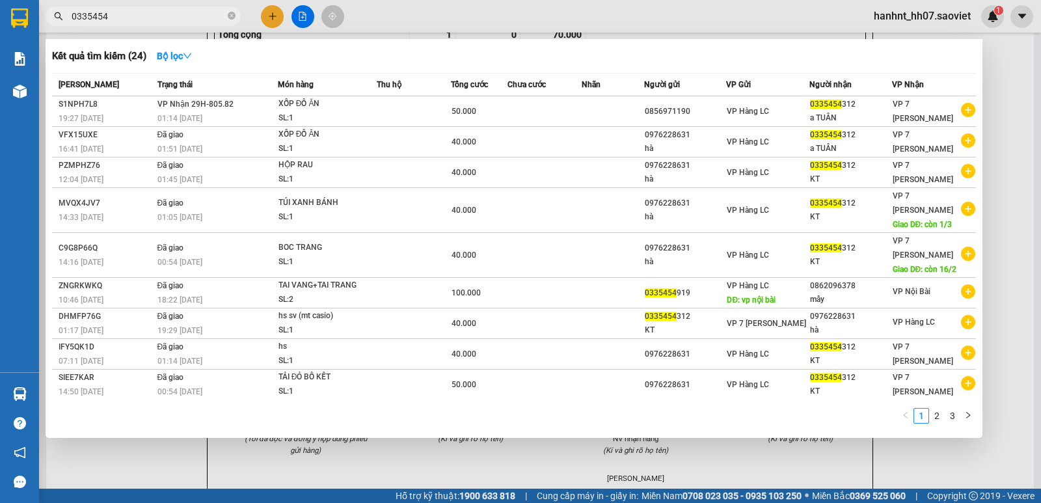
type input "0335454"
click at [491, 96] on th "Tổng cước" at bounding box center [479, 85] width 57 height 23
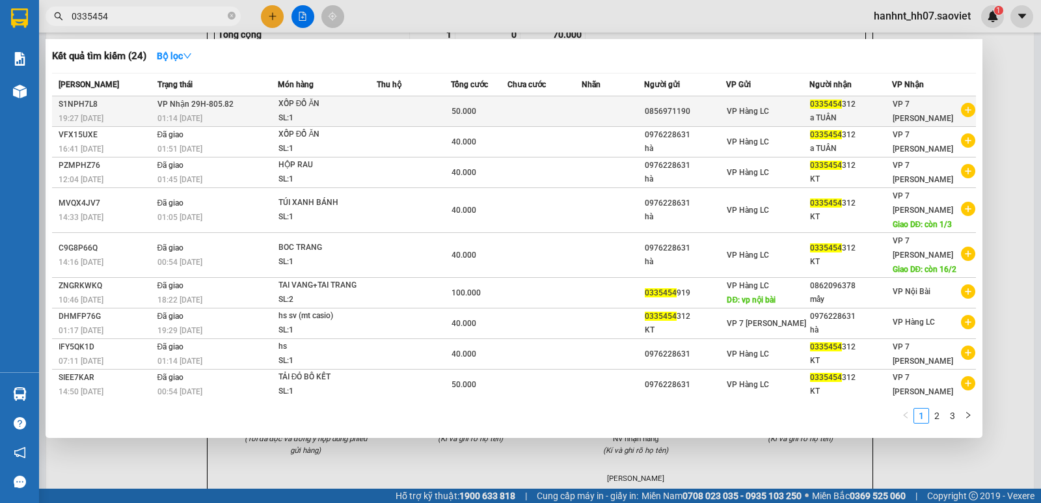
click at [494, 106] on div "50.000" at bounding box center [479, 111] width 55 height 14
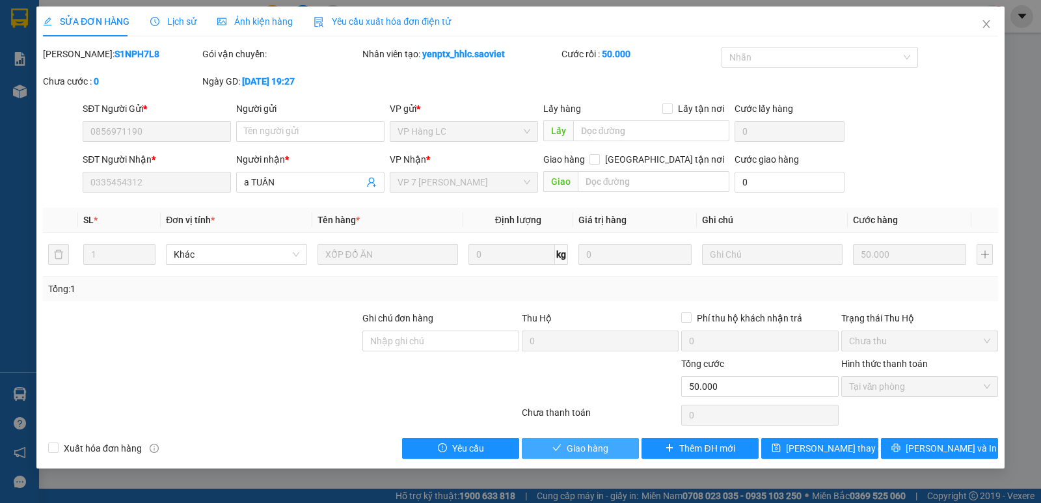
click at [582, 453] on span "Giao hàng" at bounding box center [588, 448] width 42 height 14
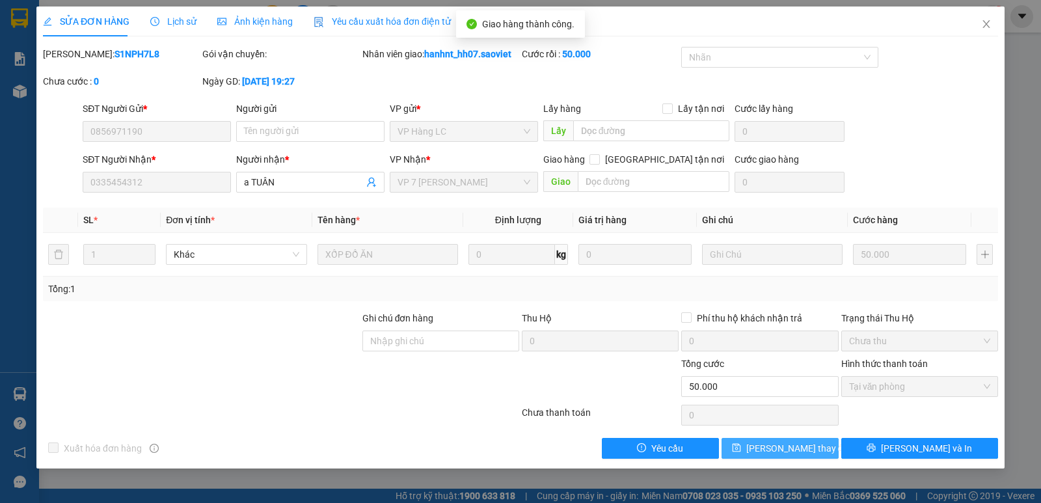
click at [795, 451] on span "Lưu thay đổi" at bounding box center [798, 448] width 104 height 14
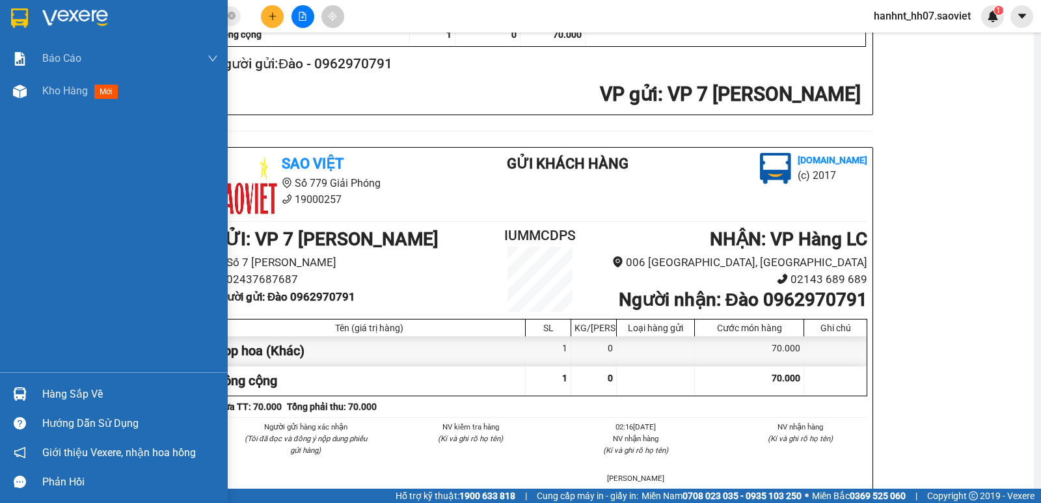
click at [32, 402] on div "Hàng sắp về" at bounding box center [114, 393] width 228 height 29
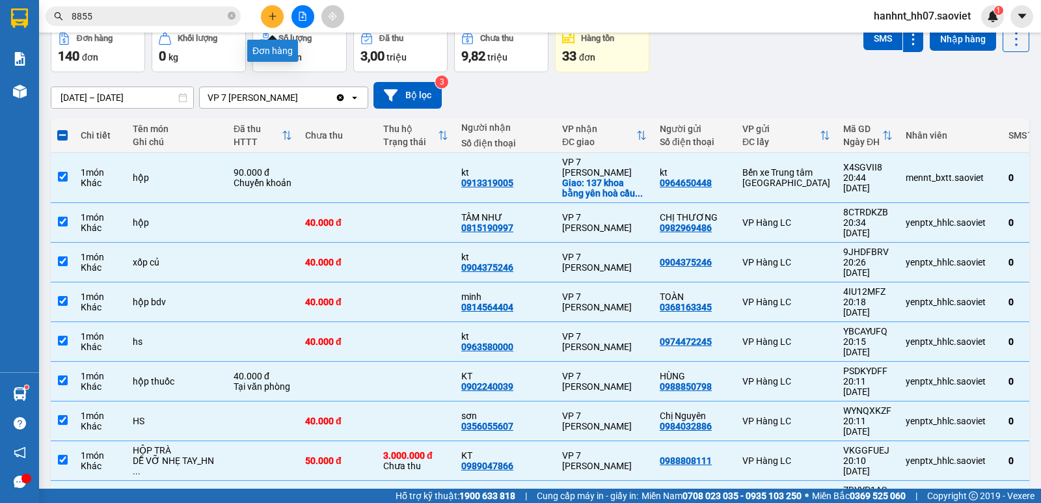
click at [277, 13] on icon "plus" at bounding box center [272, 16] width 9 height 9
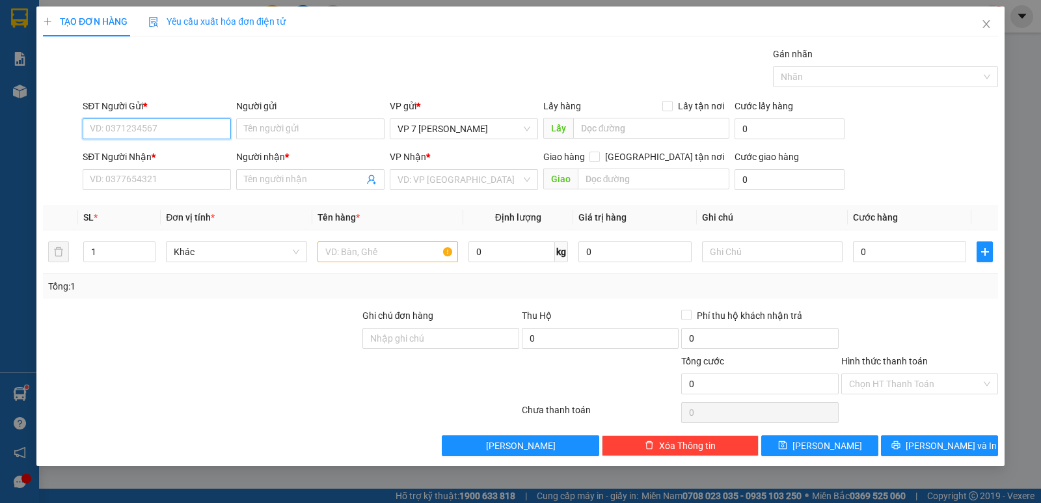
click at [221, 135] on input "SĐT Người Gửi *" at bounding box center [157, 128] width 148 height 21
type input "0394888885"
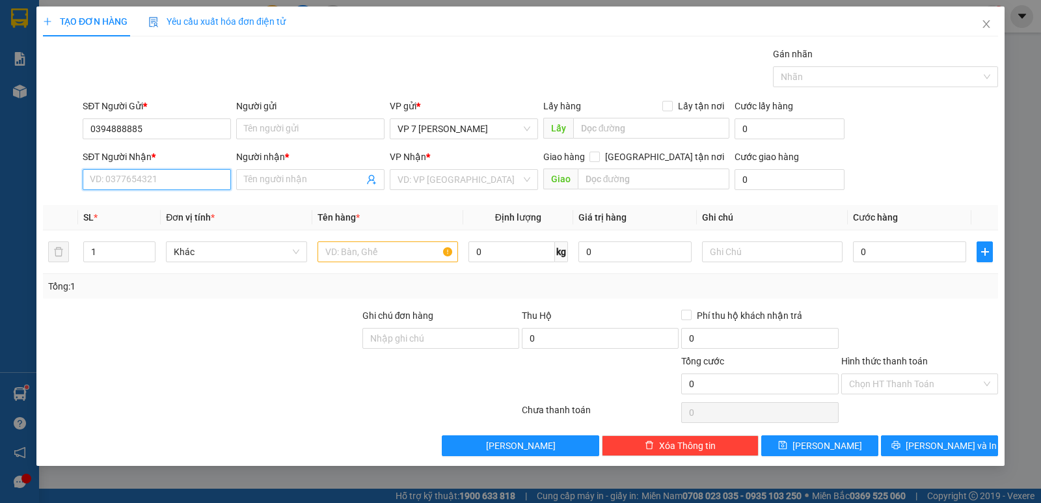
click at [135, 181] on input "SĐT Người Nhận *" at bounding box center [157, 179] width 148 height 21
type input "1"
type input "0357061787"
click at [358, 254] on input "text" at bounding box center [388, 251] width 141 height 21
click at [124, 251] on input "1" at bounding box center [119, 252] width 71 height 20
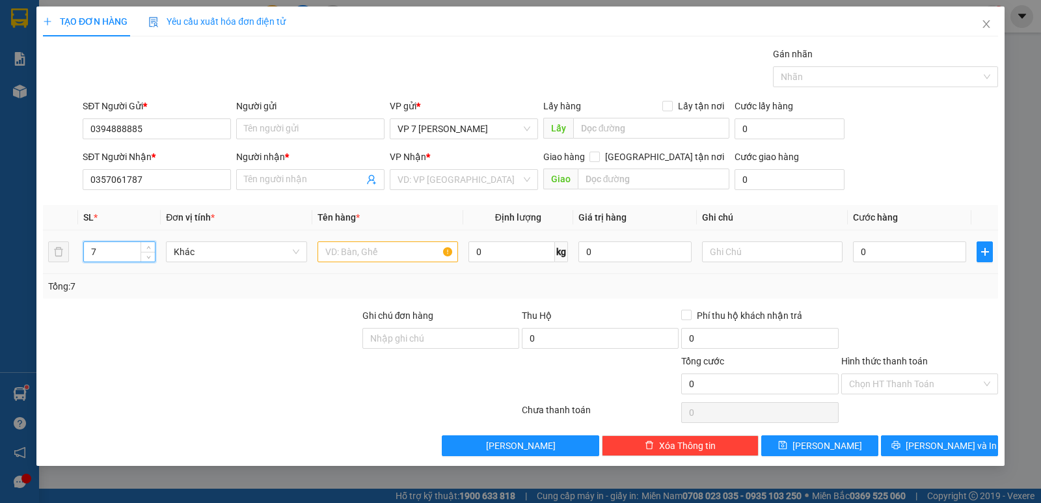
type input "7"
click at [361, 254] on input "text" at bounding box center [388, 251] width 141 height 21
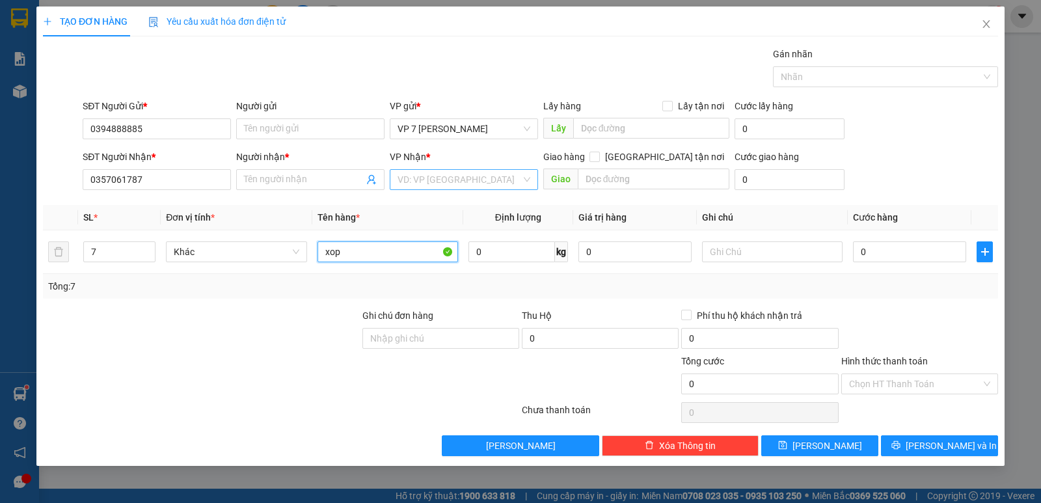
type input "xop"
click at [418, 182] on input "search" at bounding box center [460, 180] width 124 height 20
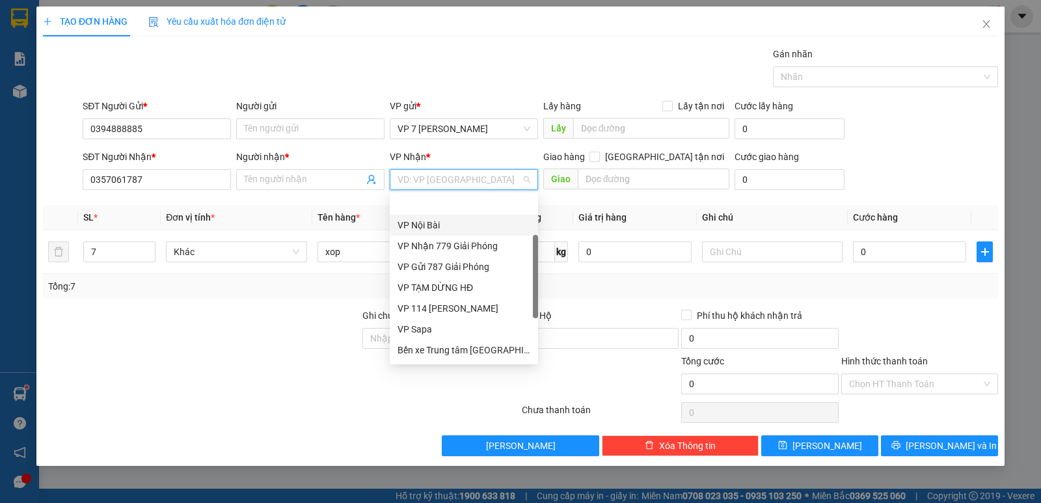
scroll to position [64, 0]
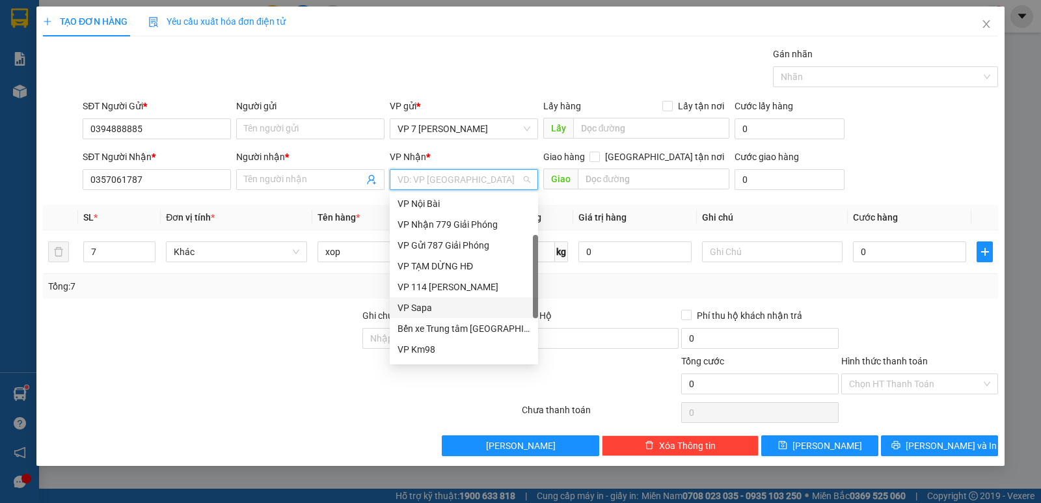
click at [418, 308] on div "VP Sapa" at bounding box center [464, 308] width 133 height 14
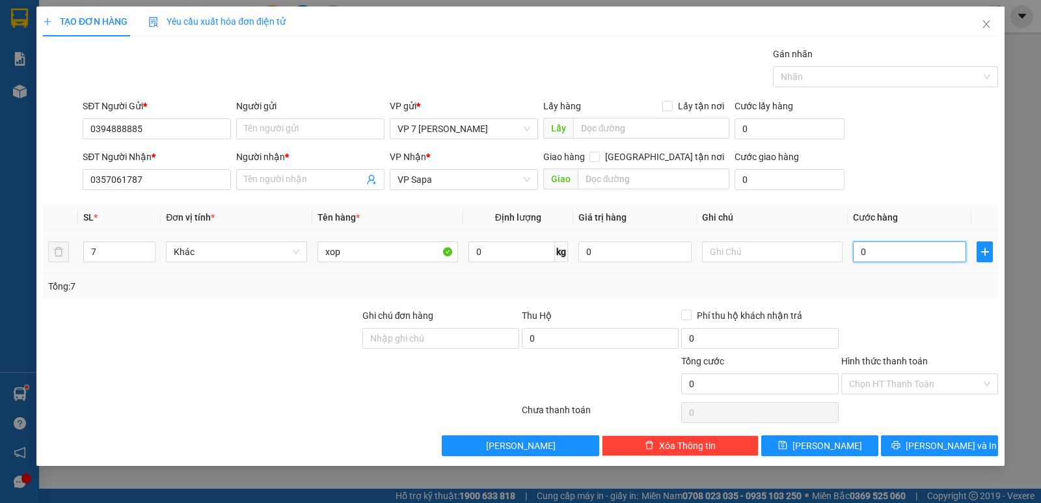
click at [896, 256] on input "0" at bounding box center [909, 251] width 113 height 21
type input "4"
type input "49"
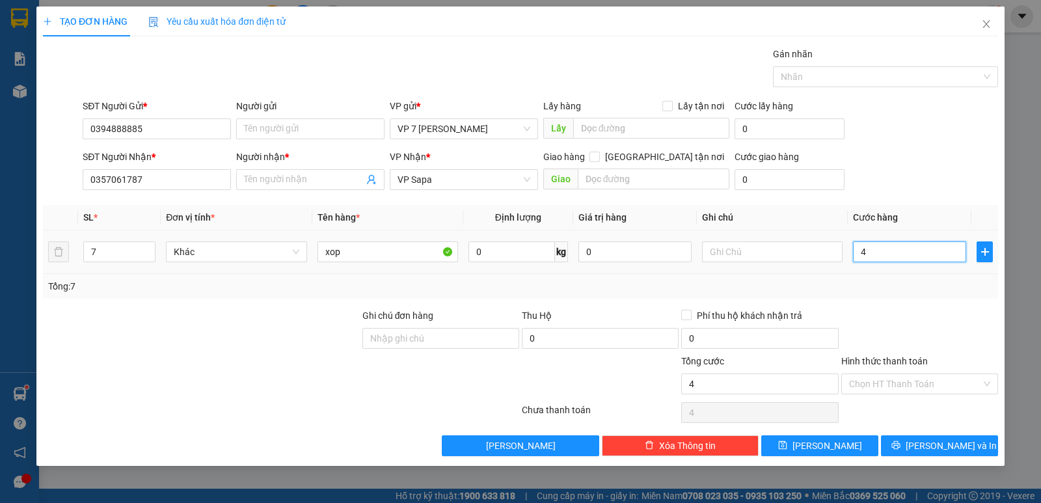
type input "49"
type input "490"
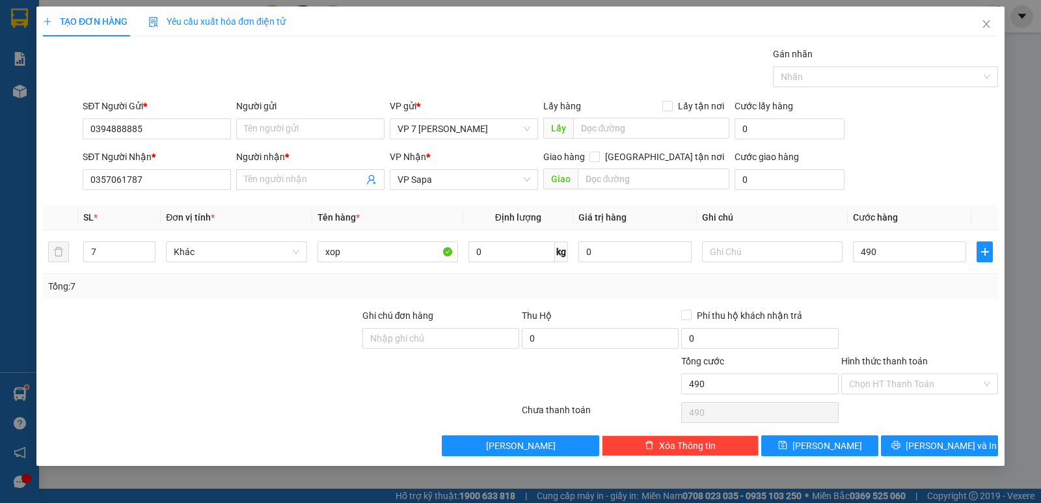
type input "490.000"
click at [913, 284] on div "Tổng: 7" at bounding box center [520, 286] width 945 height 14
click at [929, 444] on span "[PERSON_NAME] và In" at bounding box center [951, 446] width 91 height 14
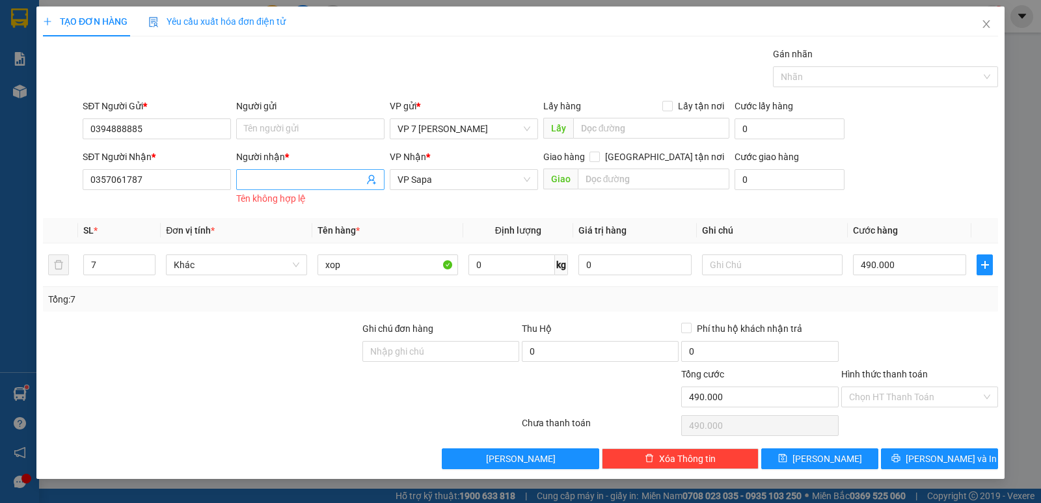
click at [273, 179] on input "Người nhận *" at bounding box center [304, 179] width 120 height 14
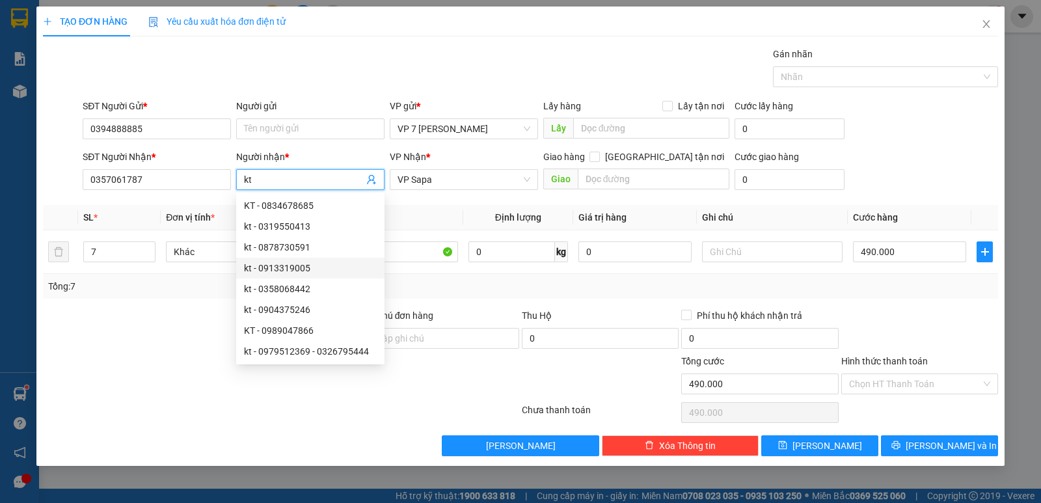
type input "kt"
click at [409, 281] on div "Tổng: 7" at bounding box center [520, 286] width 945 height 14
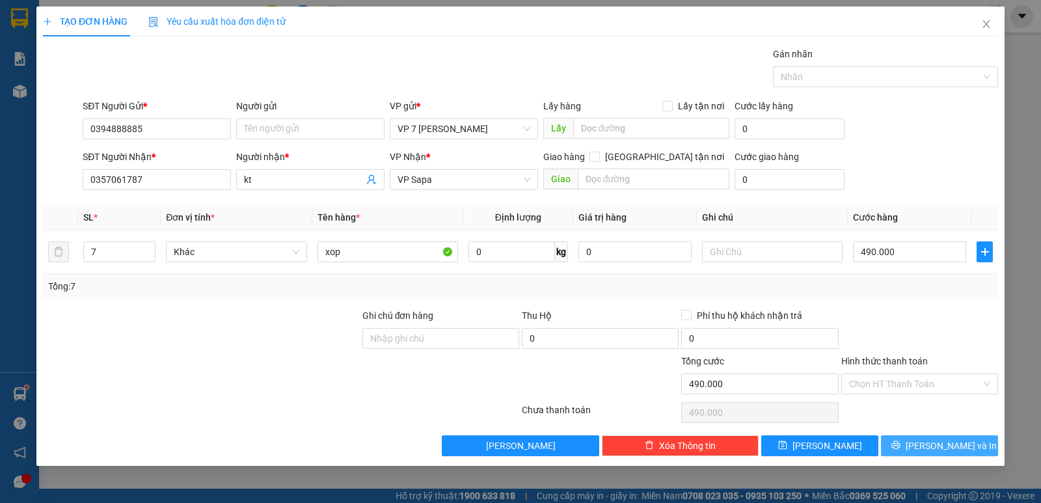
click at [941, 448] on span "[PERSON_NAME] và In" at bounding box center [951, 446] width 91 height 14
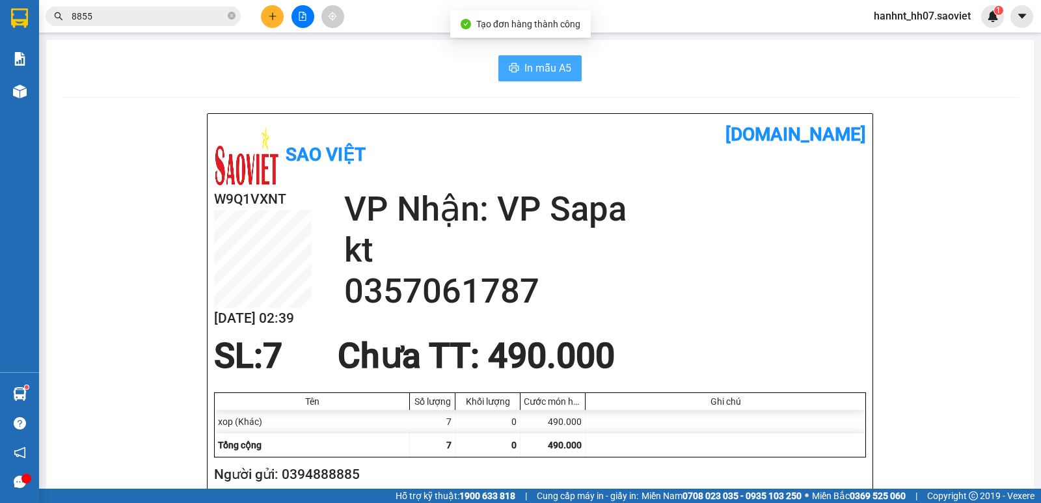
click at [546, 68] on span "In mẫu A5" at bounding box center [548, 68] width 47 height 16
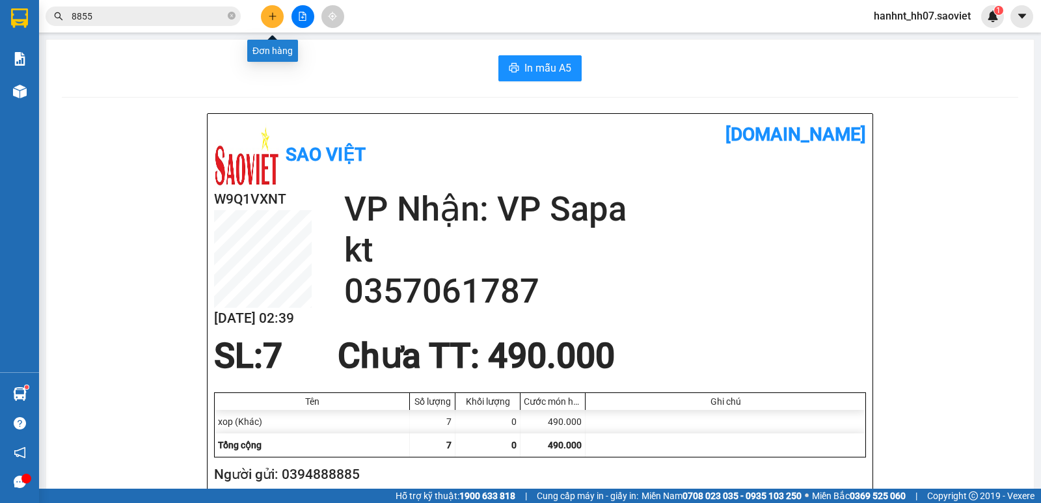
click at [272, 17] on icon "plus" at bounding box center [272, 16] width 9 height 9
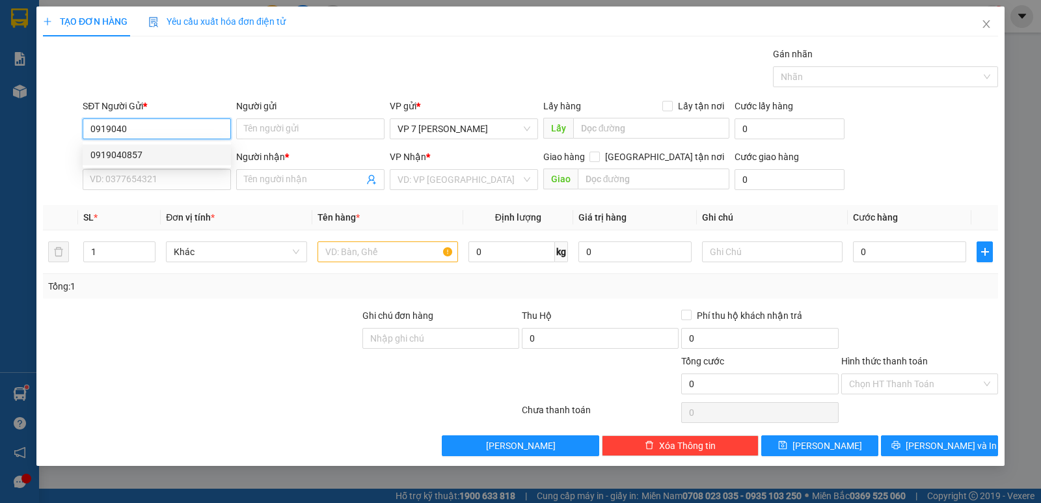
click at [129, 154] on div "0919040857" at bounding box center [156, 155] width 133 height 14
type input "0919040857"
type input "0962229899"
type input "Mạnh"
type input "0919040857"
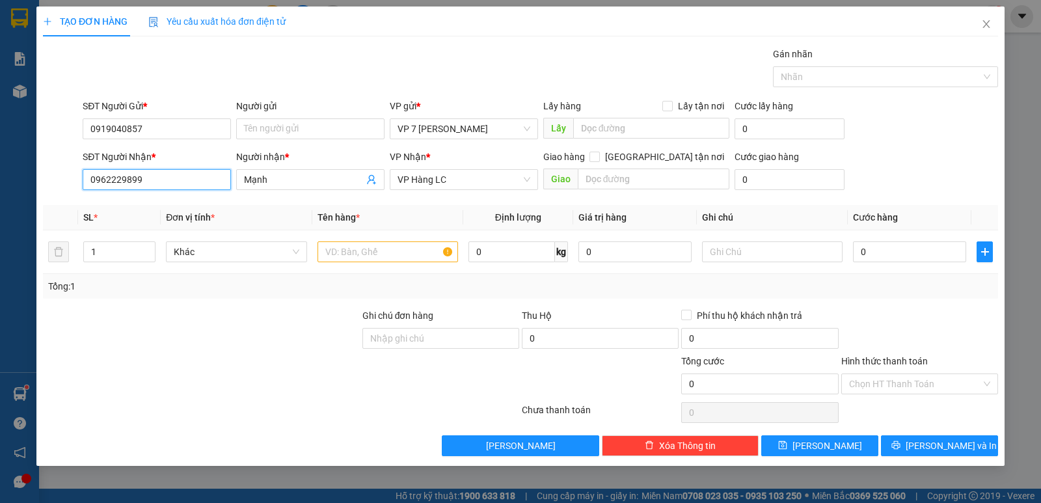
click at [155, 182] on input "0962229899" at bounding box center [157, 179] width 148 height 21
click at [154, 227] on div "0977196577 - an tâm" at bounding box center [156, 226] width 133 height 14
type input "0977196577"
type input "an tâm"
type input "0977196577"
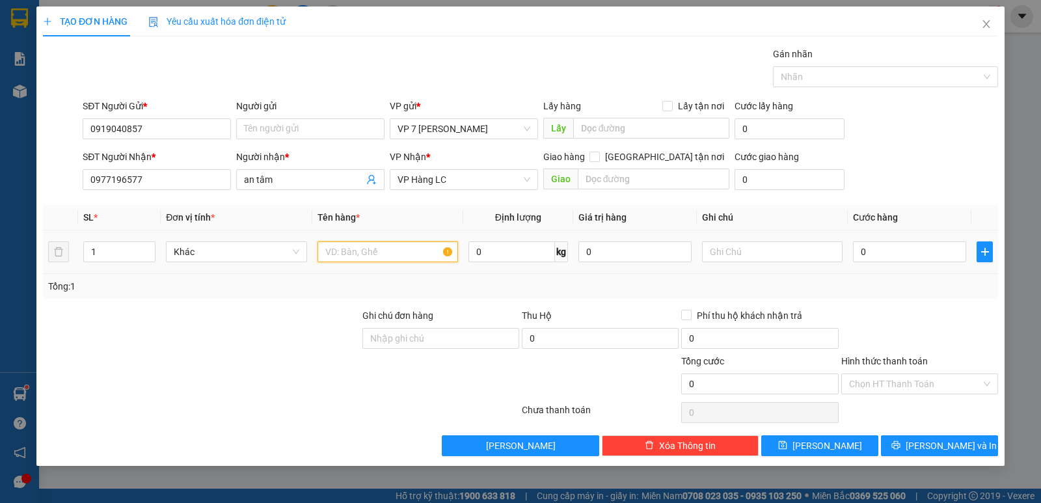
click at [357, 256] on input "text" at bounding box center [388, 251] width 141 height 21
type input "sot"
type input "8"
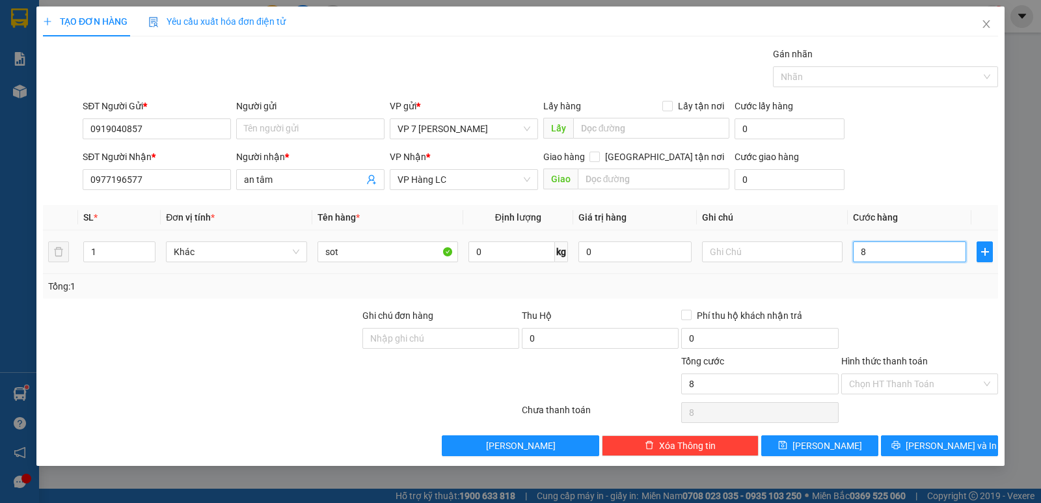
type input "80"
type input "80.000"
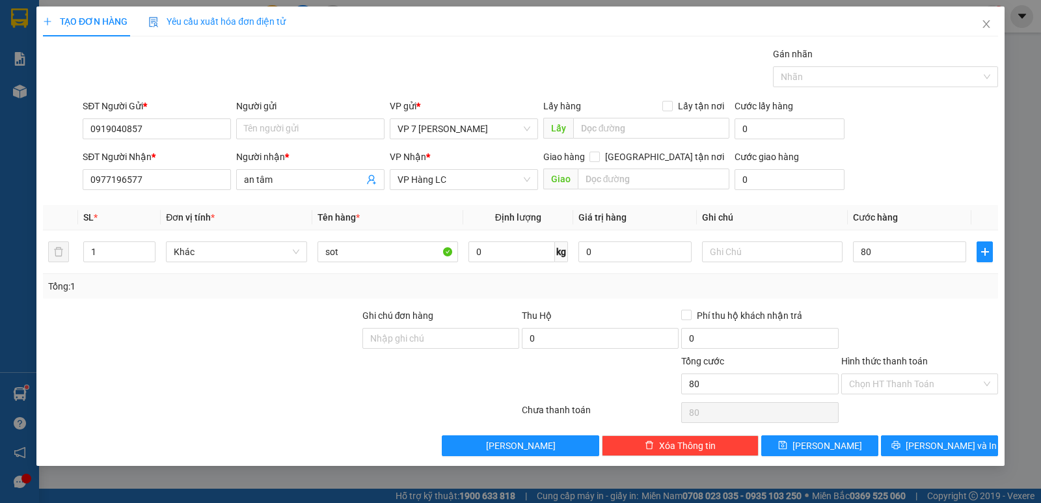
type input "80.000"
click at [944, 308] on div at bounding box center [919, 331] width 159 height 46
click at [120, 254] on input "1" at bounding box center [119, 252] width 71 height 20
type input "2"
click at [951, 446] on span "[PERSON_NAME] và In" at bounding box center [951, 446] width 91 height 14
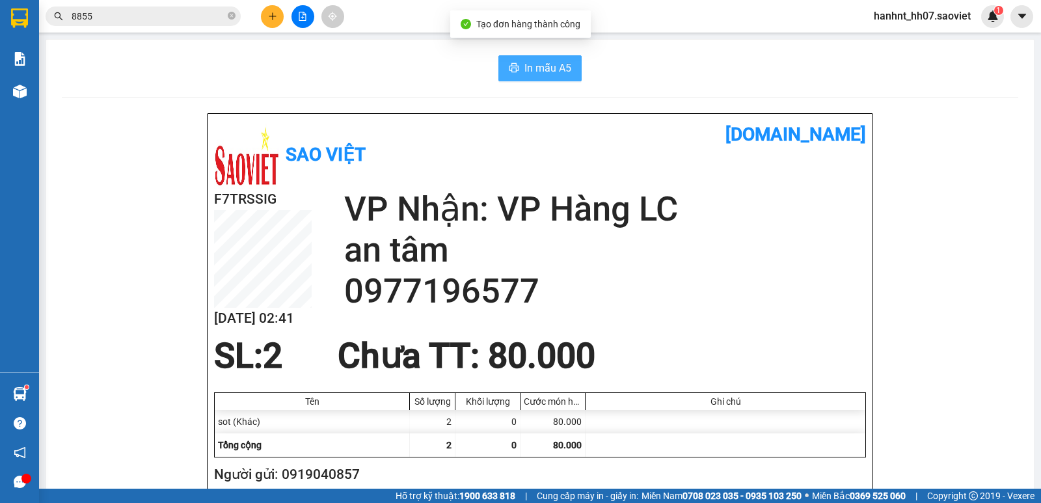
click at [539, 55] on button "In mẫu A5" at bounding box center [539, 68] width 83 height 26
